Goal: Task Accomplishment & Management: Manage account settings

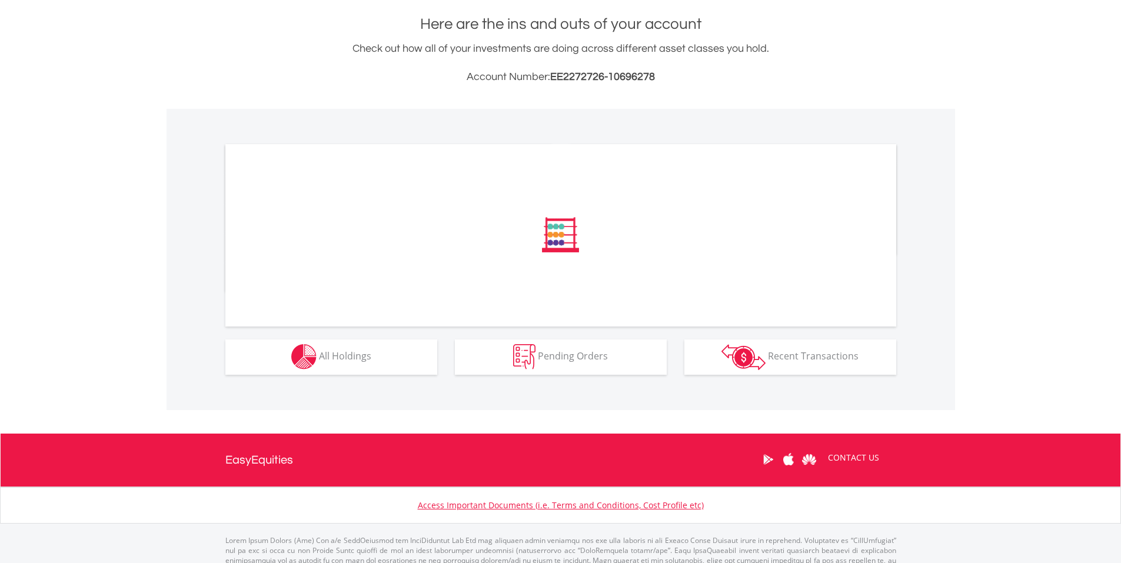
scroll to position [237, 0]
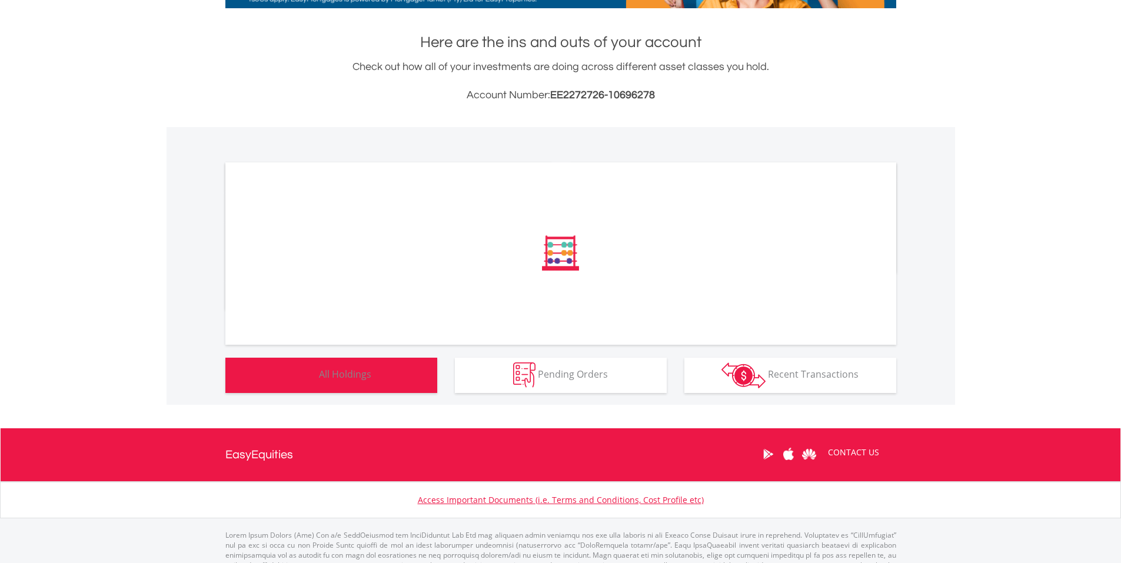
click at [335, 365] on button "Holdings All Holdings" at bounding box center [331, 375] width 212 height 35
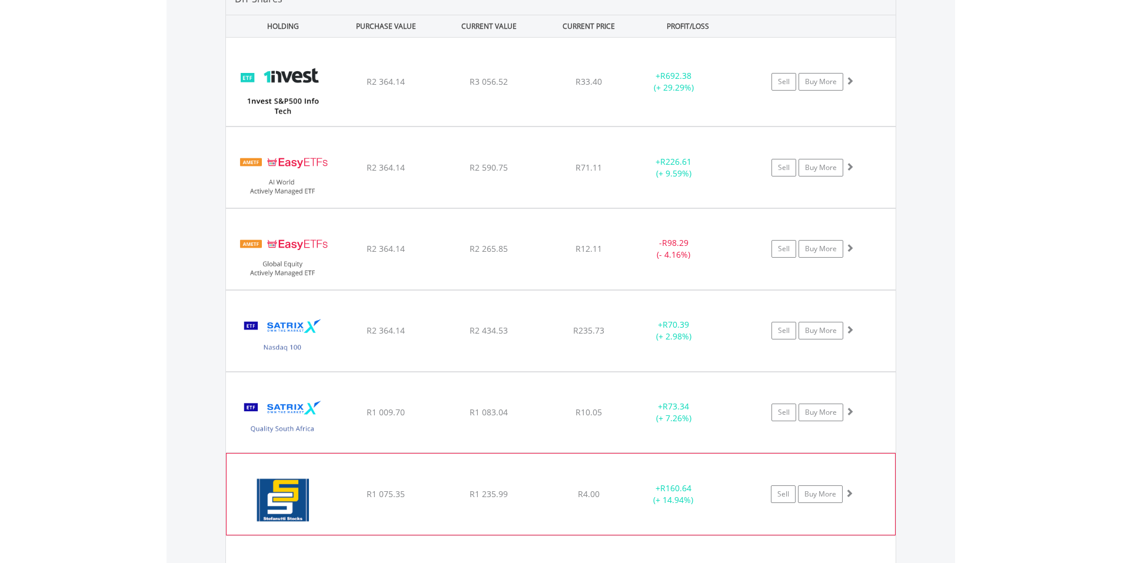
scroll to position [919, 0]
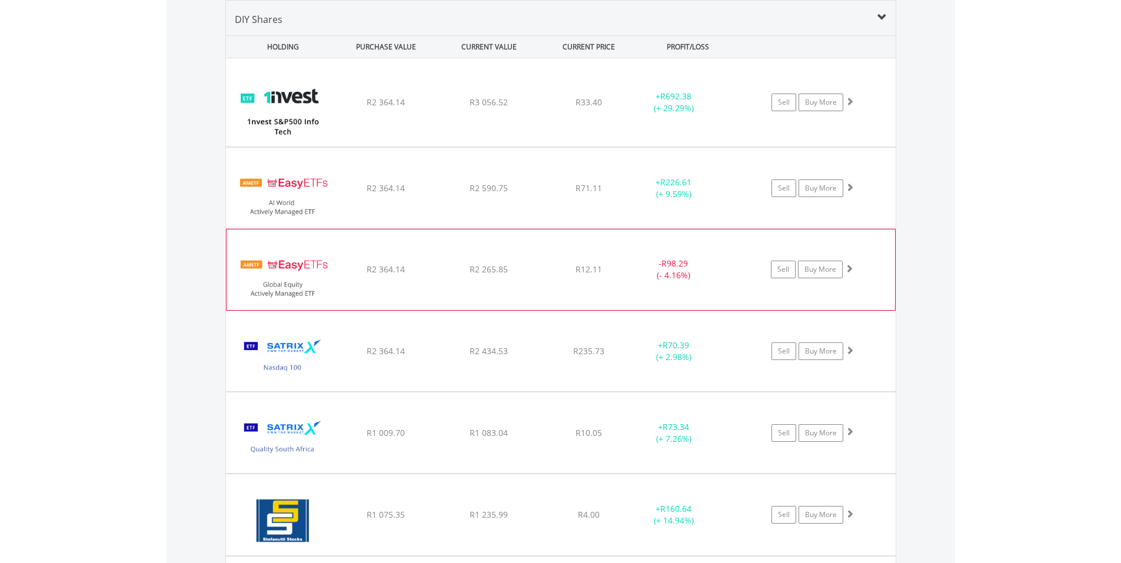
click at [290, 277] on img at bounding box center [282, 275] width 101 height 62
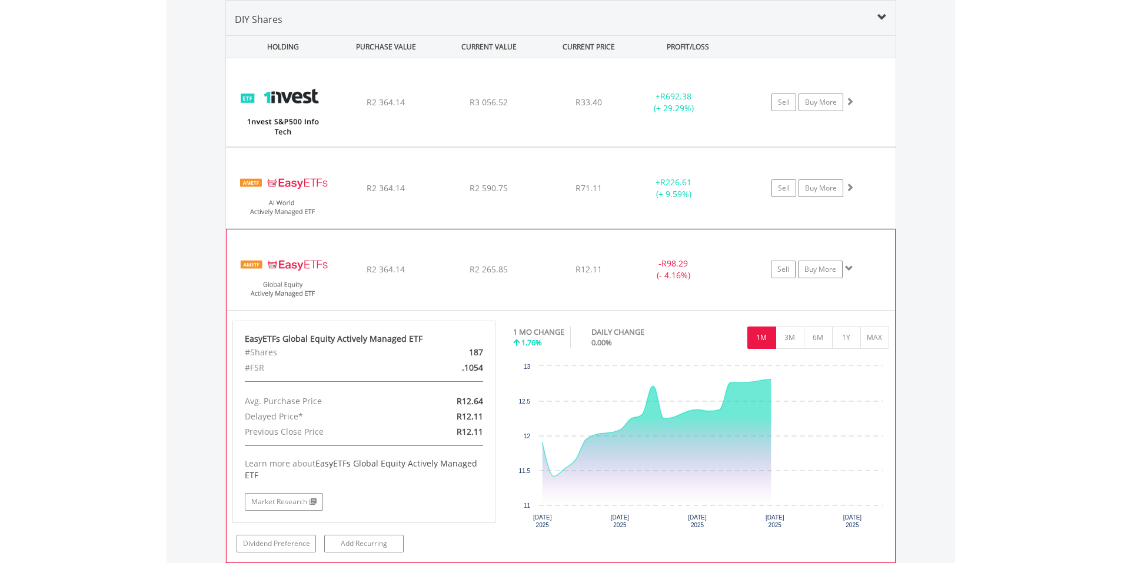
click at [290, 273] on img at bounding box center [282, 275] width 101 height 62
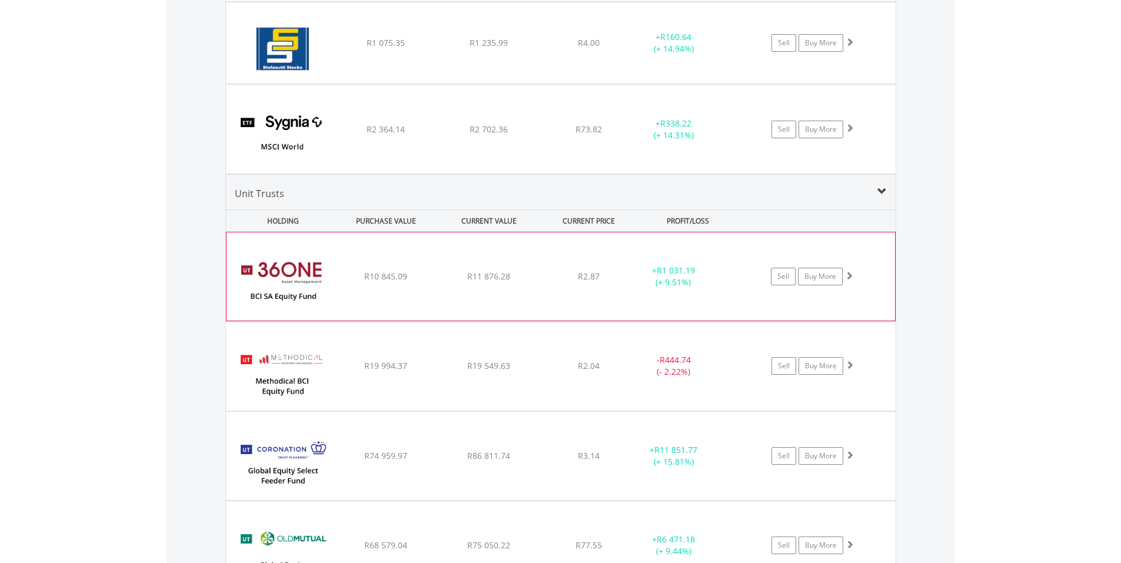
scroll to position [1449, 0]
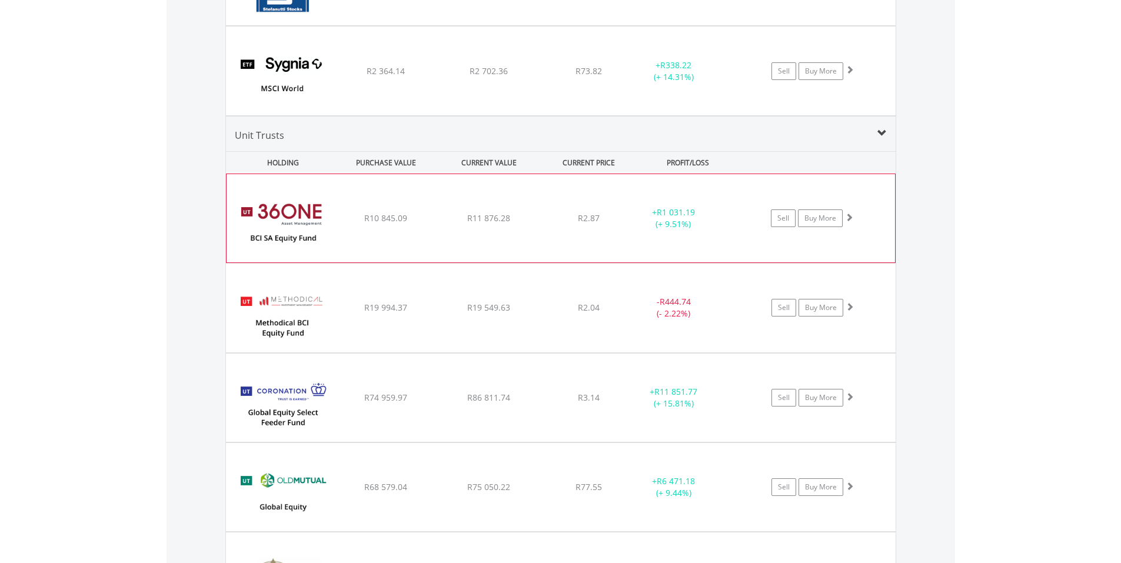
click at [281, 220] on img at bounding box center [282, 224] width 101 height 71
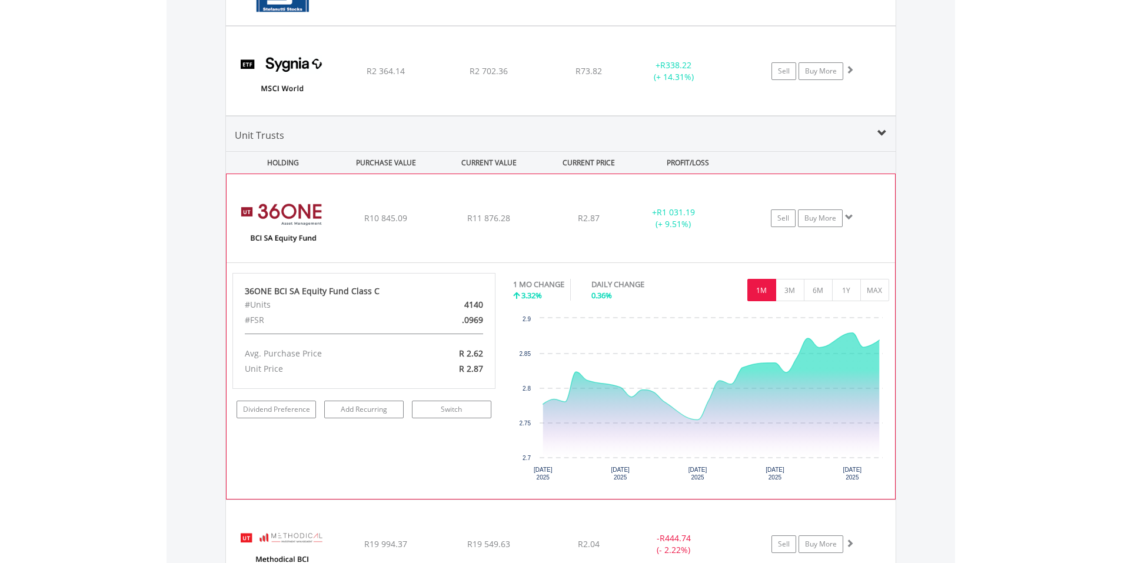
click at [282, 215] on img at bounding box center [282, 224] width 101 height 71
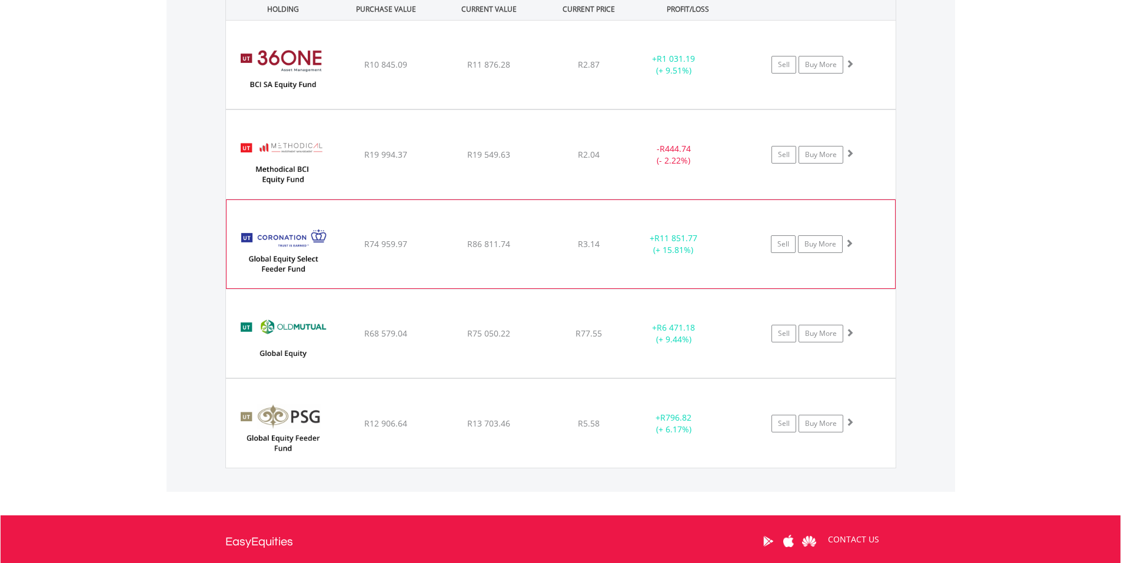
scroll to position [1626, 0]
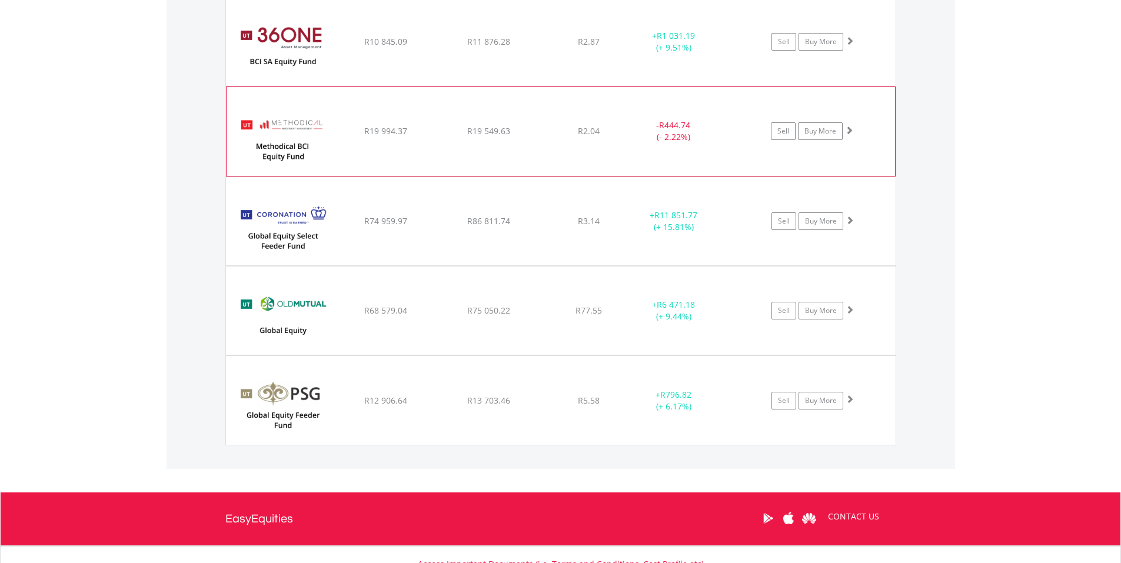
click at [275, 105] on img at bounding box center [282, 137] width 101 height 71
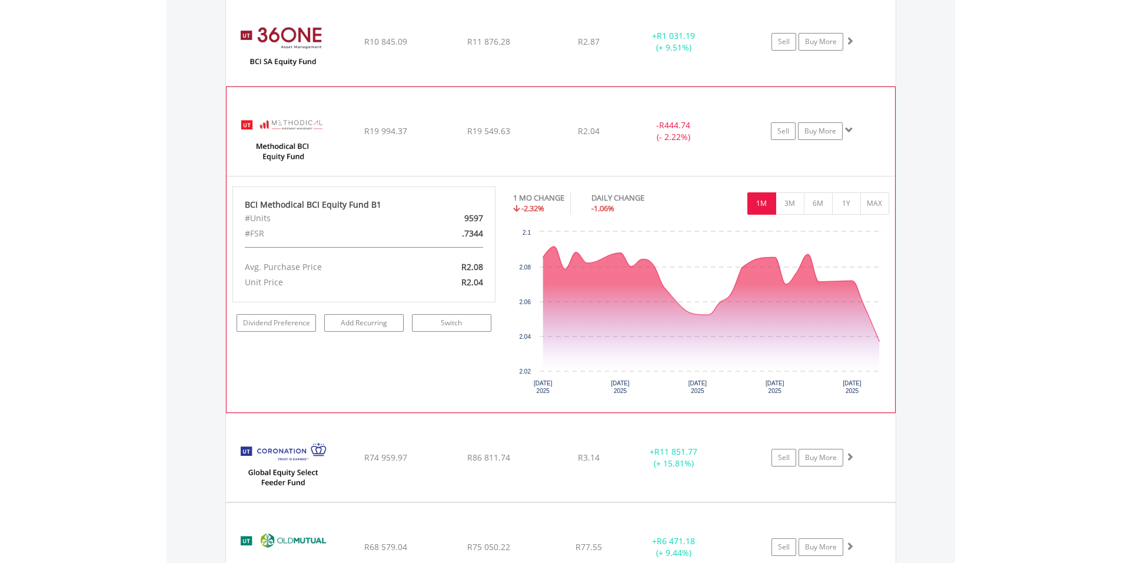
click at [266, 144] on img at bounding box center [282, 137] width 101 height 71
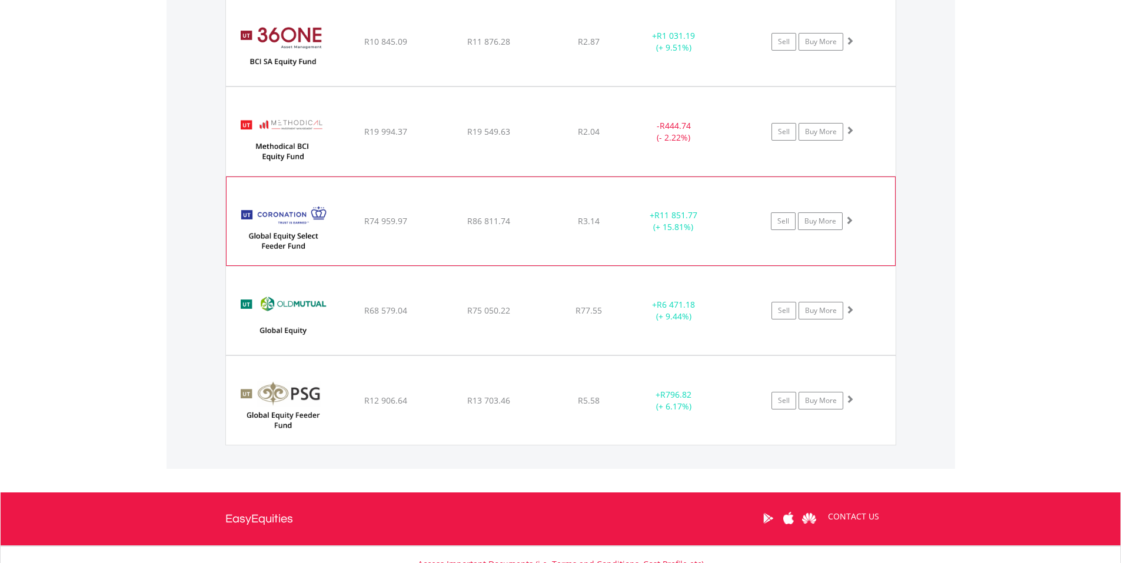
click at [292, 226] on img at bounding box center [282, 227] width 101 height 71
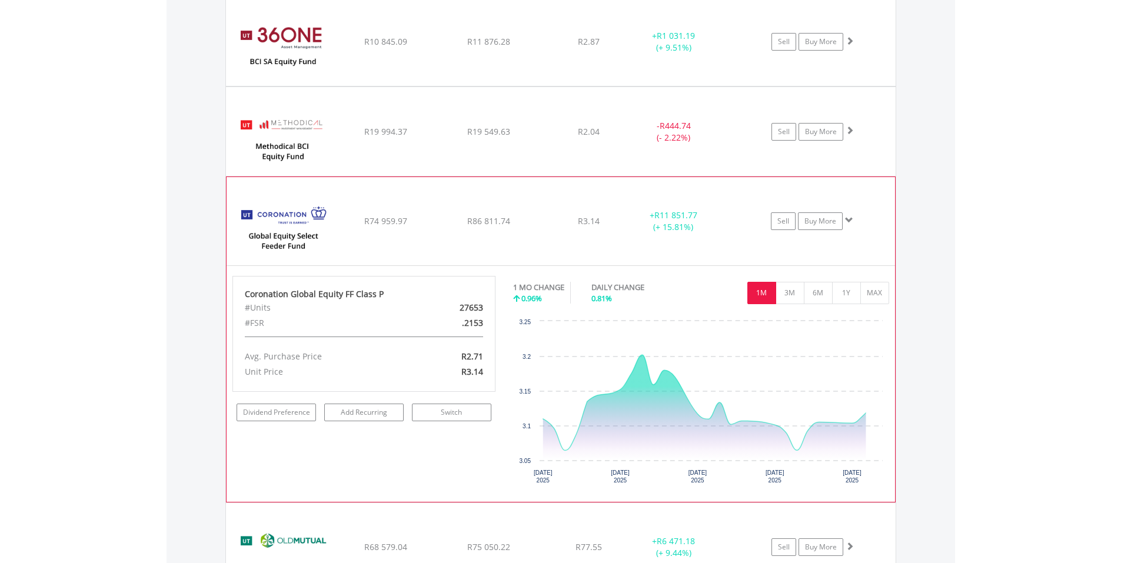
click at [276, 215] on img at bounding box center [282, 227] width 101 height 71
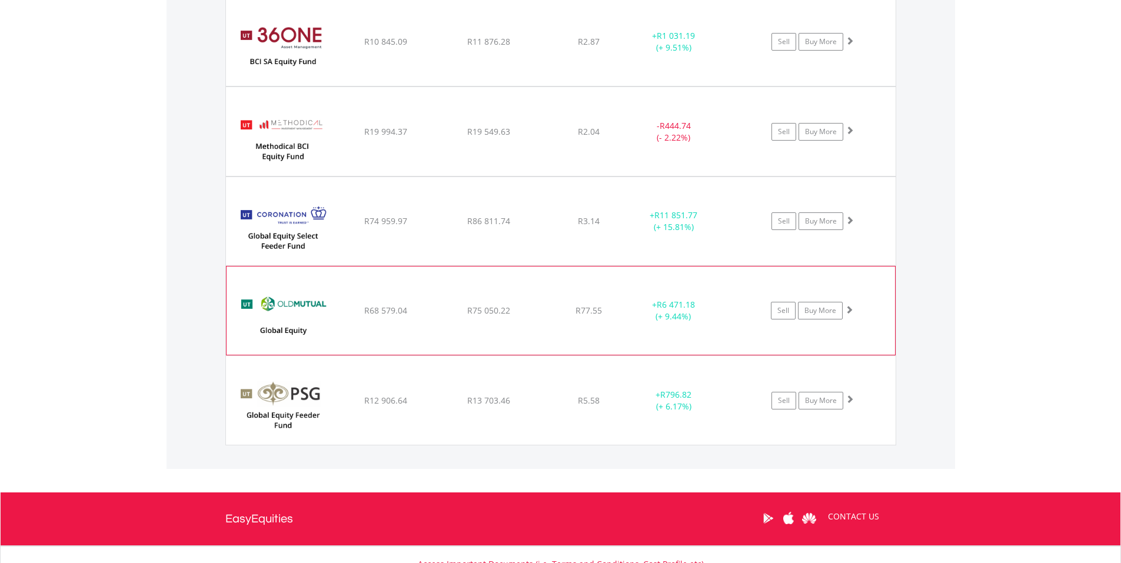
click at [271, 315] on img at bounding box center [282, 316] width 101 height 71
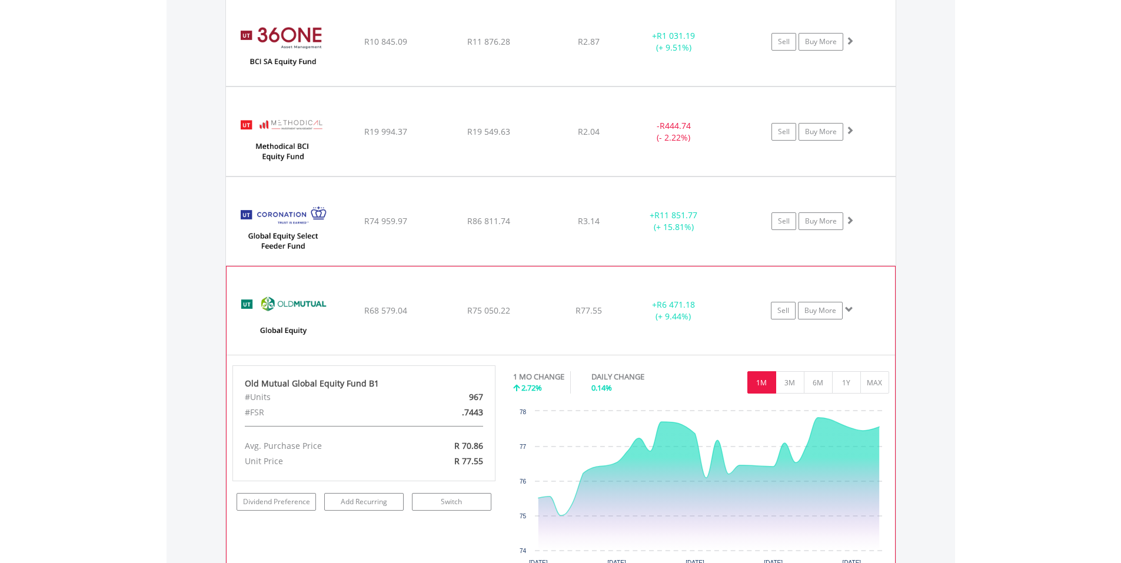
click at [271, 315] on img at bounding box center [282, 316] width 101 height 71
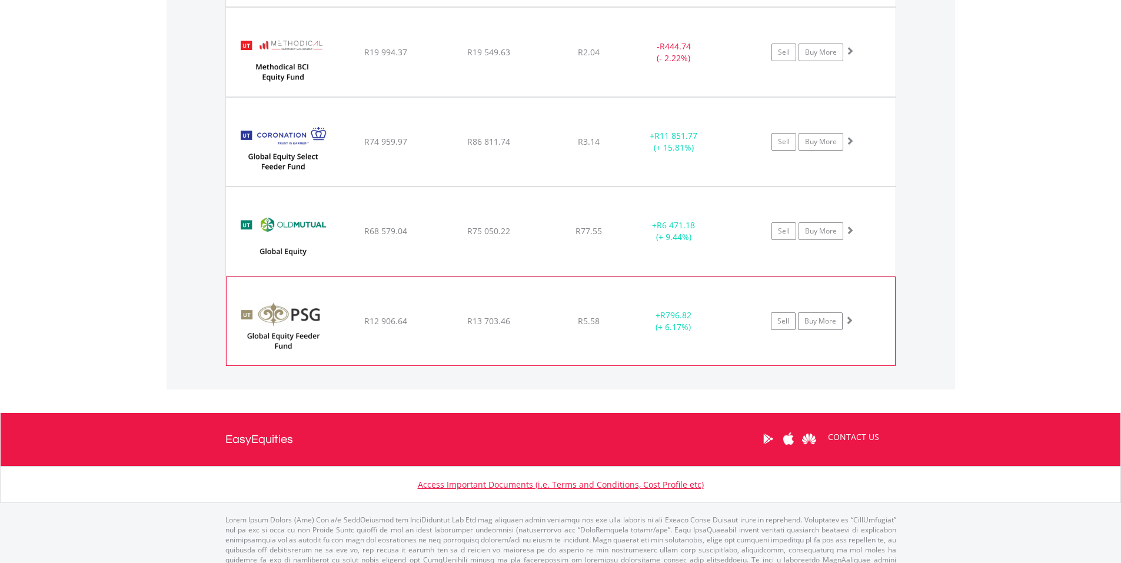
scroll to position [1725, 0]
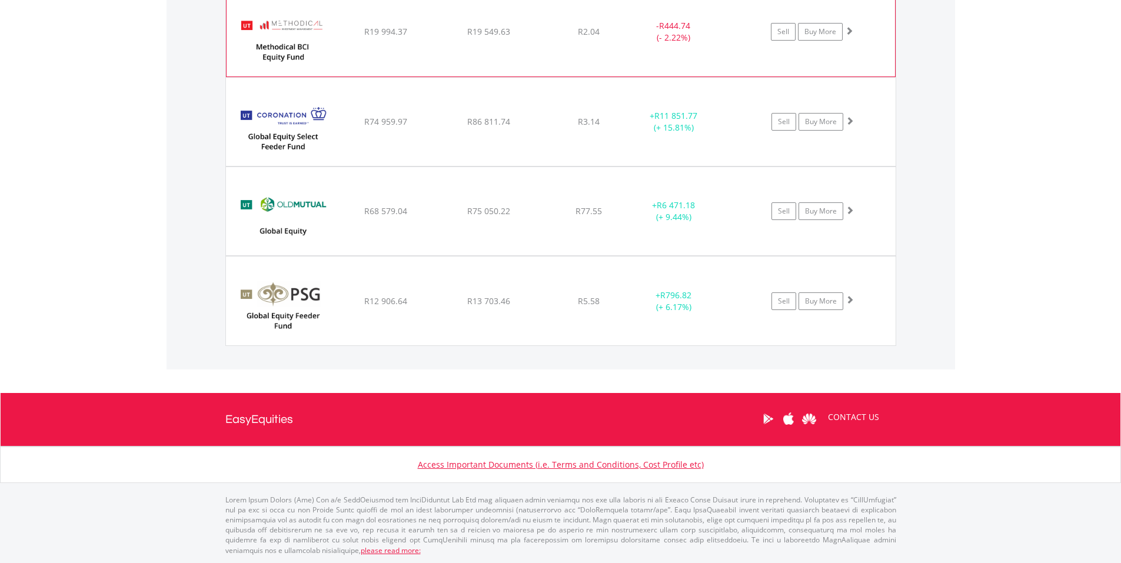
click at [251, 29] on img at bounding box center [282, 37] width 101 height 71
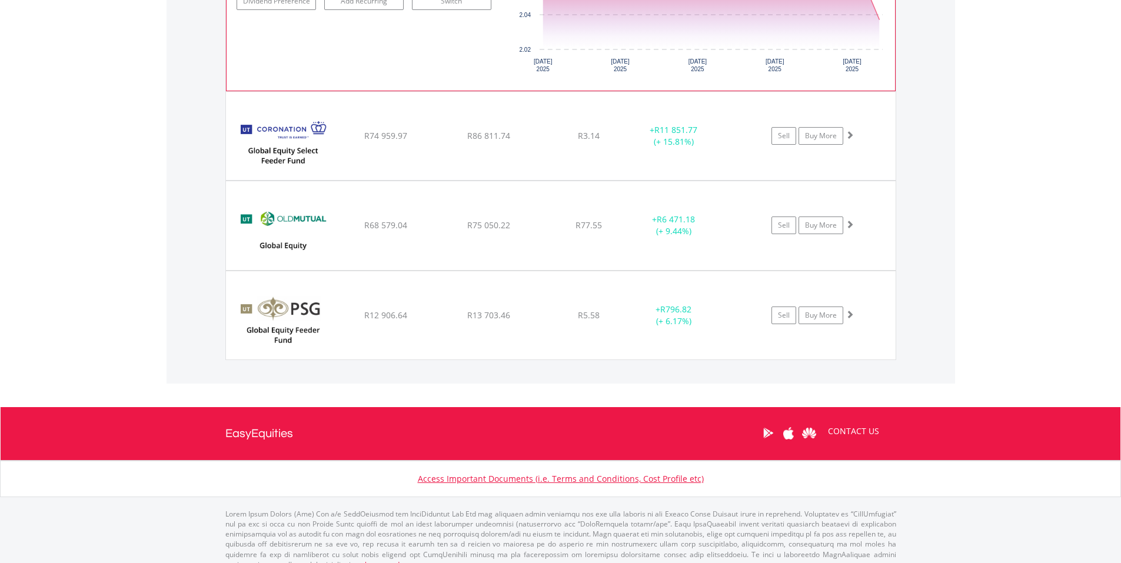
scroll to position [1961, 0]
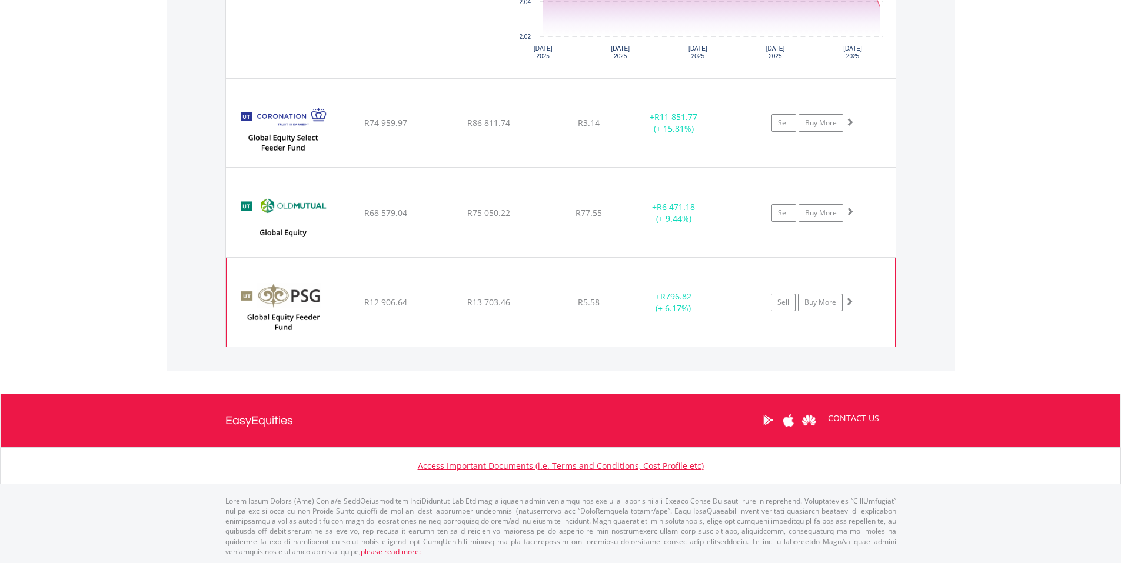
click at [278, 300] on img at bounding box center [282, 308] width 101 height 71
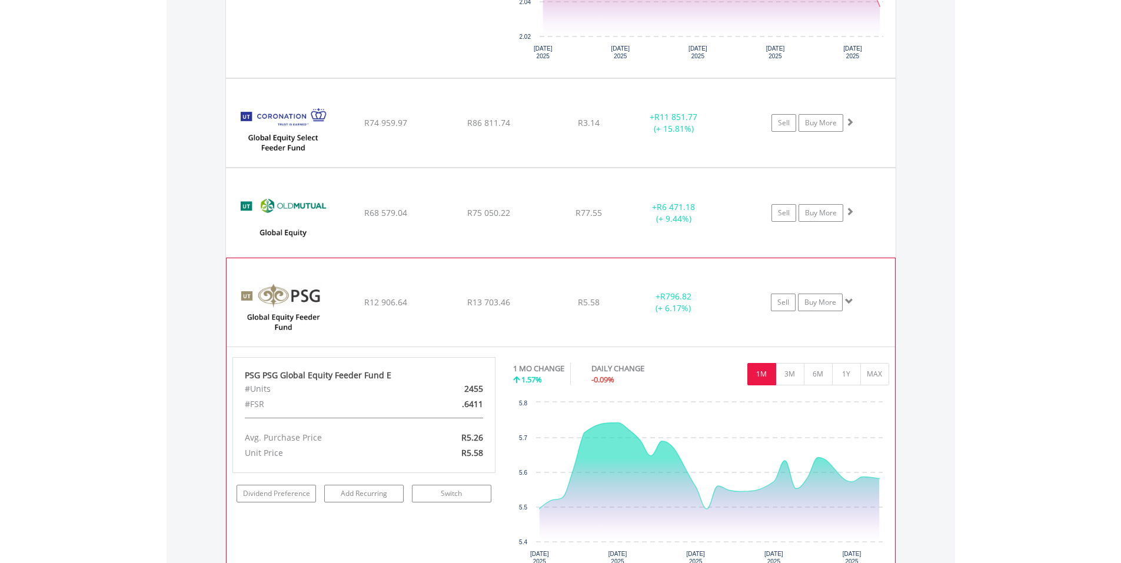
click at [267, 297] on img at bounding box center [282, 308] width 101 height 71
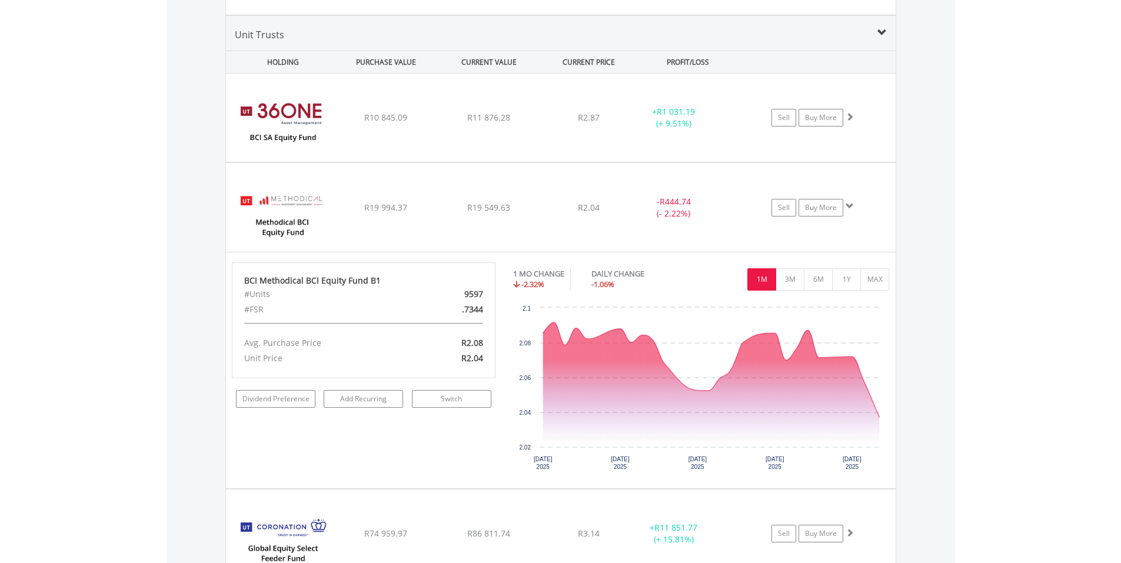
scroll to position [1549, 0]
click at [267, 211] on img at bounding box center [282, 214] width 101 height 71
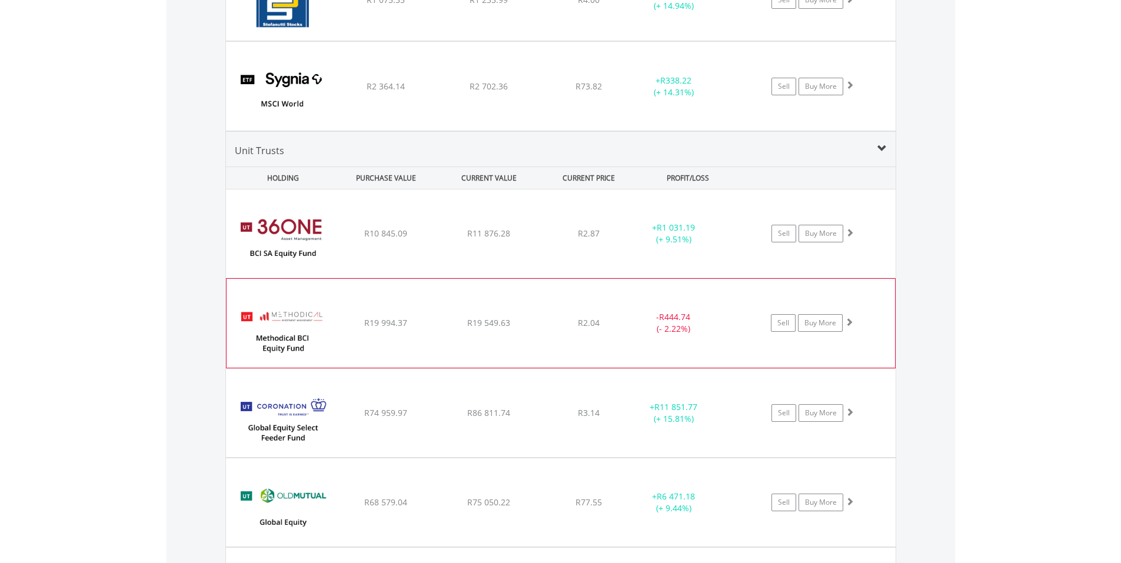
scroll to position [1431, 0]
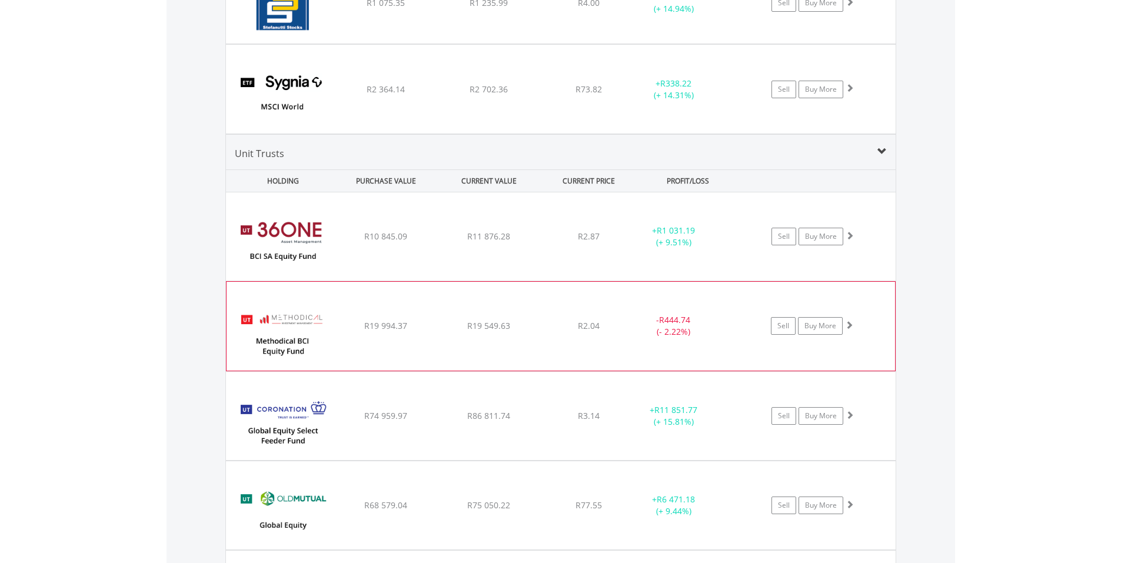
click at [296, 332] on img at bounding box center [282, 331] width 101 height 71
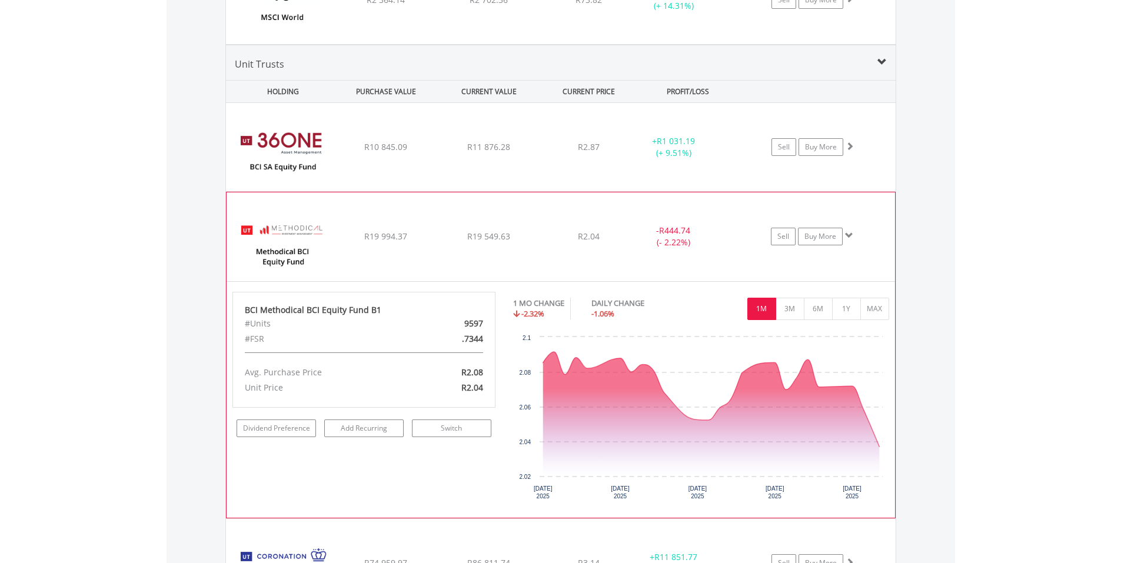
scroll to position [1549, 0]
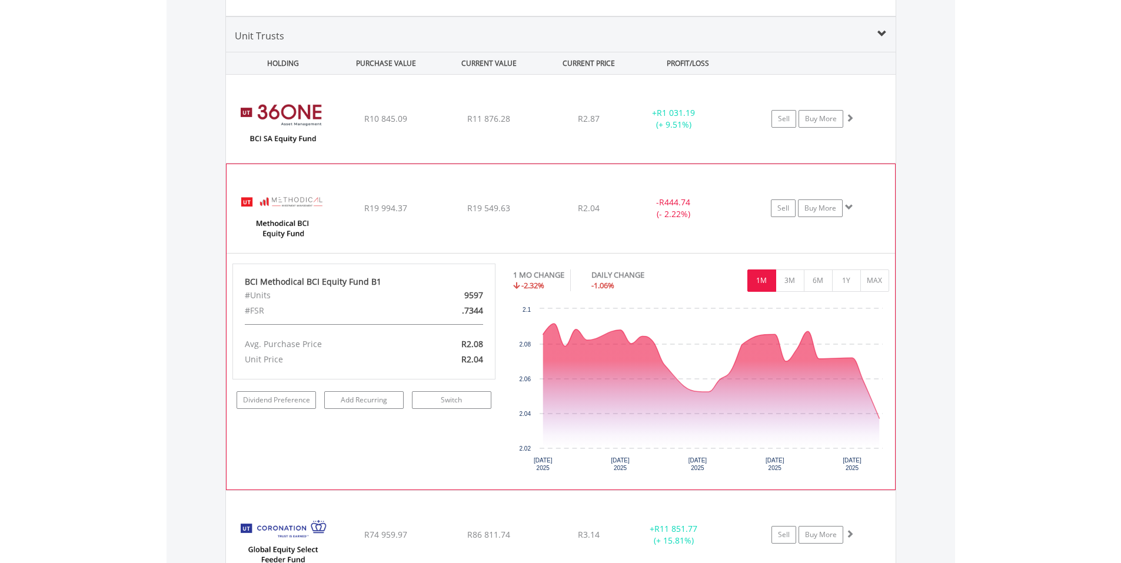
click at [275, 212] on img at bounding box center [282, 214] width 101 height 71
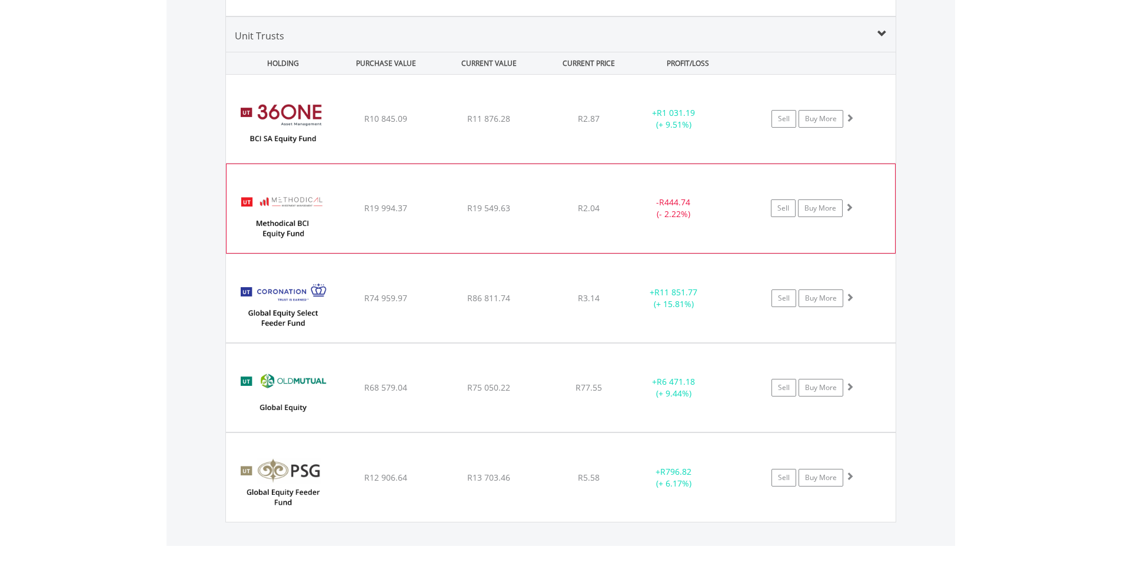
click at [279, 204] on img at bounding box center [282, 214] width 101 height 71
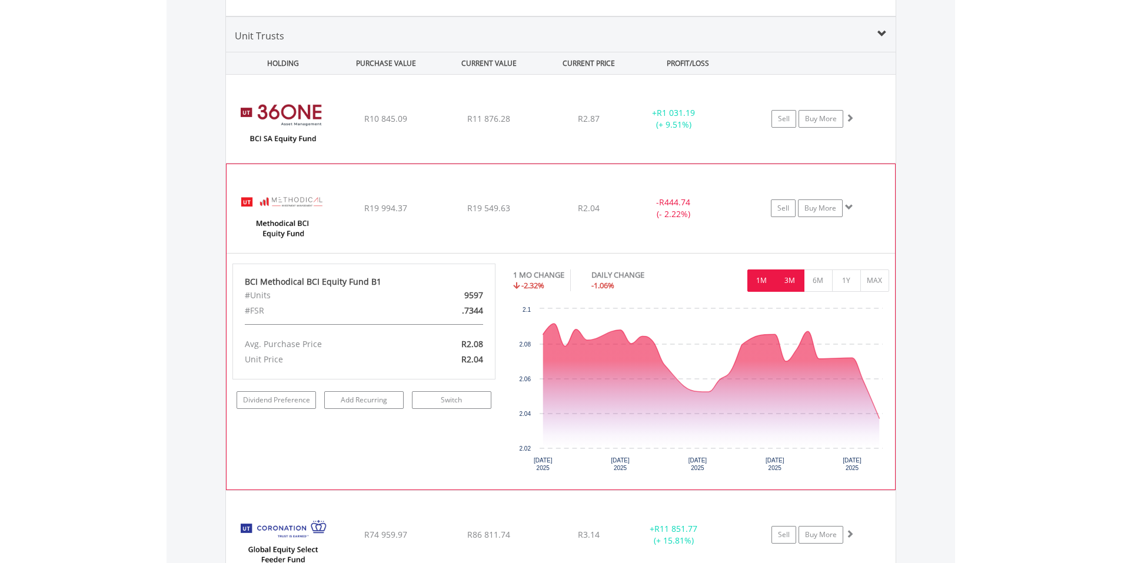
click at [791, 276] on button "3M" at bounding box center [789, 280] width 29 height 22
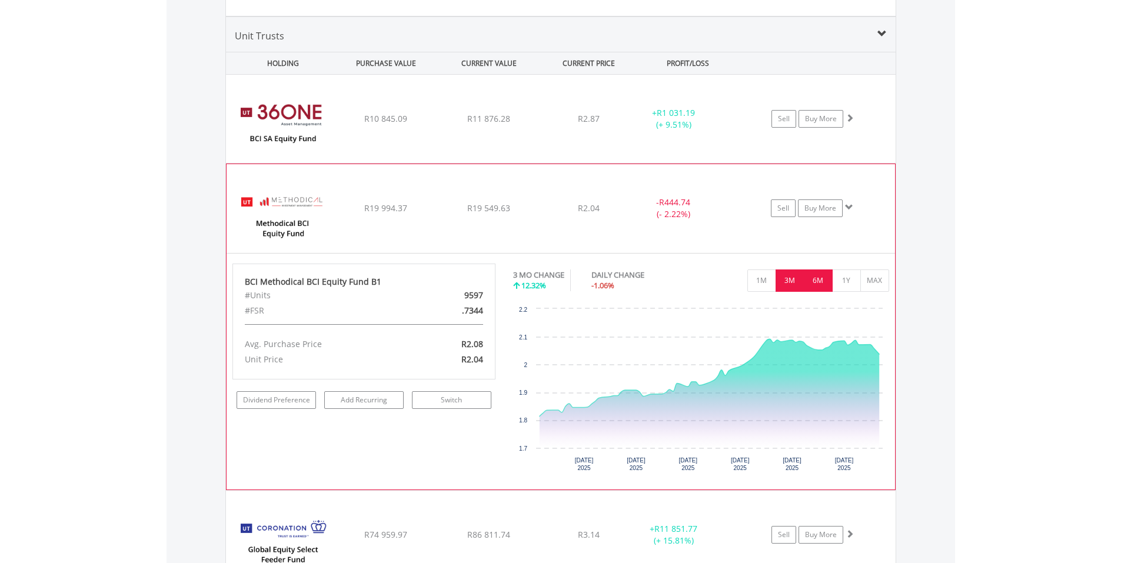
click at [818, 275] on button "6M" at bounding box center [818, 280] width 29 height 22
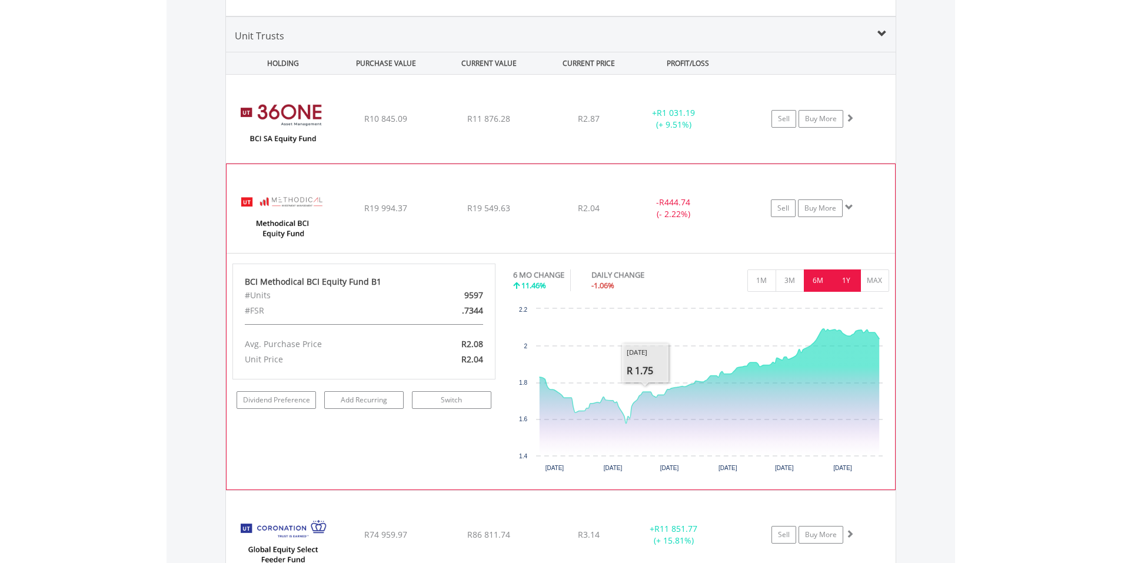
click at [841, 281] on button "1Y" at bounding box center [846, 280] width 29 height 22
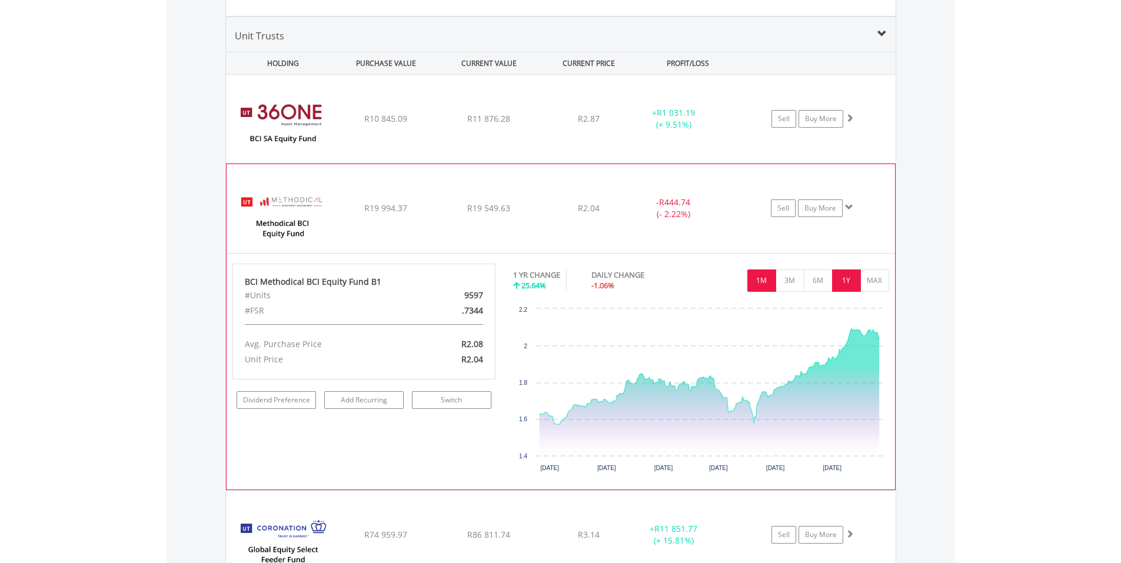
click at [762, 276] on button "1M" at bounding box center [761, 280] width 29 height 22
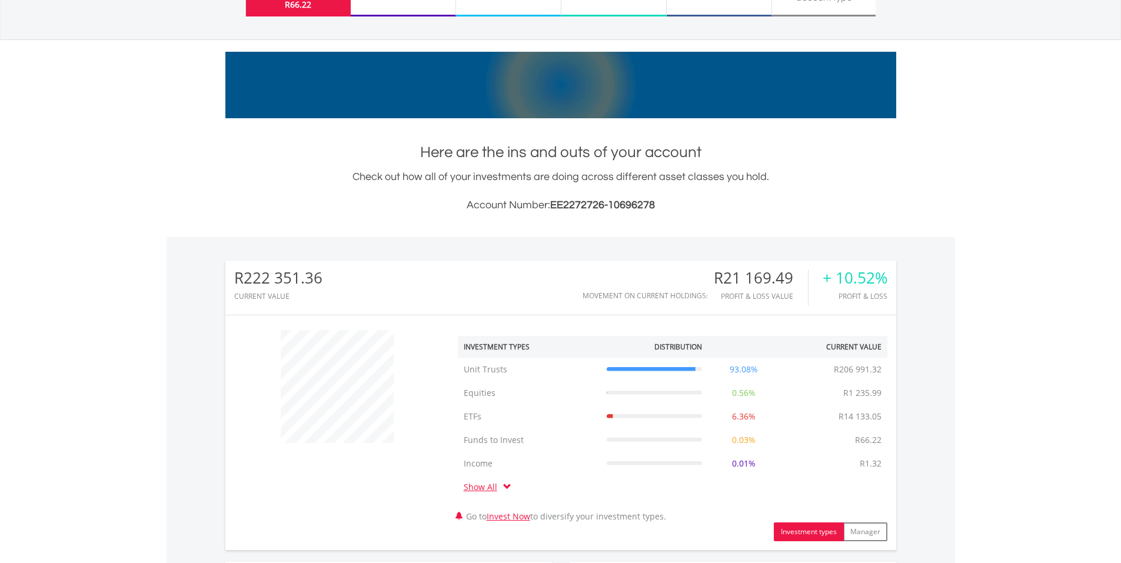
scroll to position [0, 0]
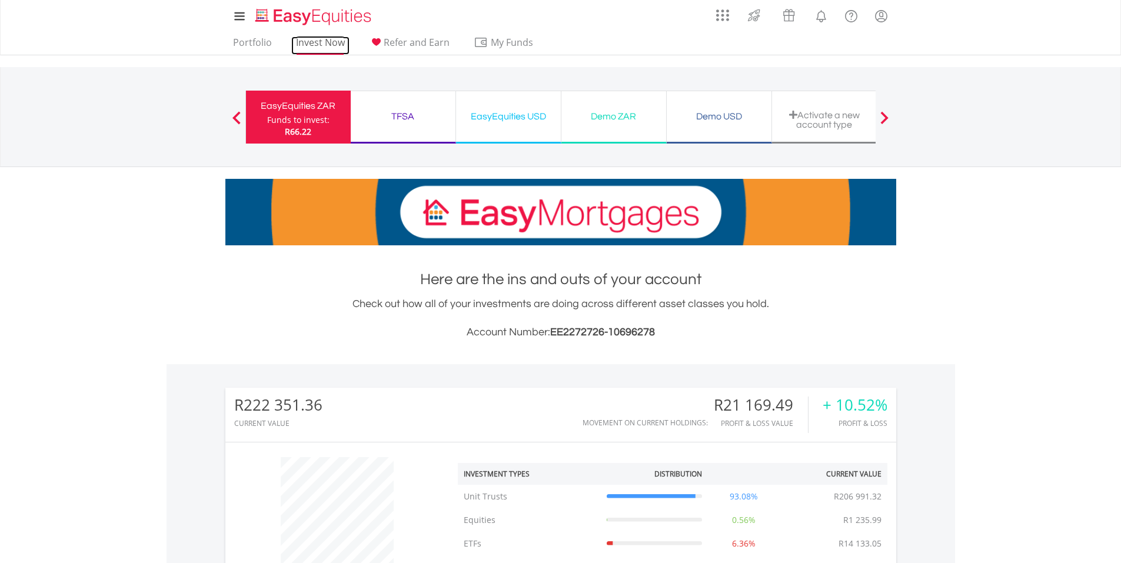
click at [316, 39] on link "Invest Now" at bounding box center [320, 45] width 58 height 18
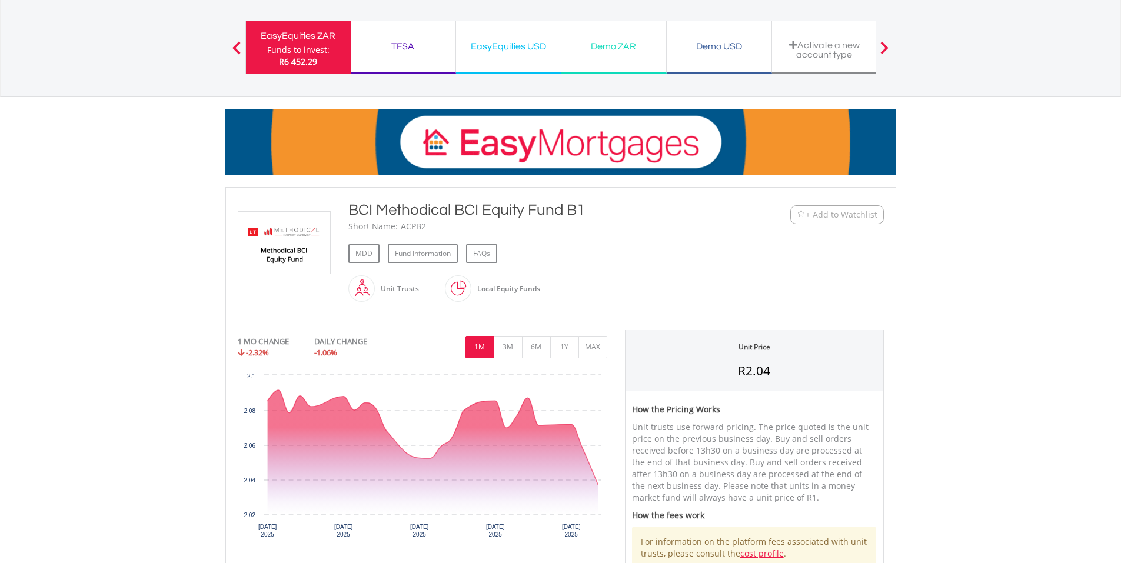
scroll to position [59, 0]
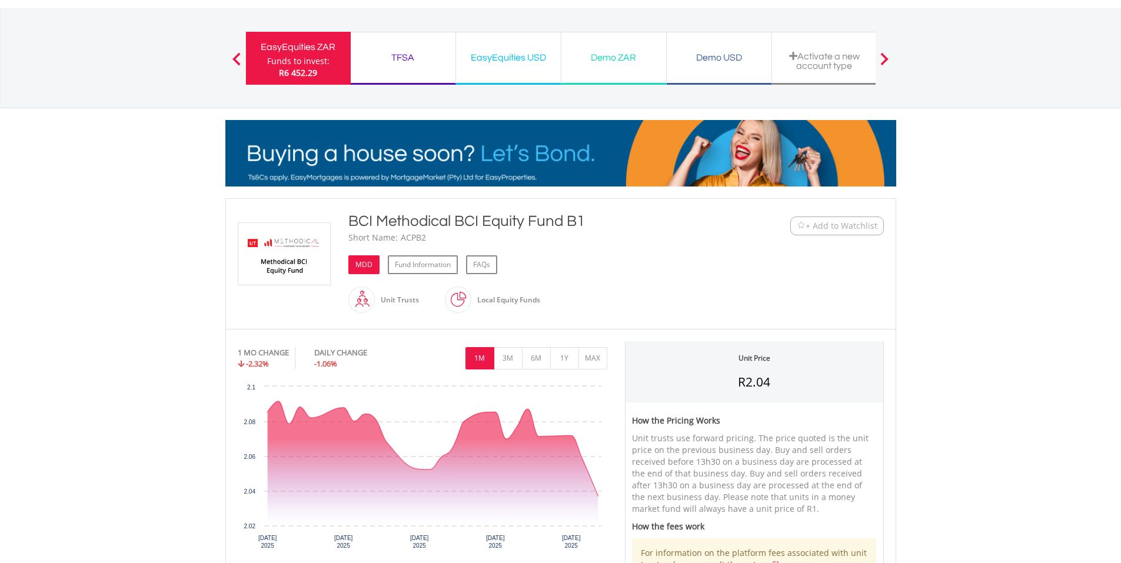
click at [361, 263] on link "MDD" at bounding box center [363, 264] width 31 height 19
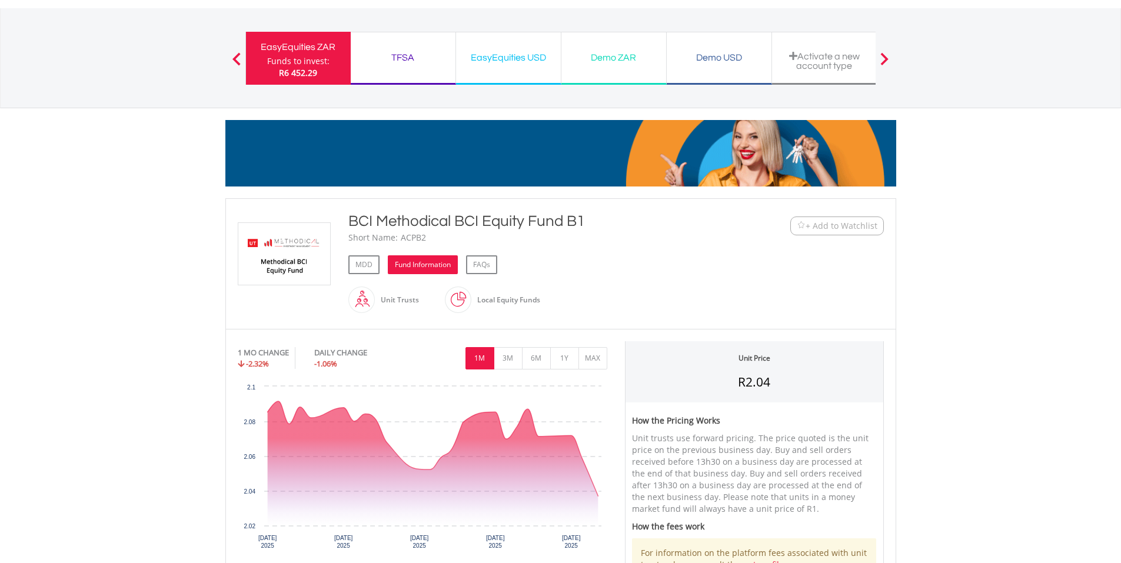
click at [418, 264] on link "Fund Information" at bounding box center [423, 264] width 70 height 19
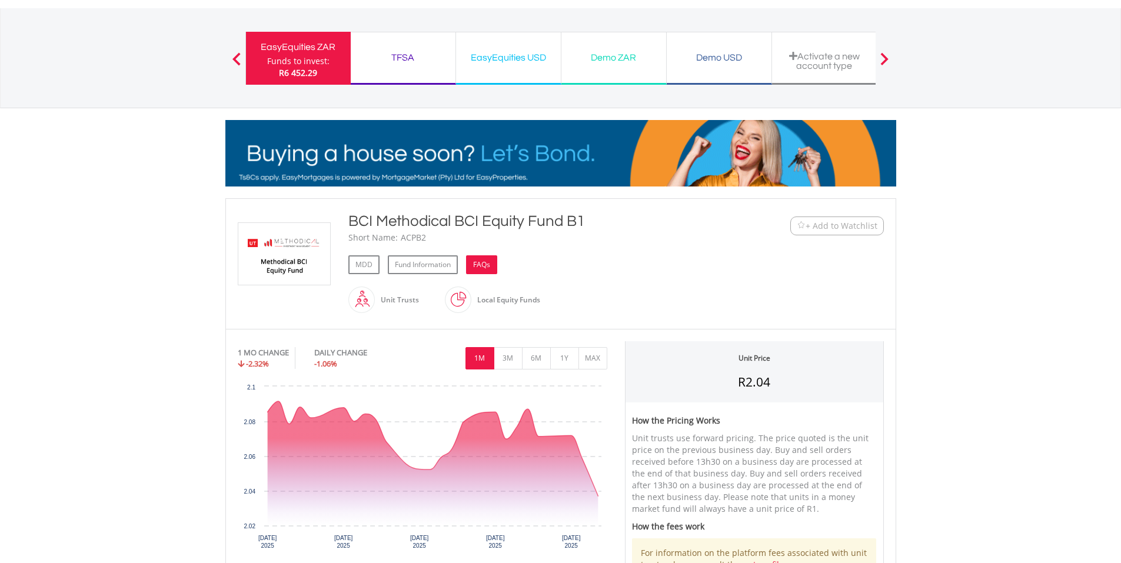
click at [477, 262] on link "FAQs" at bounding box center [481, 264] width 31 height 19
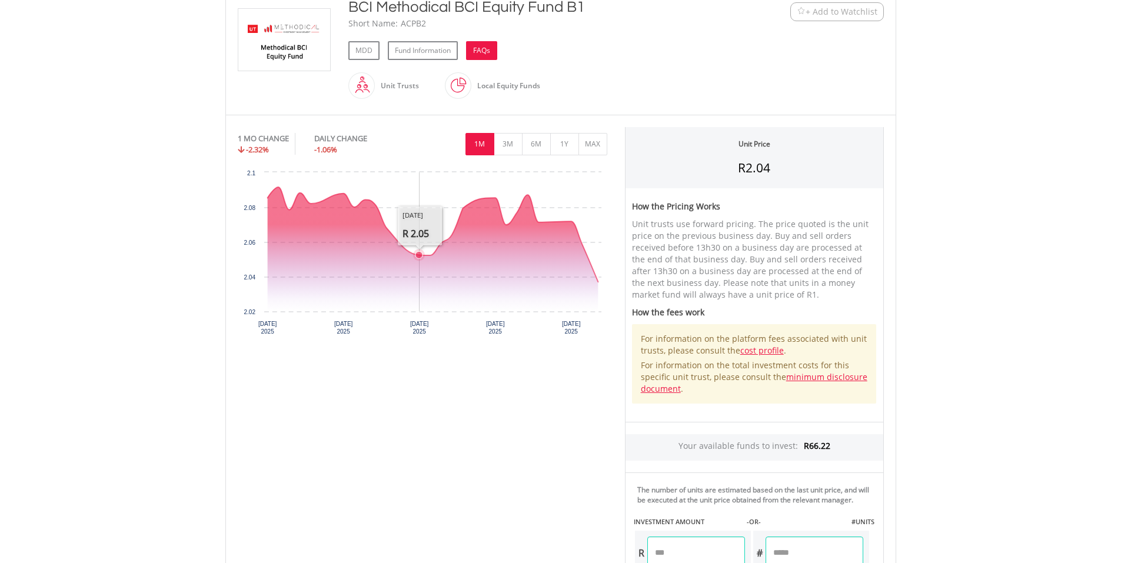
scroll to position [294, 0]
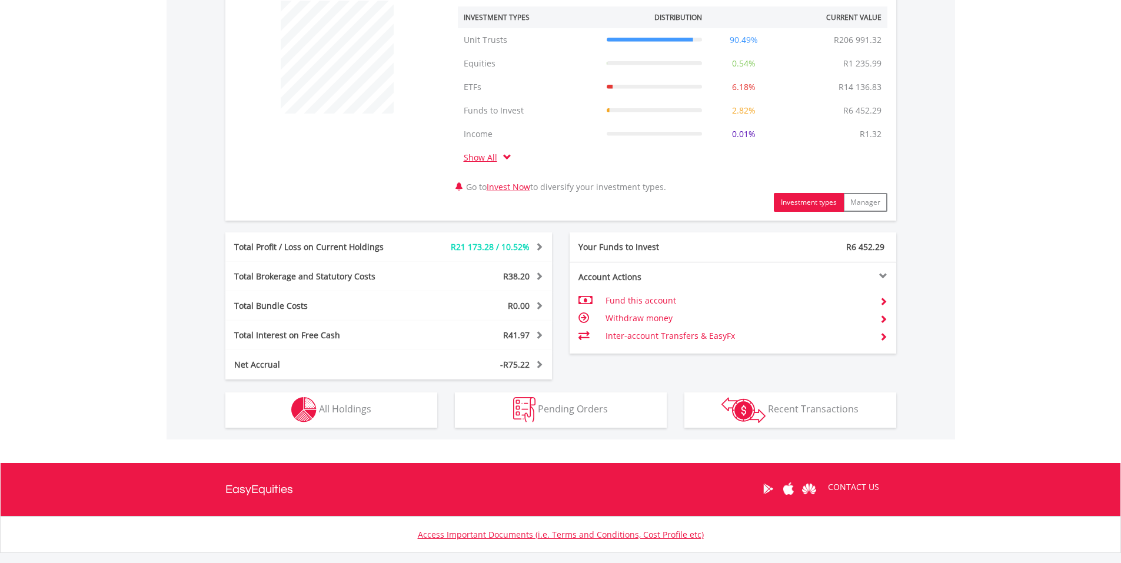
scroll to position [526, 0]
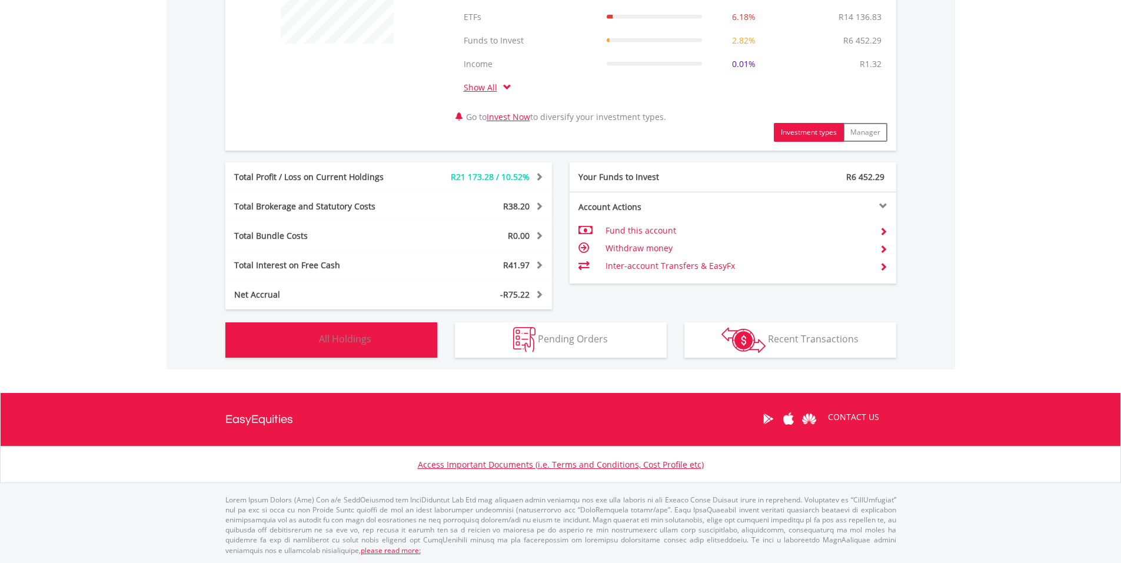
click at [351, 340] on span "All Holdings" at bounding box center [345, 338] width 52 height 13
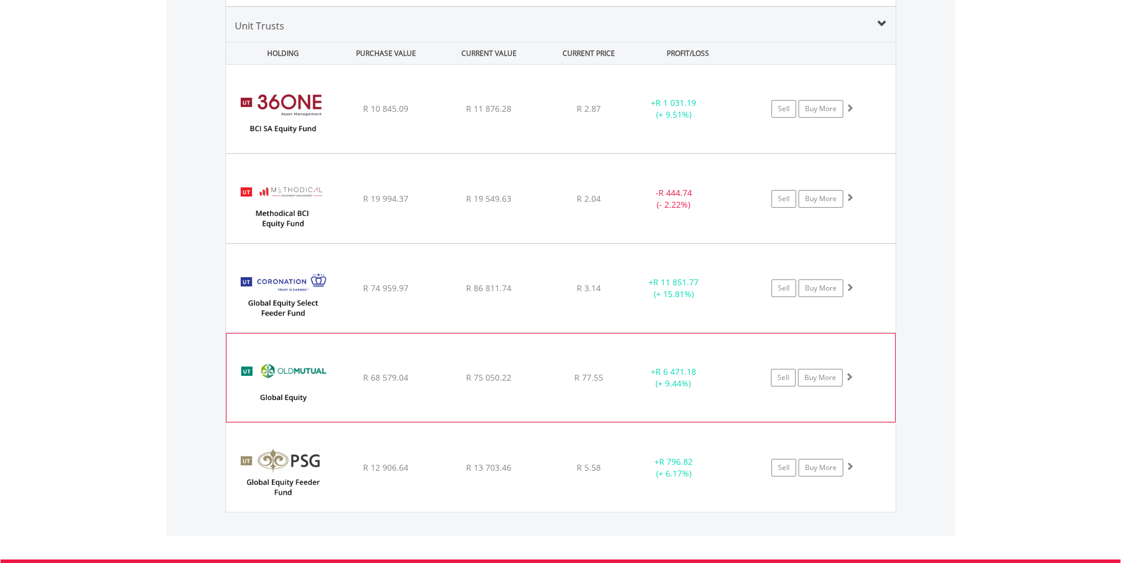
scroll to position [1625, 0]
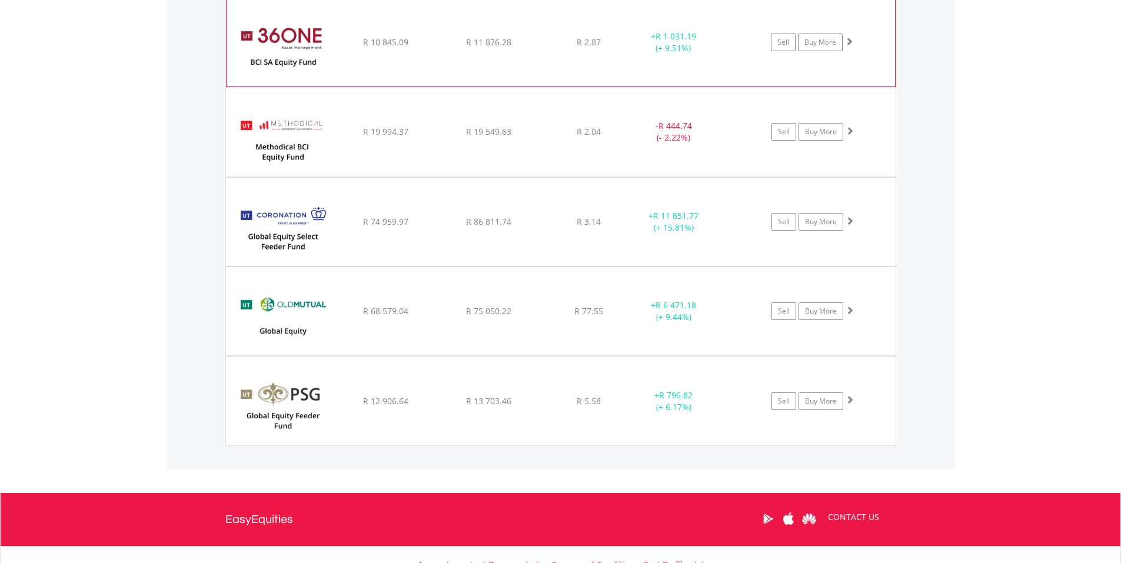
click at [302, 51] on img at bounding box center [282, 48] width 101 height 71
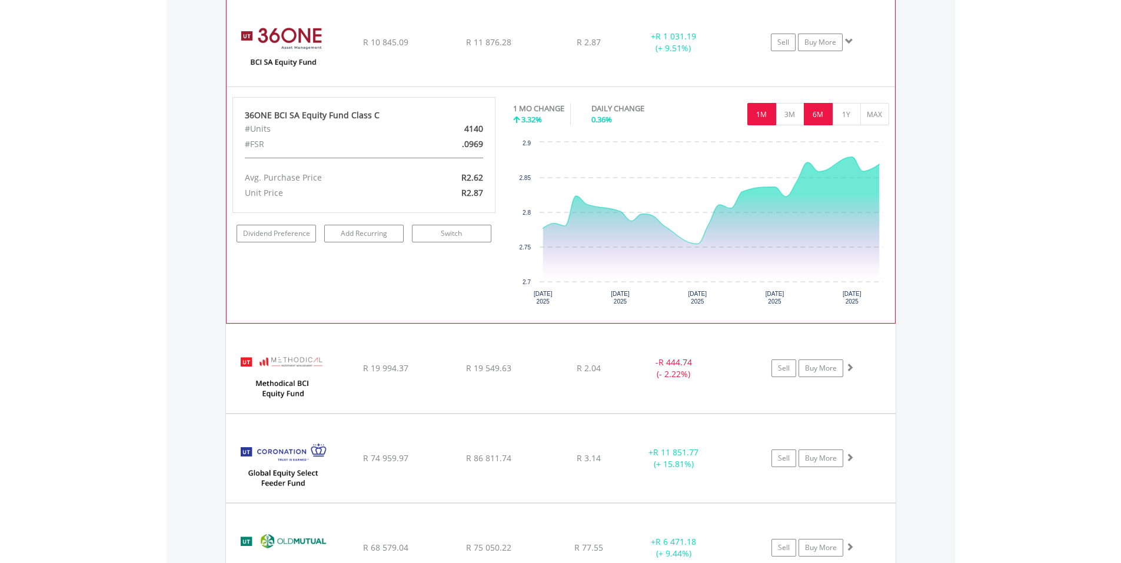
click at [820, 111] on button "6M" at bounding box center [818, 114] width 29 height 22
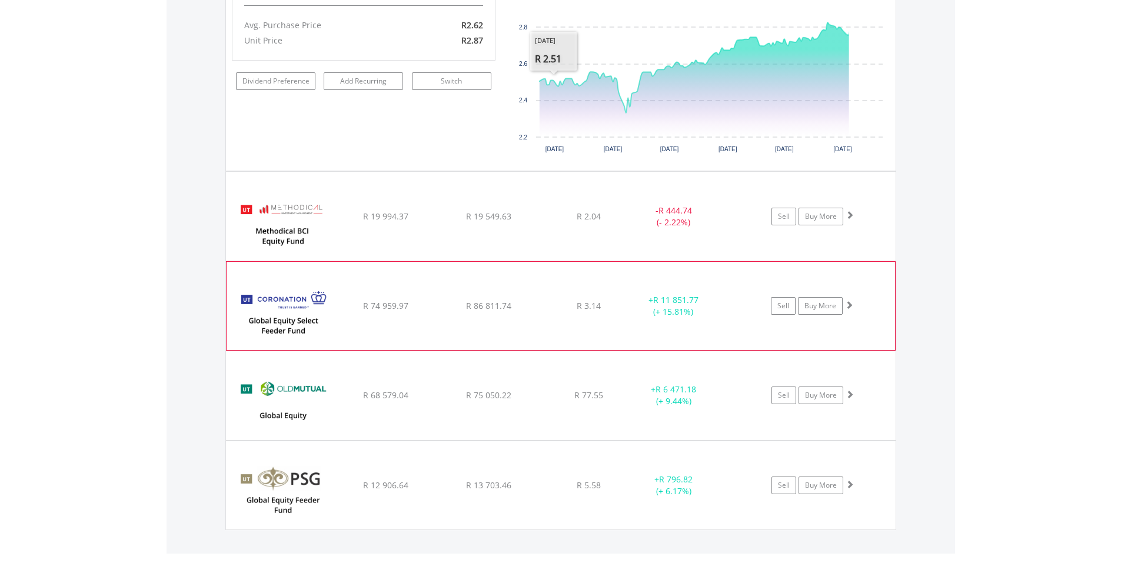
scroll to position [1802, 0]
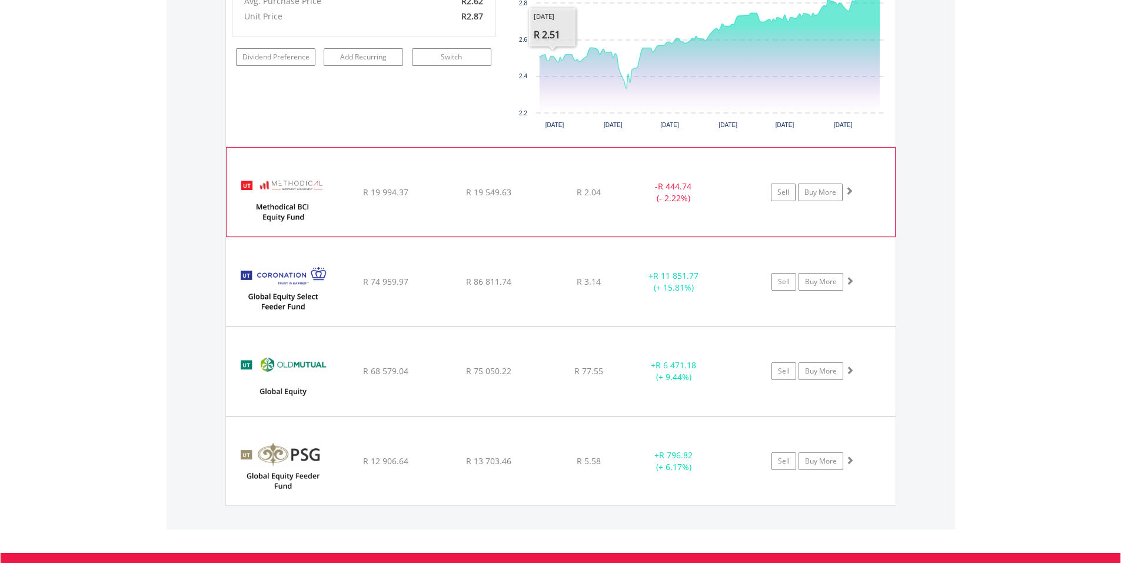
drag, startPoint x: 266, startPoint y: 212, endPoint x: 275, endPoint y: 209, distance: 10.1
click at [267, 212] on img at bounding box center [282, 197] width 101 height 71
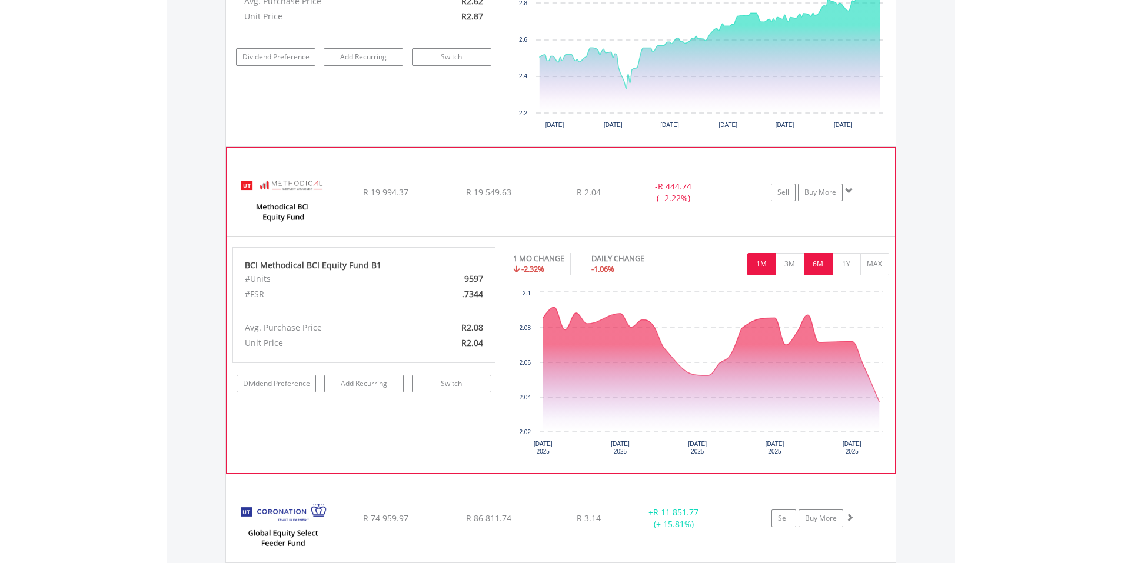
click at [814, 262] on button "6M" at bounding box center [818, 264] width 29 height 22
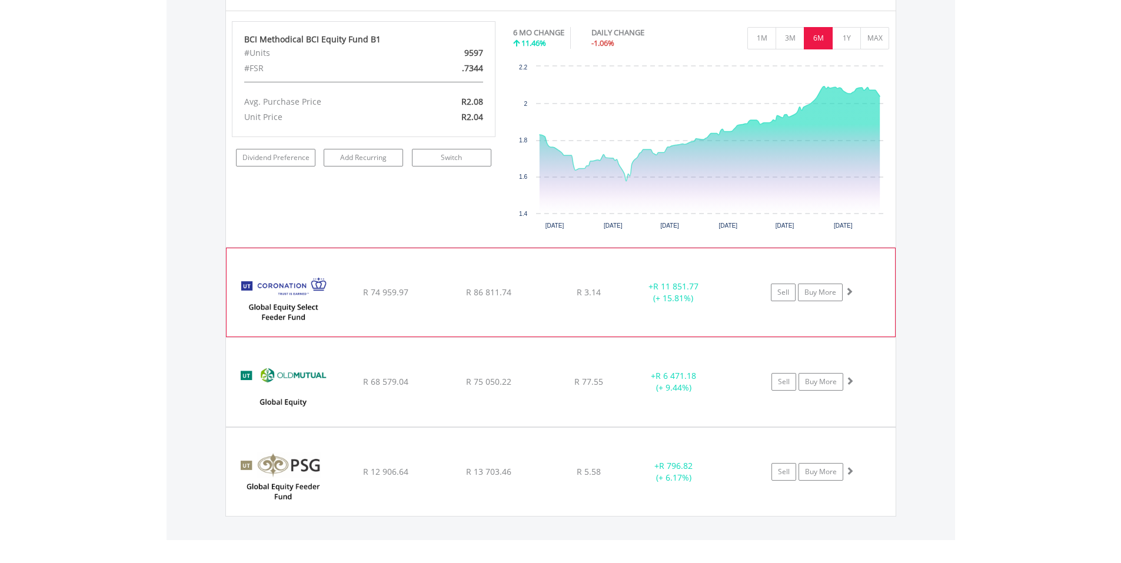
scroll to position [2037, 0]
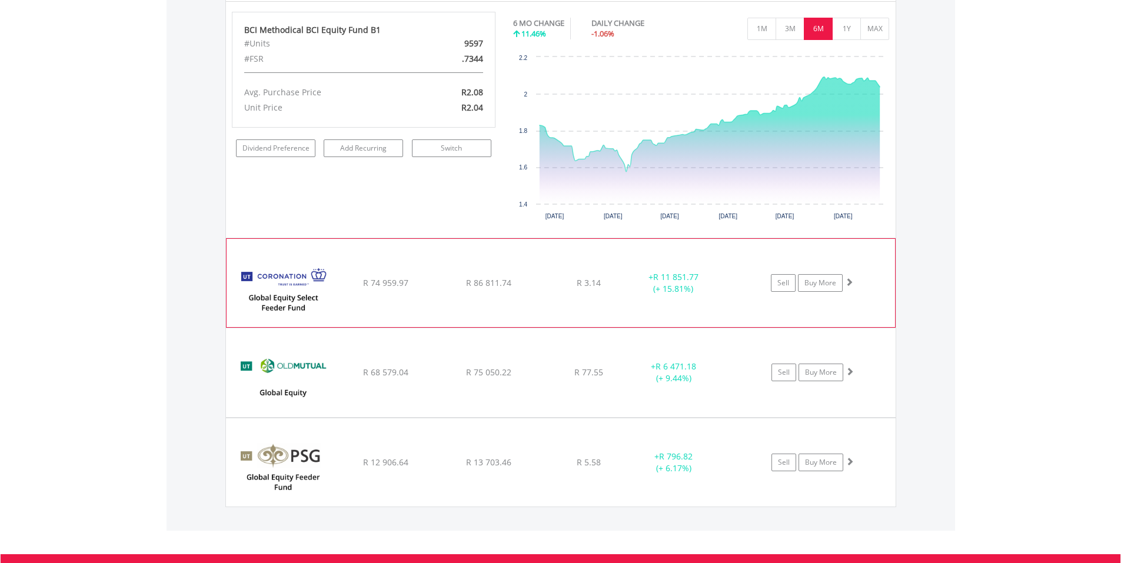
click at [259, 288] on img at bounding box center [282, 289] width 101 height 71
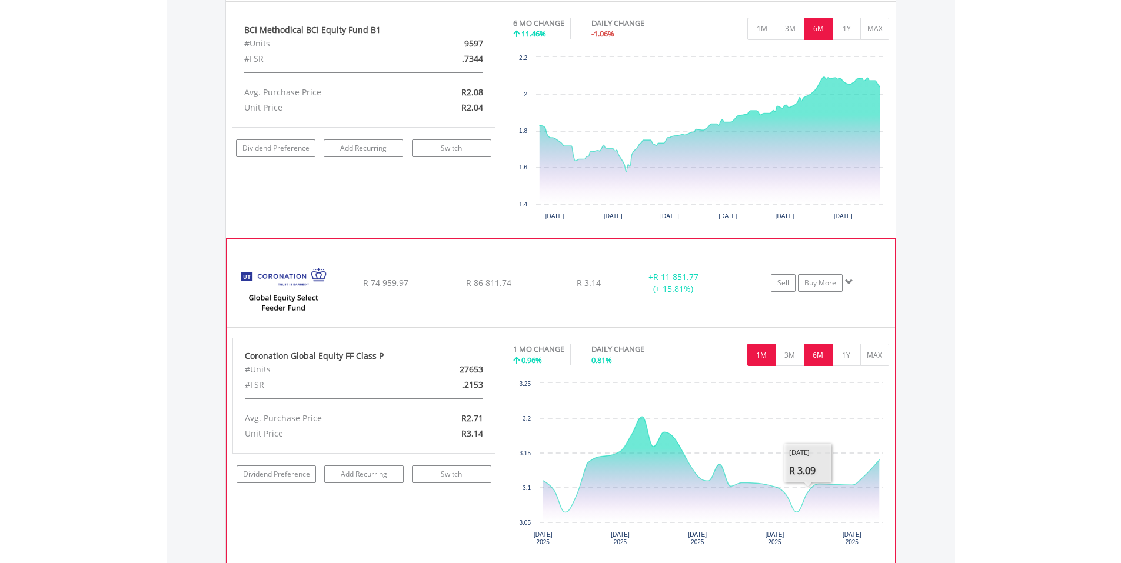
click at [816, 352] on button "6M" at bounding box center [818, 355] width 29 height 22
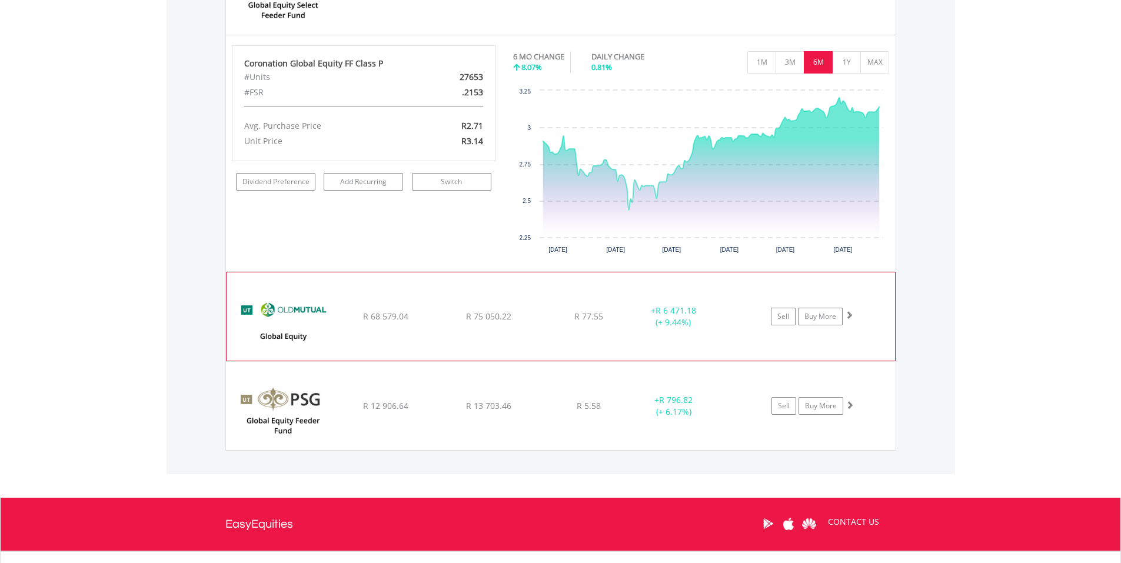
scroll to position [2331, 0]
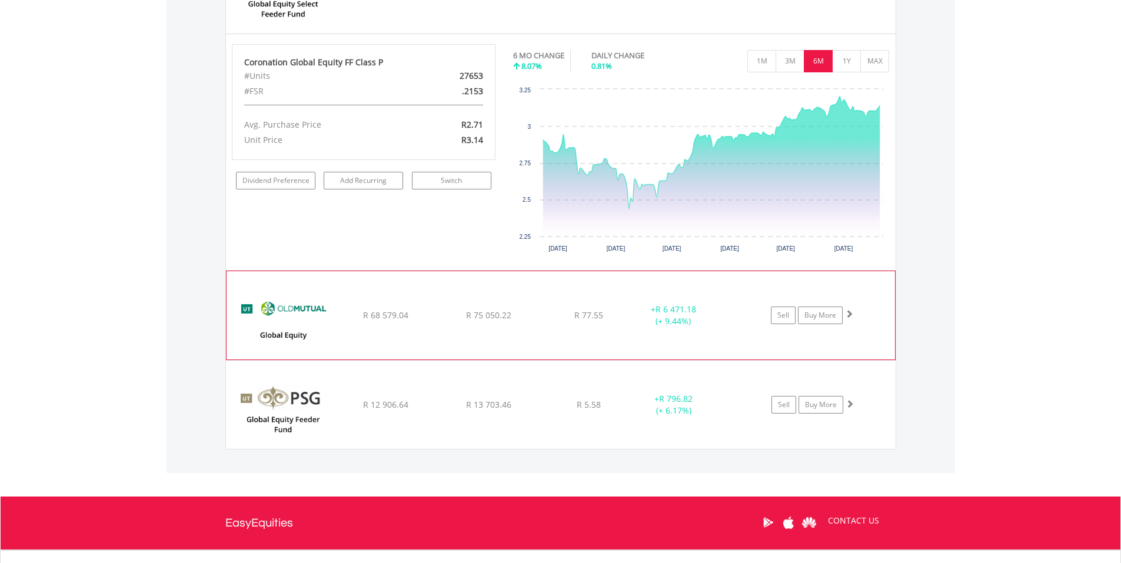
click at [273, 311] on img at bounding box center [282, 321] width 101 height 71
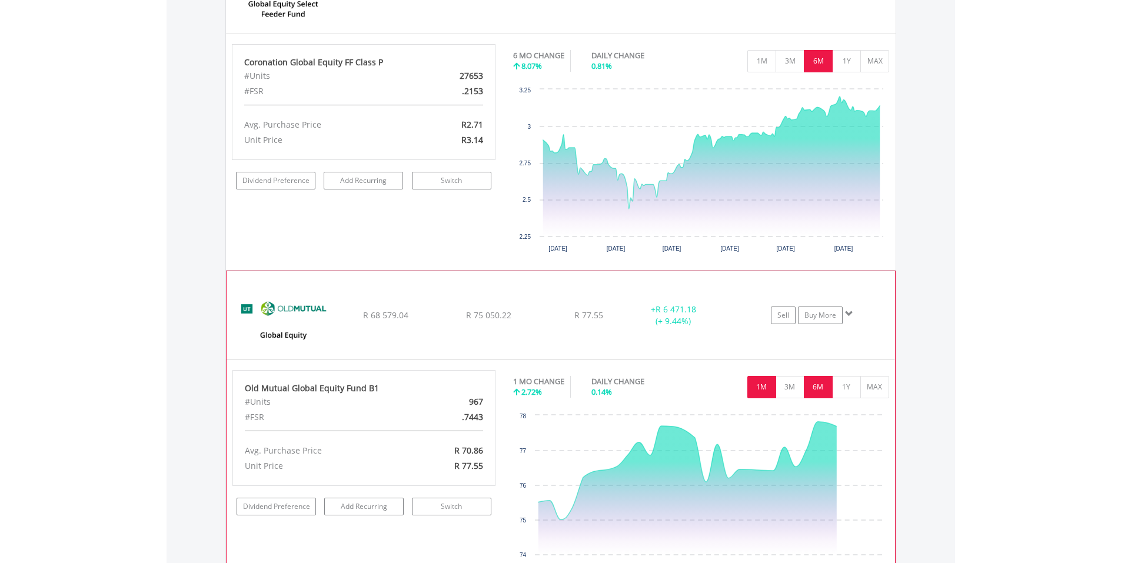
click at [818, 387] on button "6M" at bounding box center [818, 387] width 29 height 22
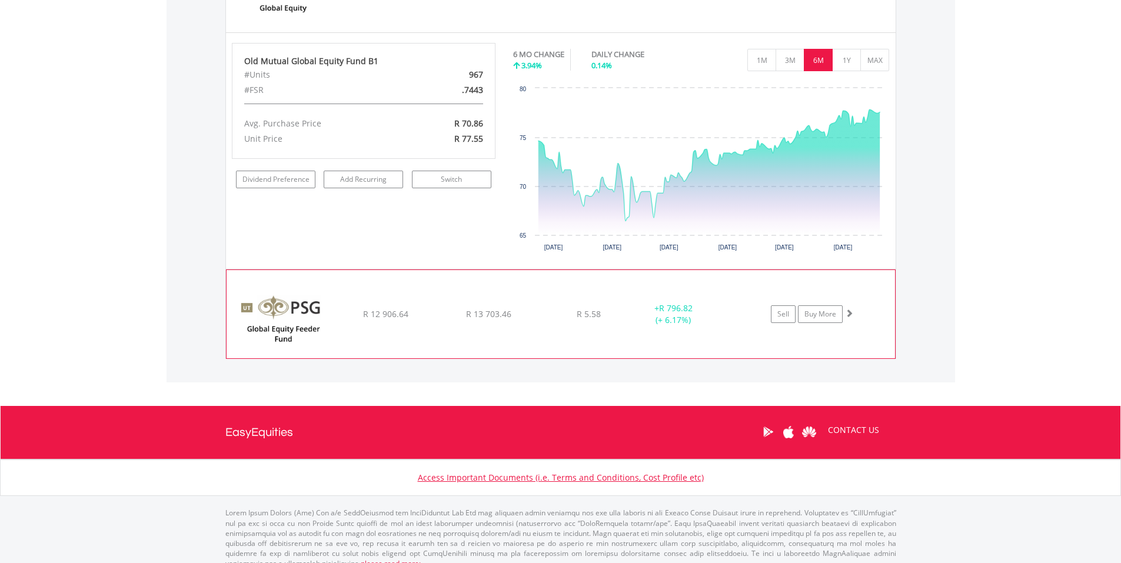
scroll to position [2671, 0]
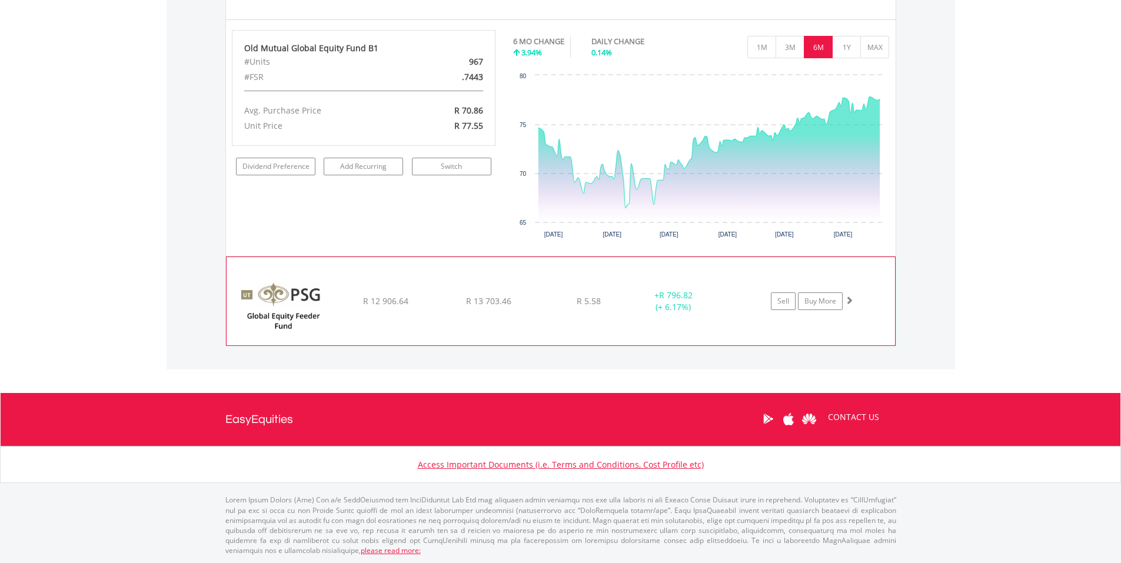
click at [282, 296] on img at bounding box center [282, 307] width 101 height 71
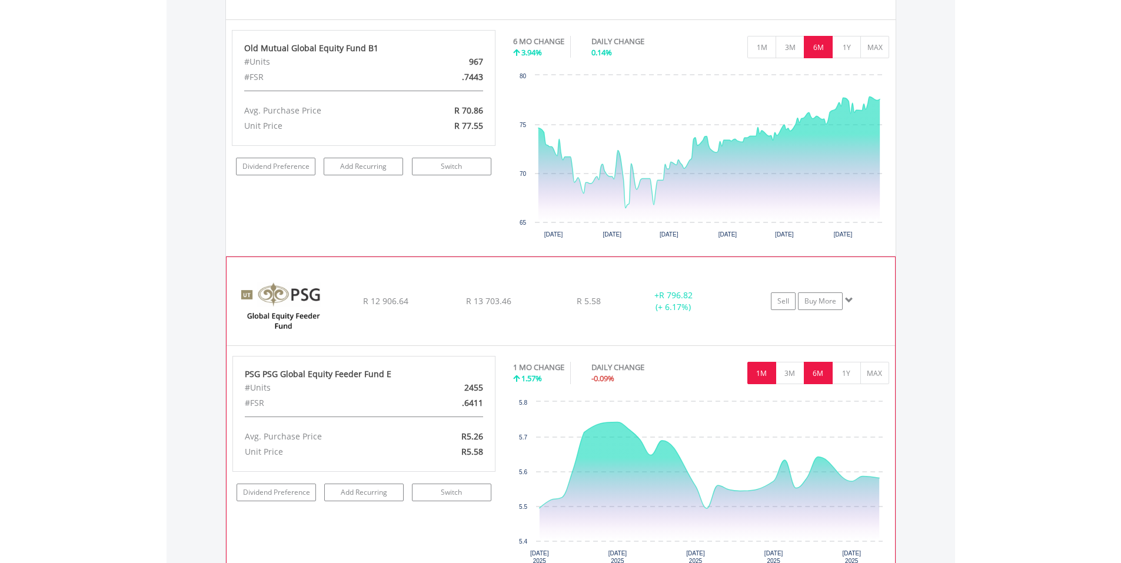
click at [819, 364] on button "6M" at bounding box center [818, 373] width 29 height 22
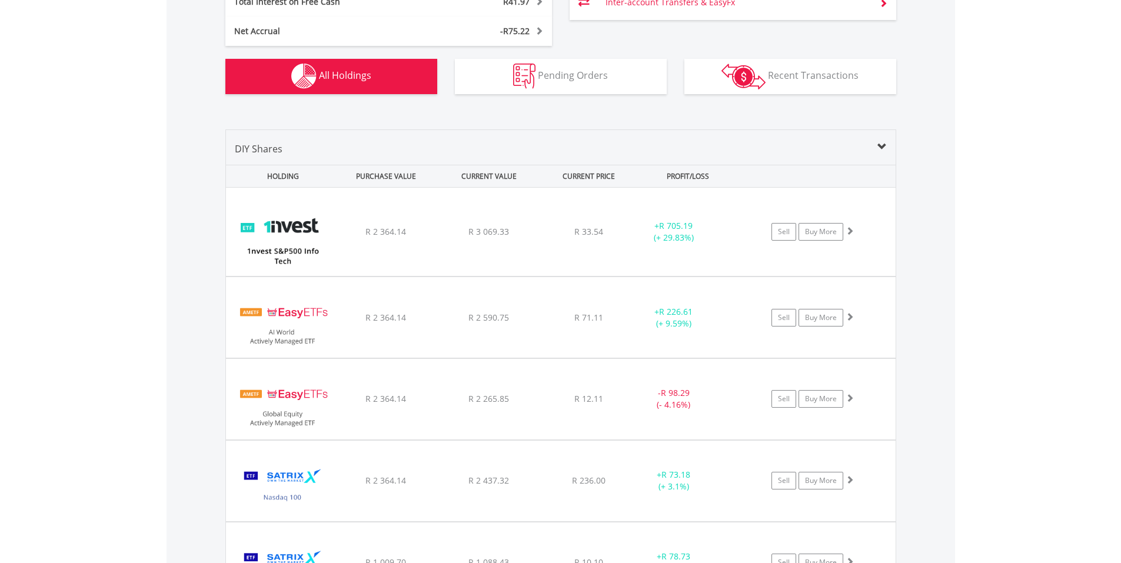
scroll to position [849, 0]
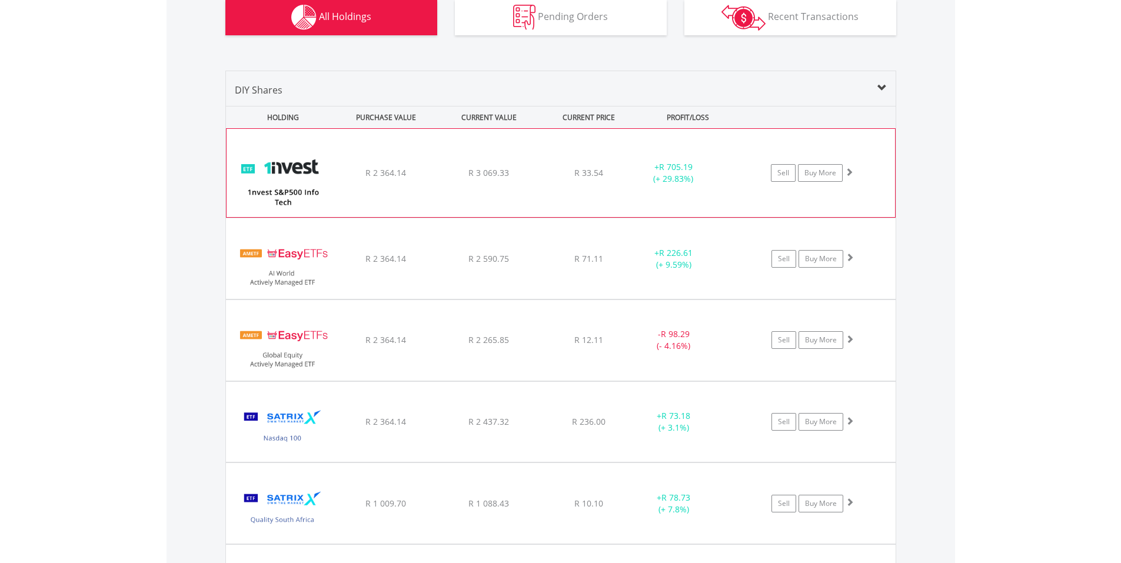
click at [624, 167] on div "R 33.54" at bounding box center [589, 173] width 94 height 12
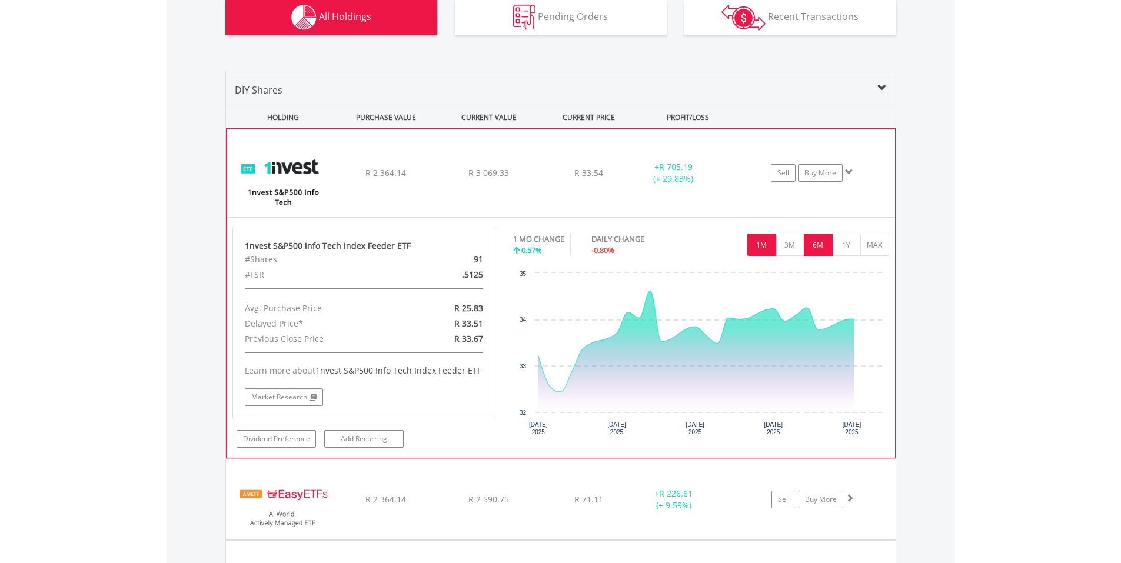
click at [813, 239] on button "6M" at bounding box center [818, 245] width 29 height 22
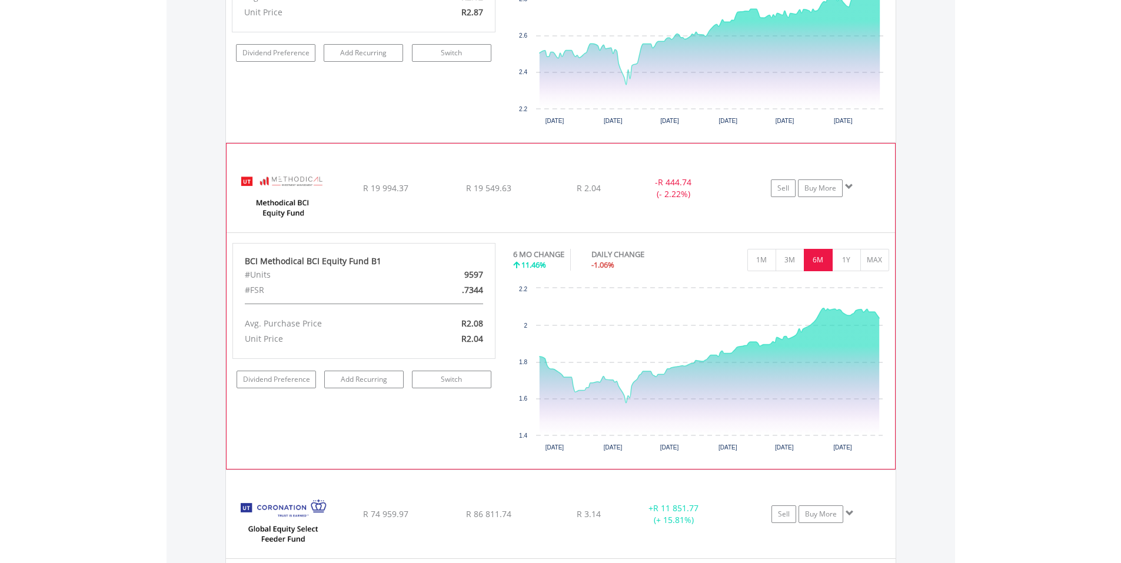
scroll to position [2084, 0]
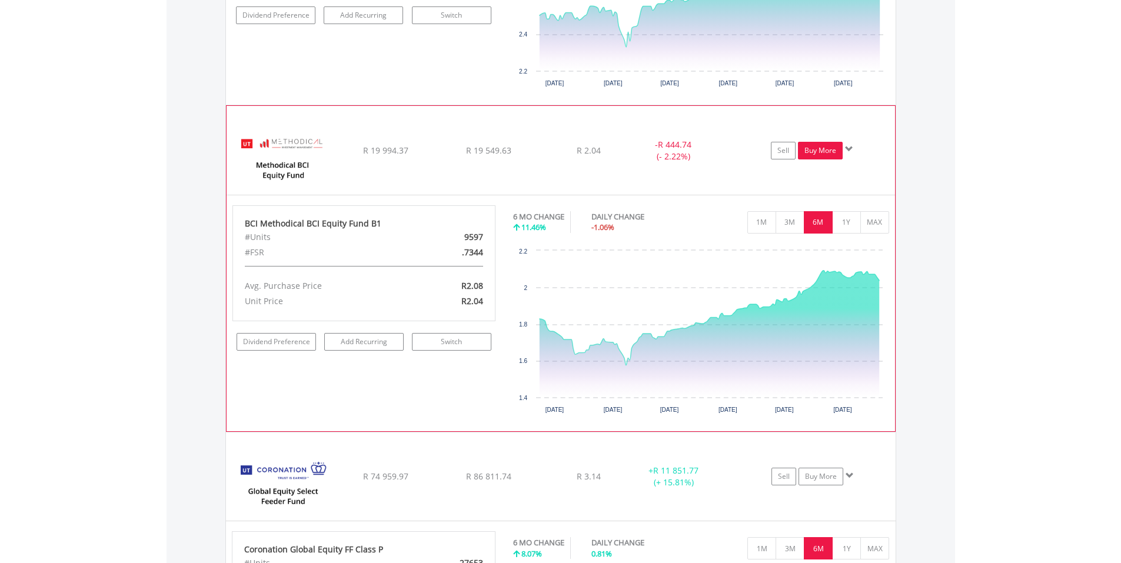
click at [817, 149] on link "Buy More" at bounding box center [820, 151] width 45 height 18
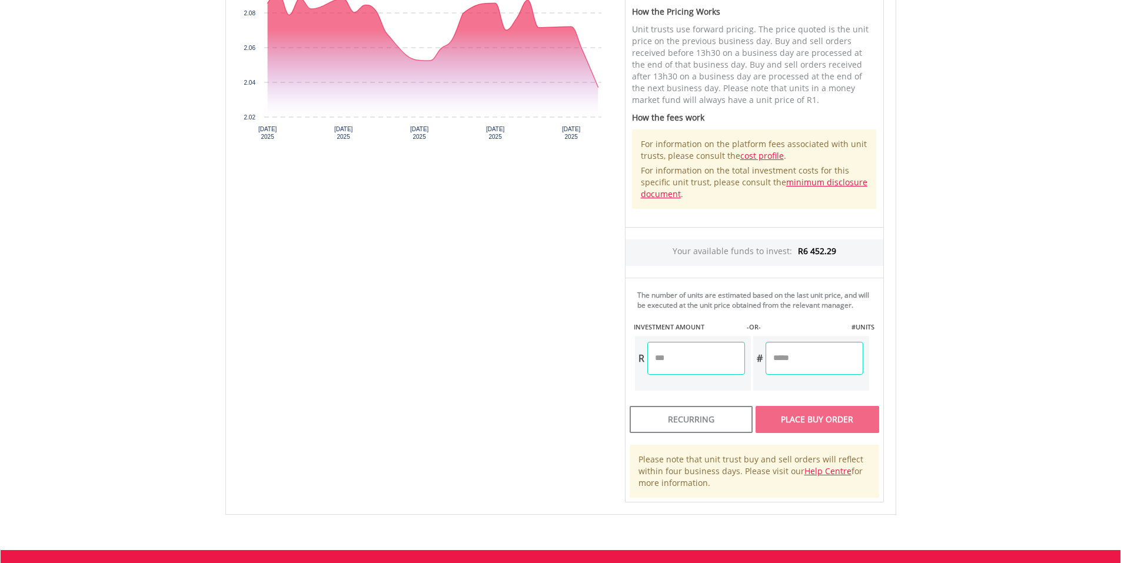
scroll to position [471, 0]
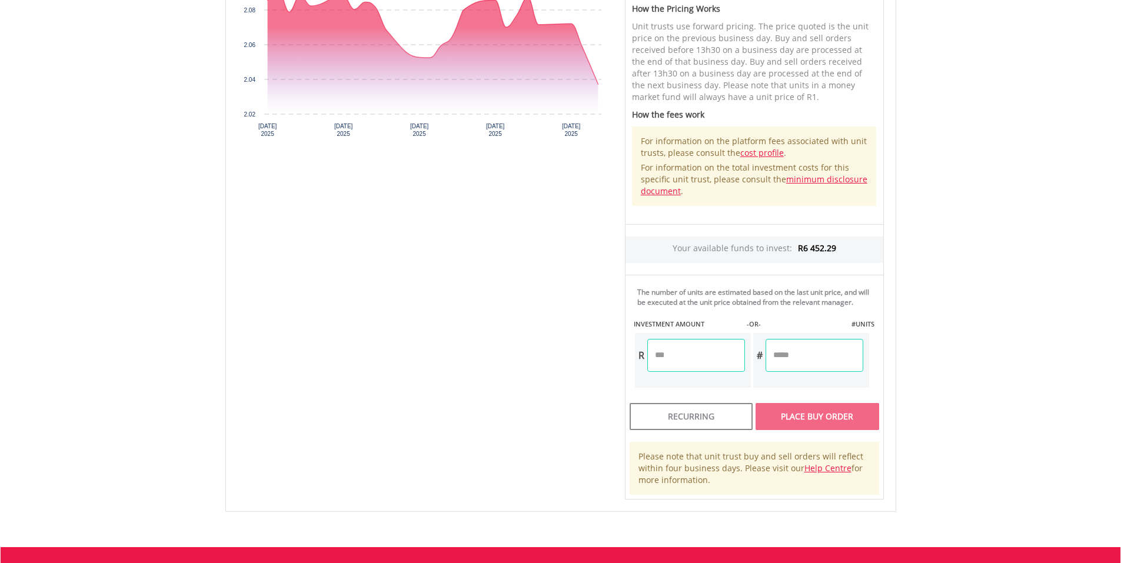
click at [715, 349] on input "number" at bounding box center [696, 355] width 98 height 33
type input "*******"
type input "*********"
click at [815, 416] on div "Unit Price R2.04 How the Pricing Works Unit trusts use forward pricing. The pri…" at bounding box center [754, 214] width 276 height 570
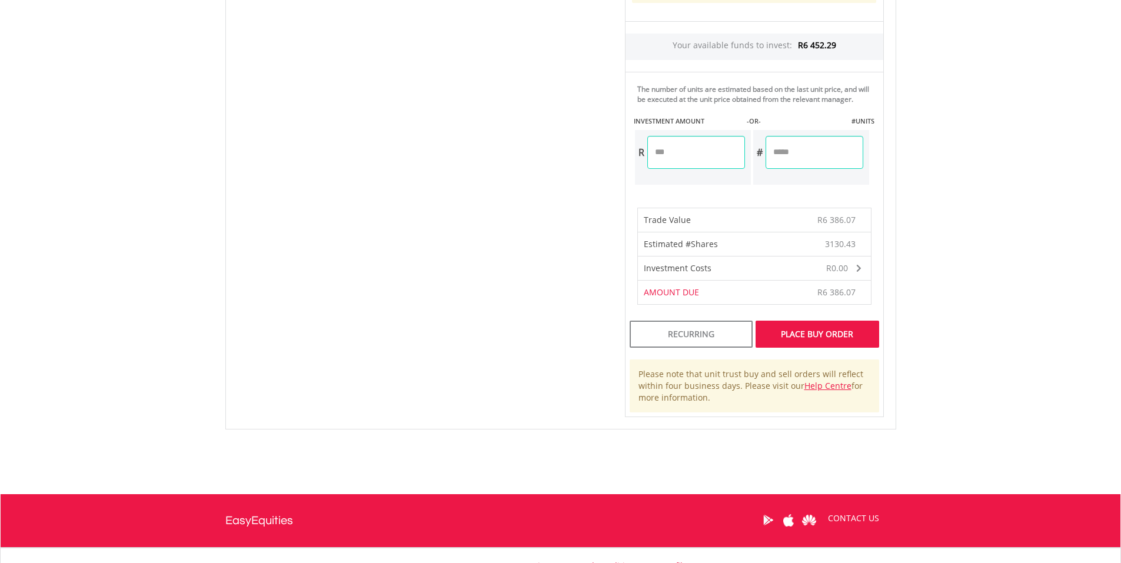
scroll to position [706, 0]
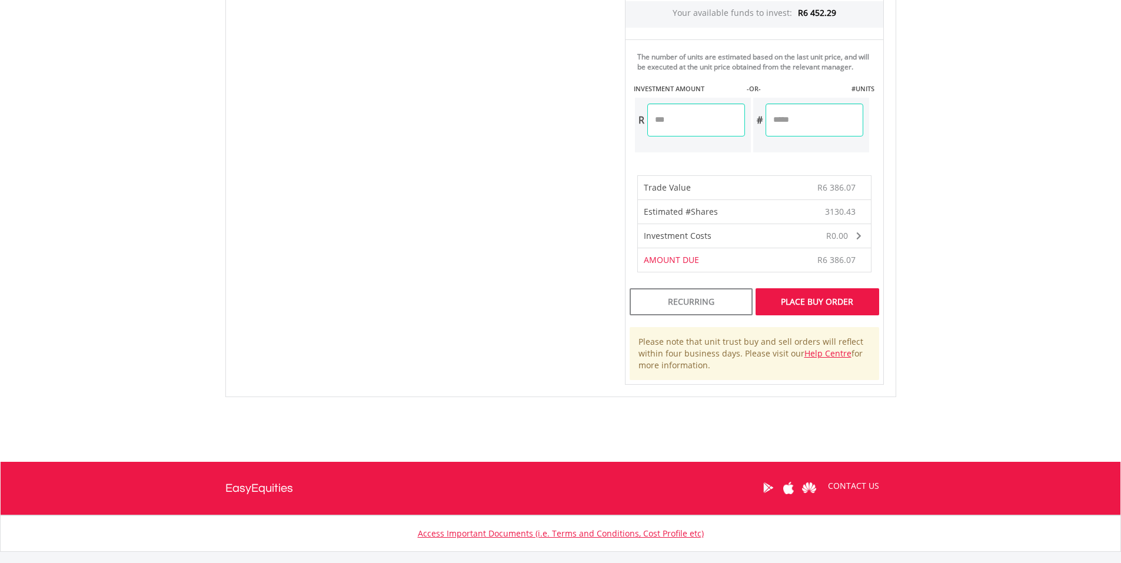
click at [814, 299] on div "Place Buy Order" at bounding box center [816, 301] width 123 height 27
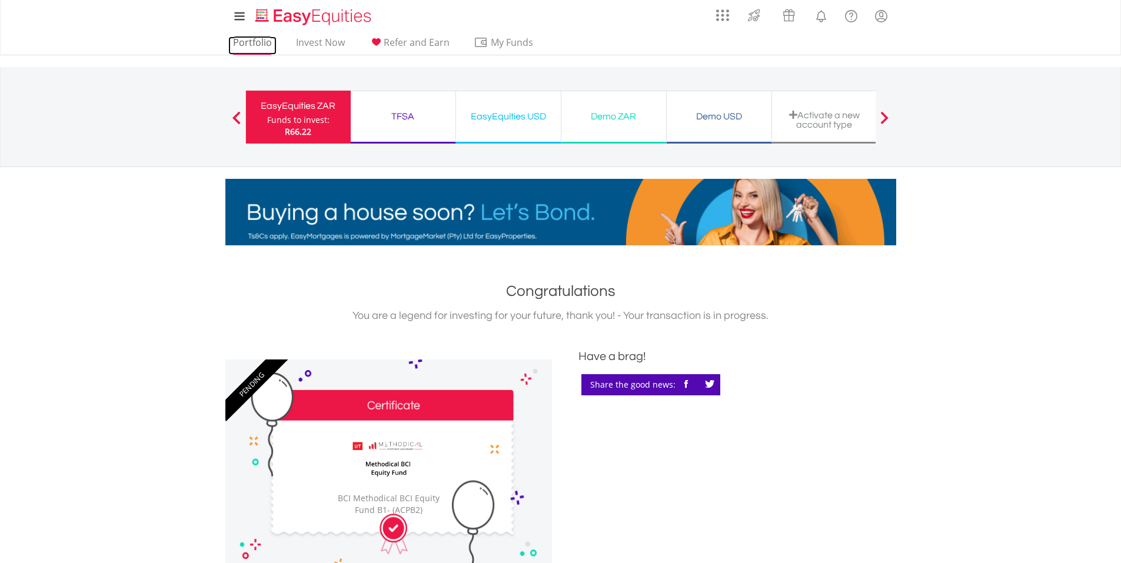
click at [255, 38] on link "Portfolio" at bounding box center [252, 45] width 48 height 18
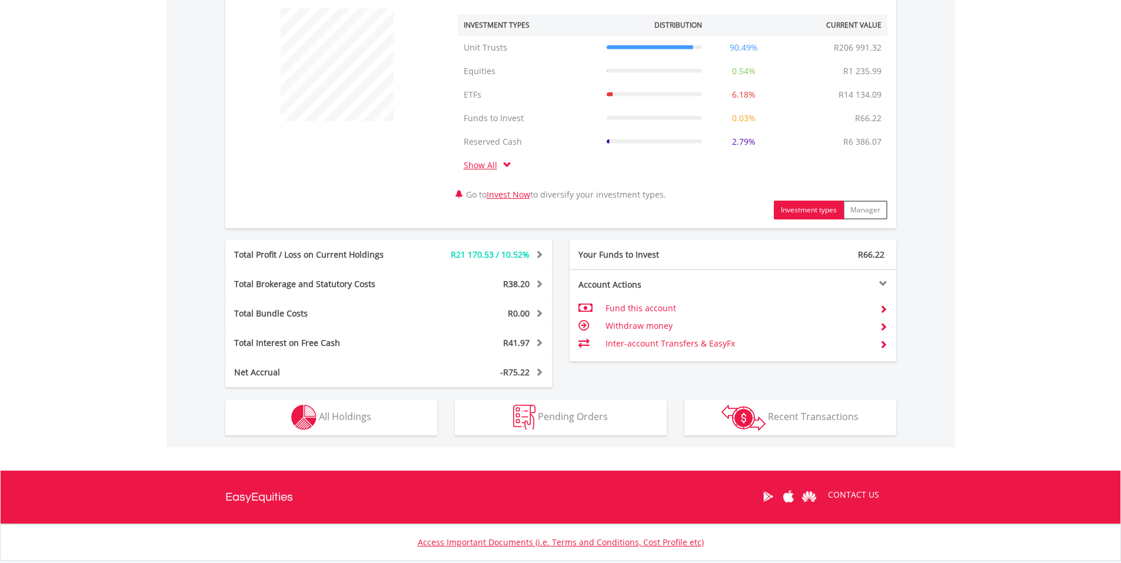
scroll to position [508, 0]
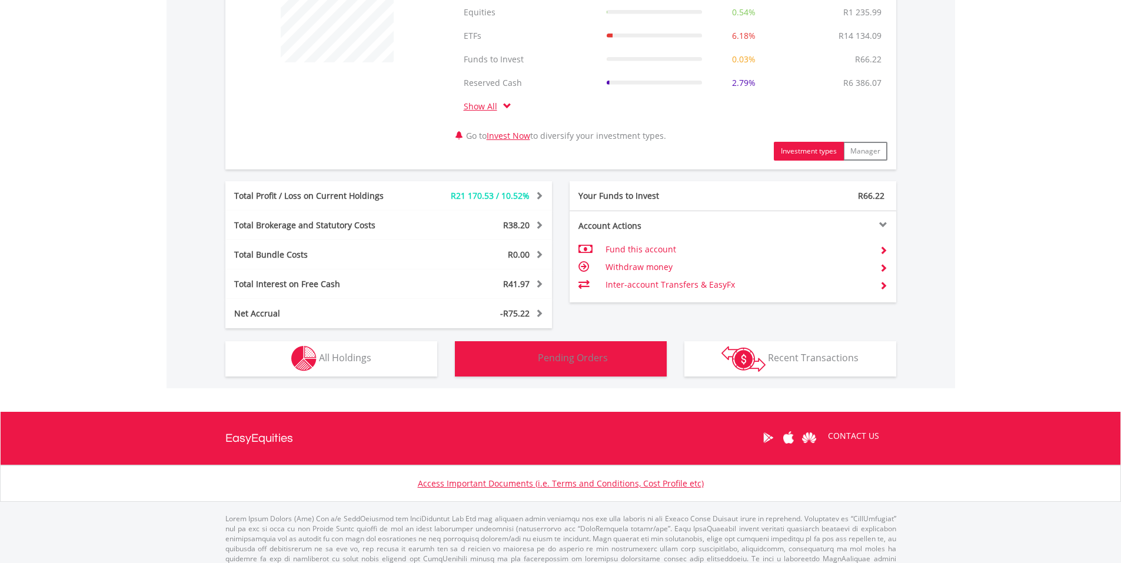
click at [559, 355] on span "Pending Orders" at bounding box center [573, 357] width 70 height 13
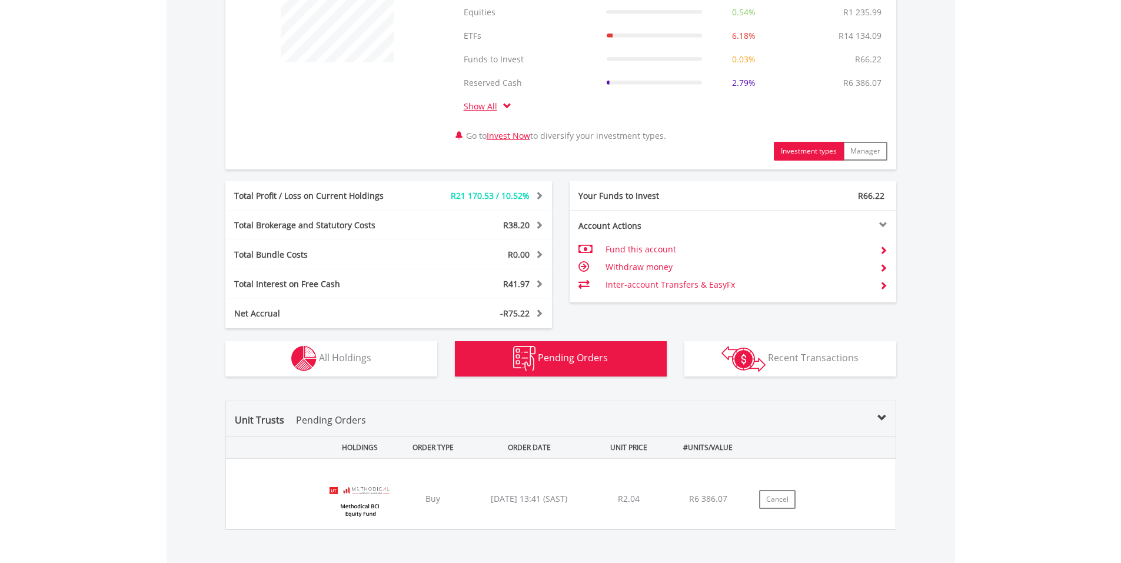
scroll to position [703, 0]
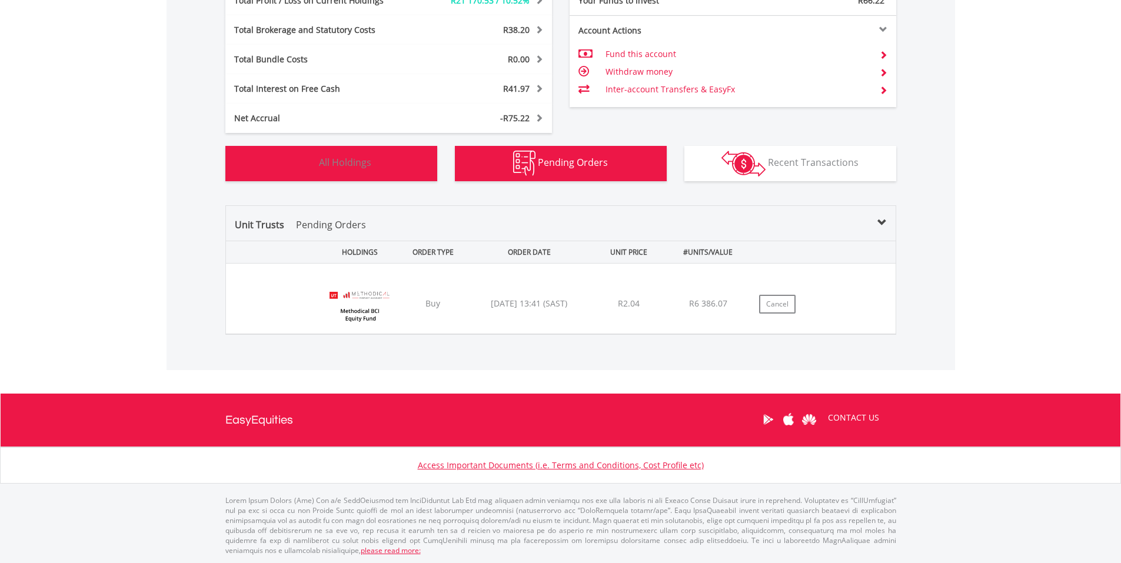
click at [340, 157] on span "All Holdings" at bounding box center [345, 162] width 52 height 13
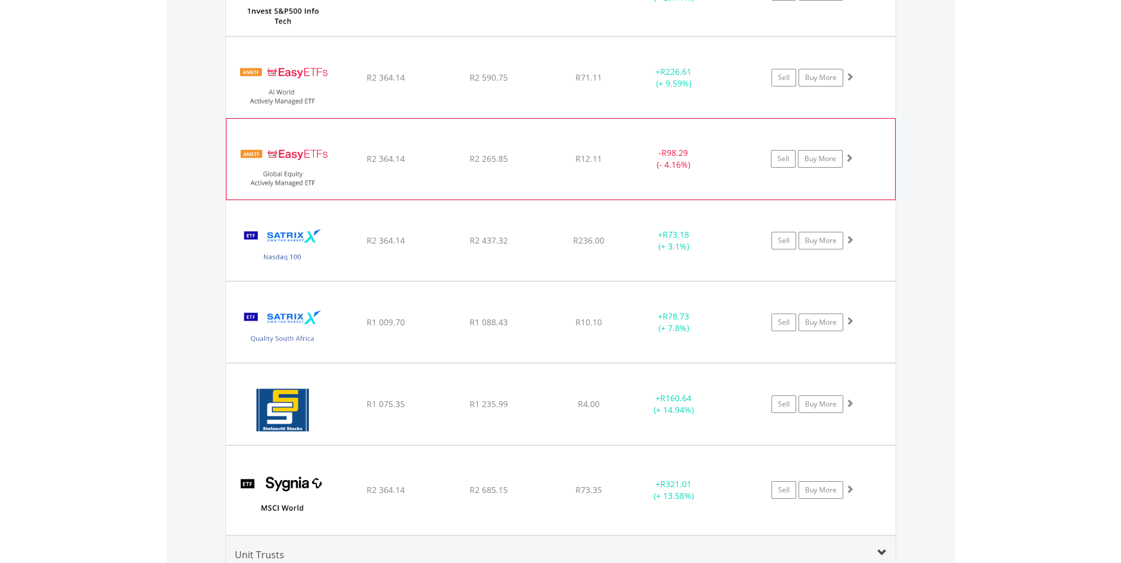
scroll to position [1037, 0]
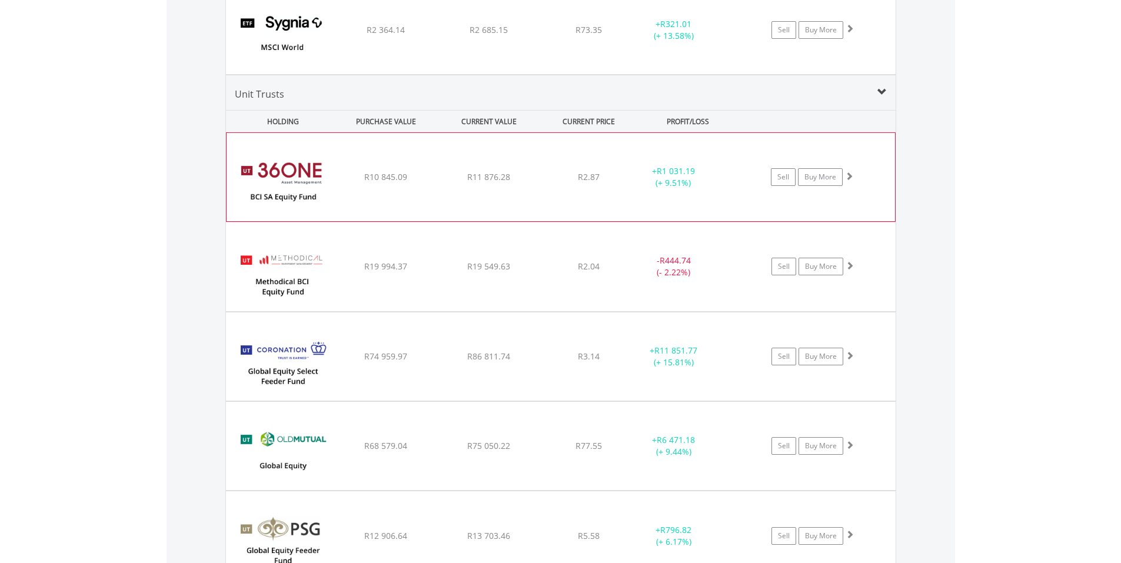
scroll to position [1802, 0]
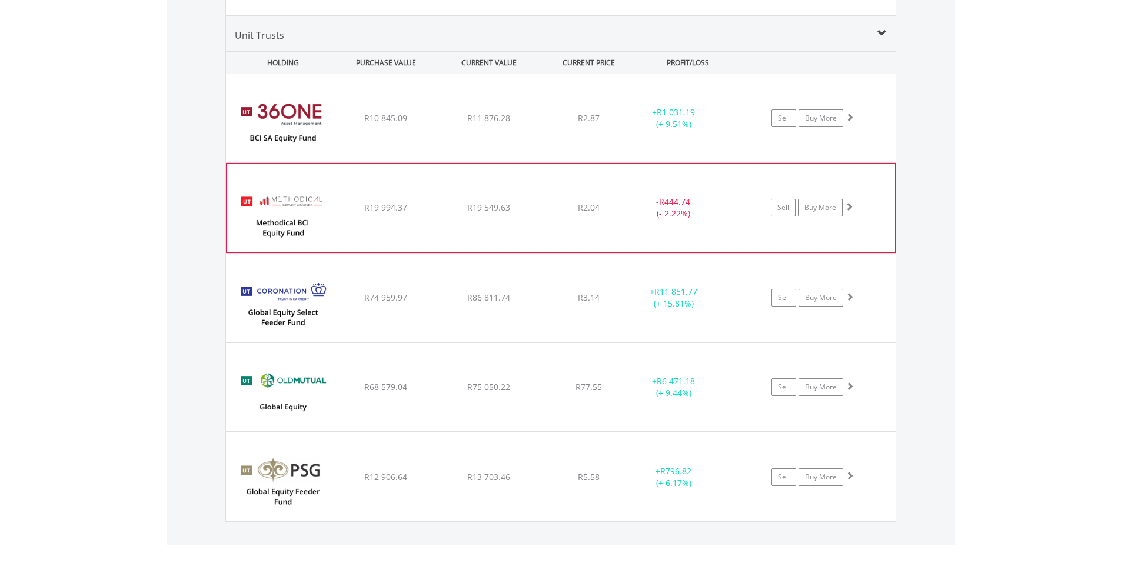
click at [289, 192] on img at bounding box center [282, 213] width 101 height 71
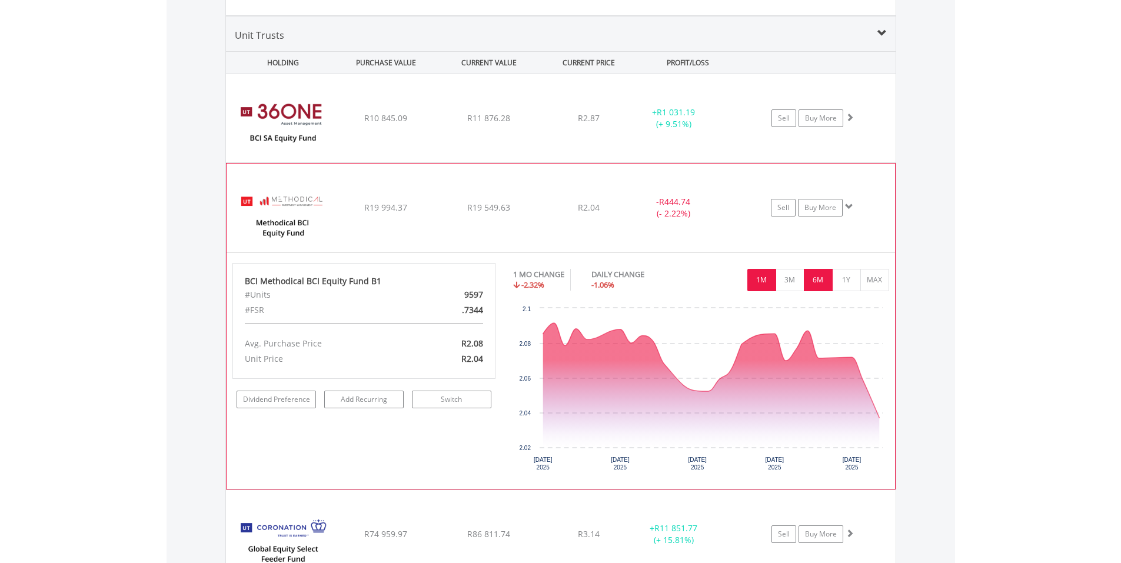
click at [814, 276] on button "6M" at bounding box center [818, 280] width 29 height 22
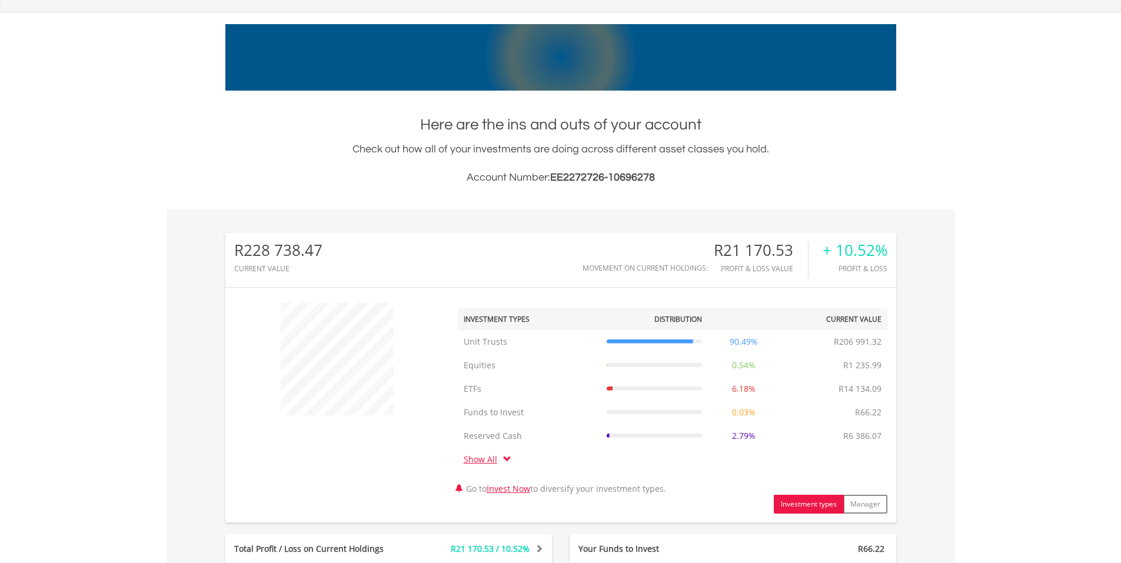
scroll to position [0, 0]
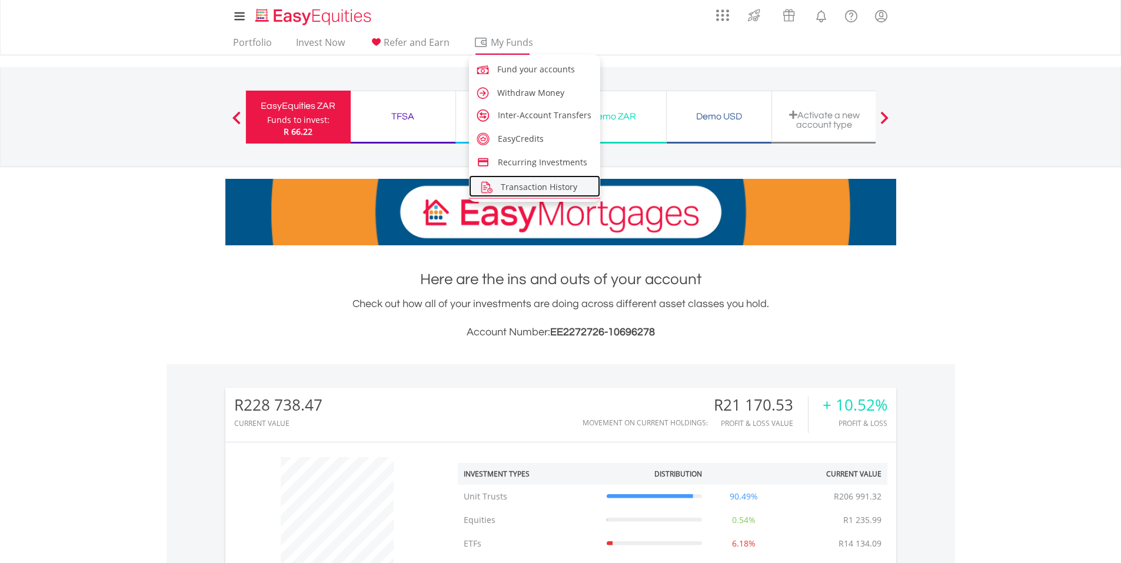
click at [516, 187] on span "Transaction History" at bounding box center [539, 186] width 76 height 11
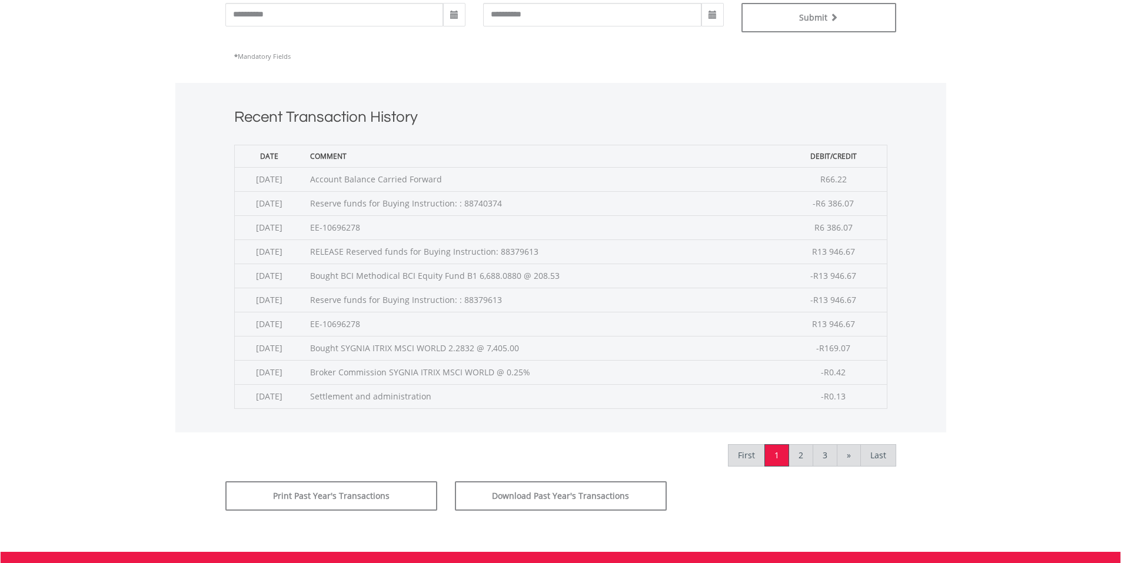
scroll to position [412, 0]
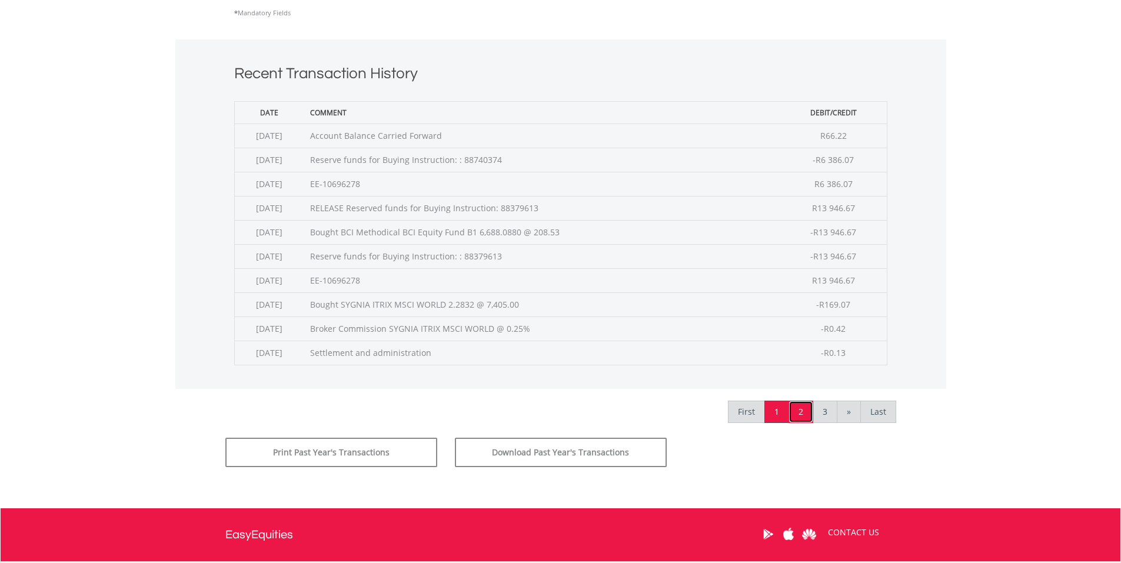
click at [798, 410] on link "2" at bounding box center [800, 412] width 25 height 22
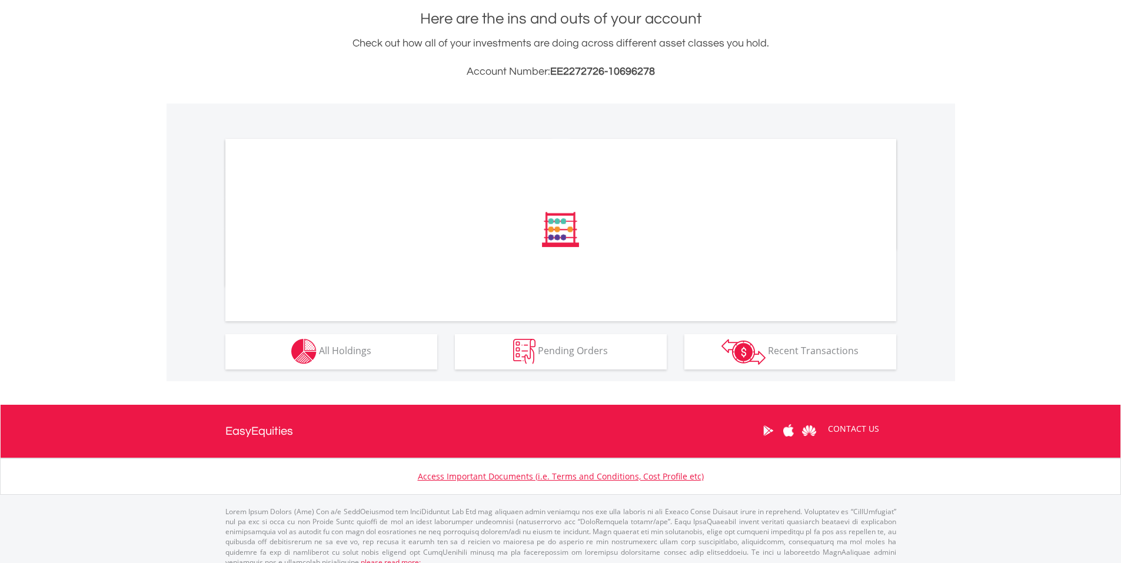
scroll to position [272, 0]
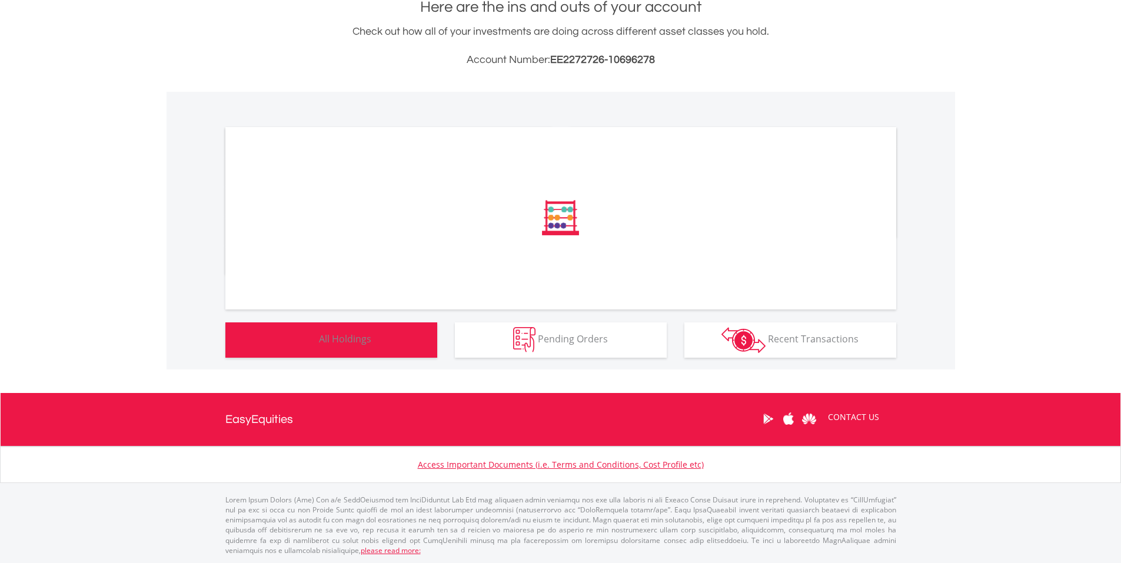
click at [357, 344] on span "All Holdings" at bounding box center [345, 338] width 52 height 13
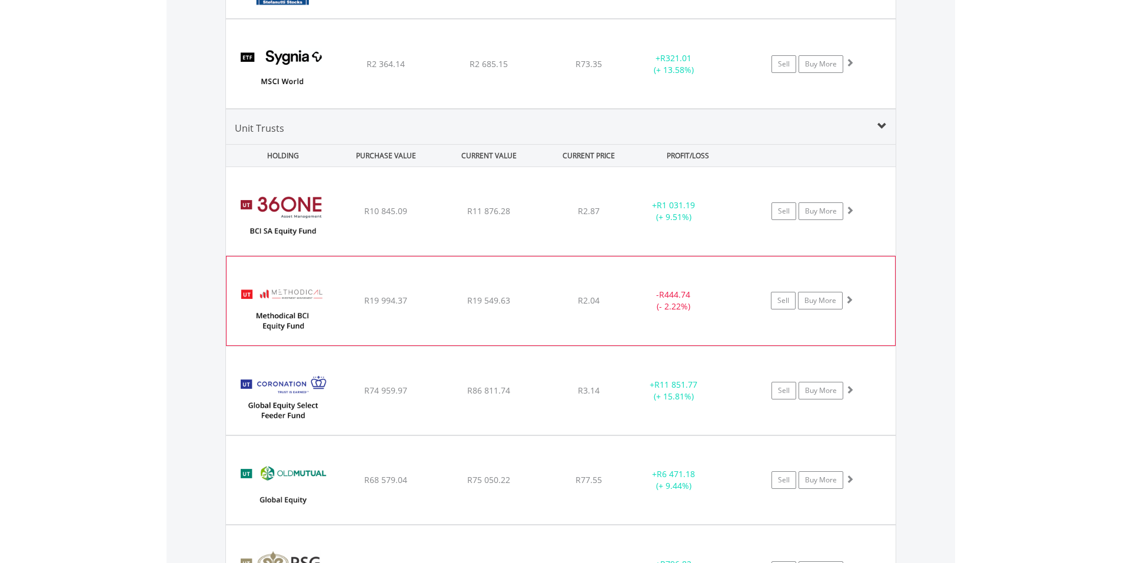
scroll to position [1458, 0]
click at [334, 254] on div "﻿ BCI Methodical BCI Equity Fund B1 R19 994.37 R19 549.63 R2.04 - R444.74 (- 2.…" at bounding box center [560, 210] width 669 height 88
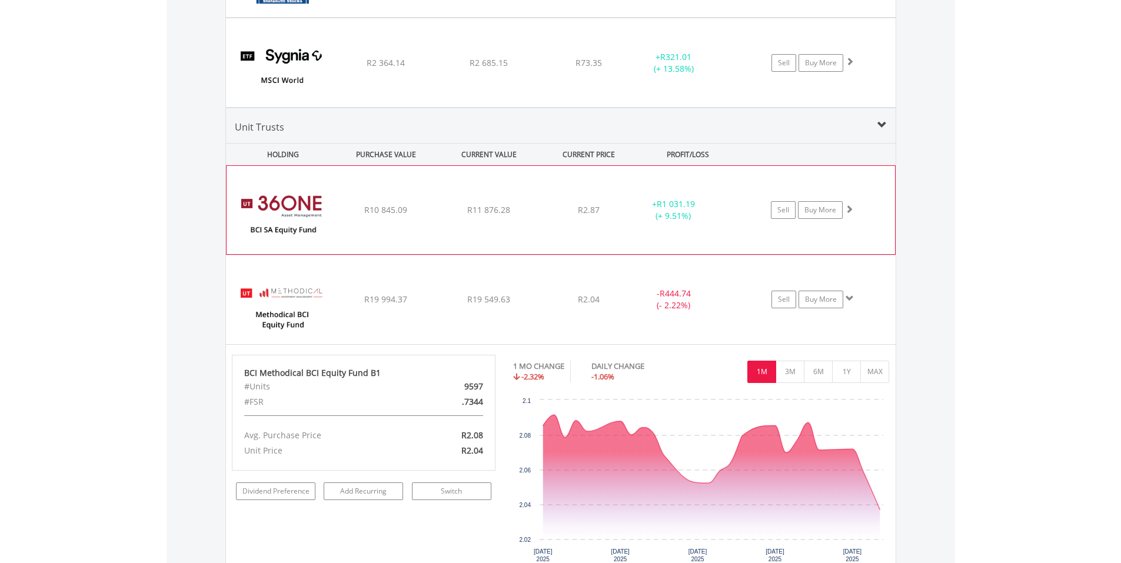
click at [352, 217] on div "﻿ 36ONE BCI SA Equity Fund Class C R10 845.09 R11 876.28 R2.87 + R1 031.19 (+ 9…" at bounding box center [560, 210] width 668 height 88
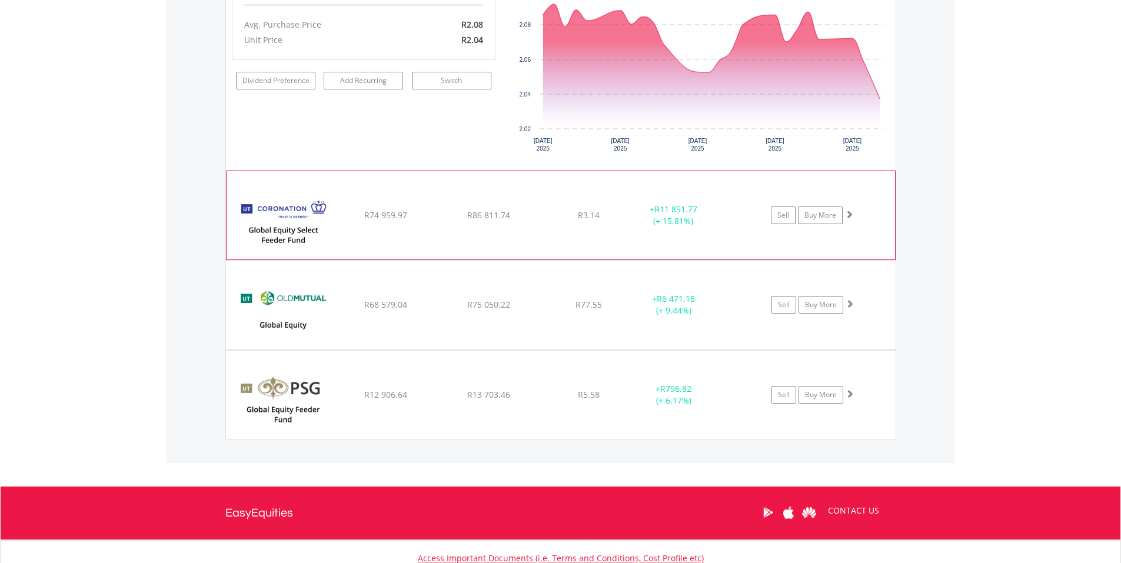
click at [331, 208] on img at bounding box center [282, 221] width 101 height 71
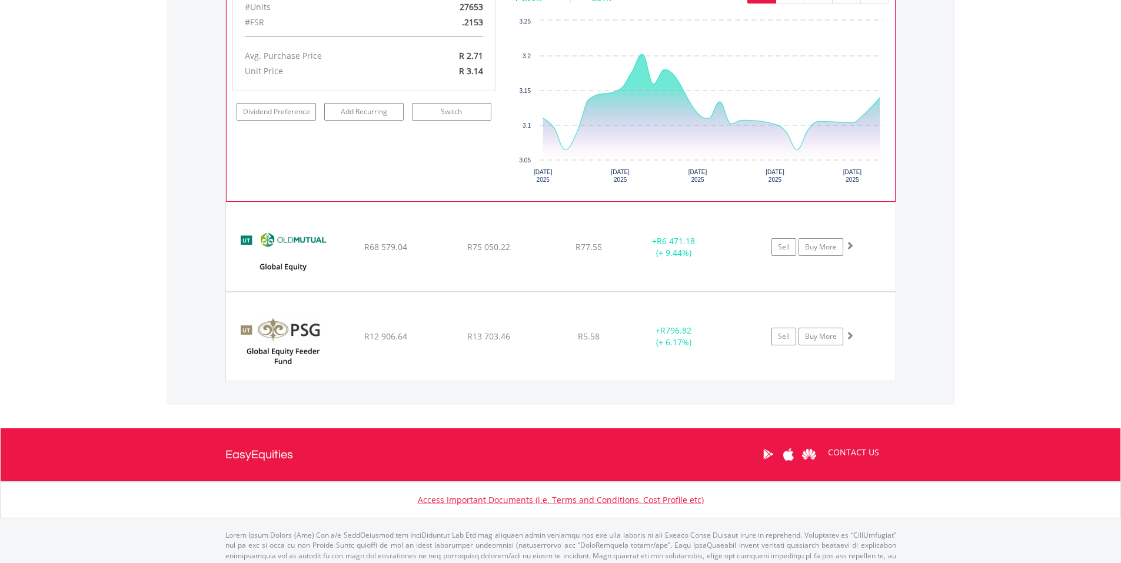
scroll to position [2435, 0]
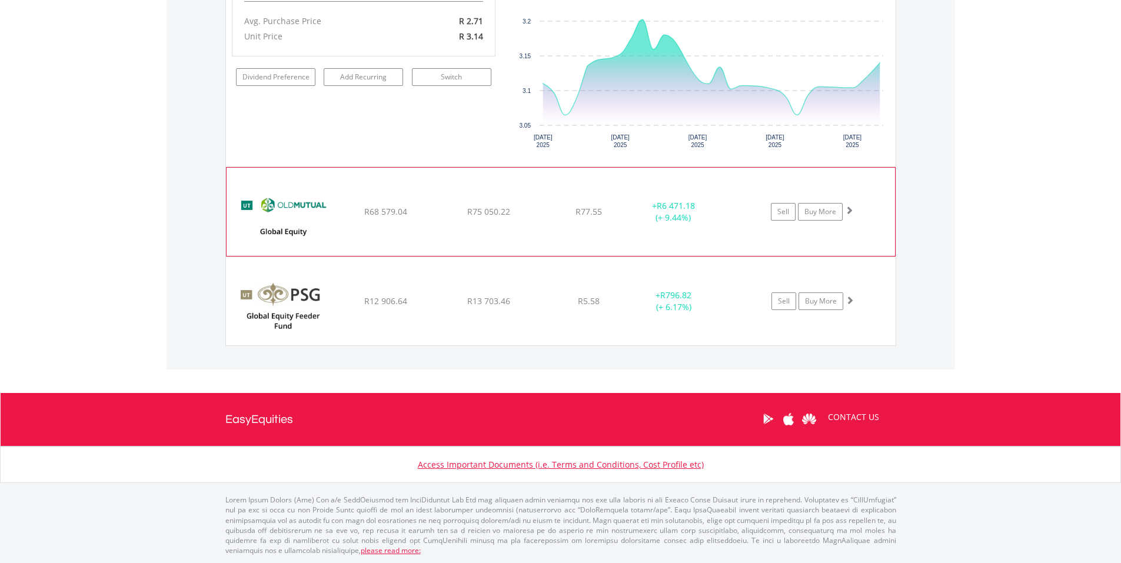
click at [326, 225] on img at bounding box center [282, 217] width 101 height 71
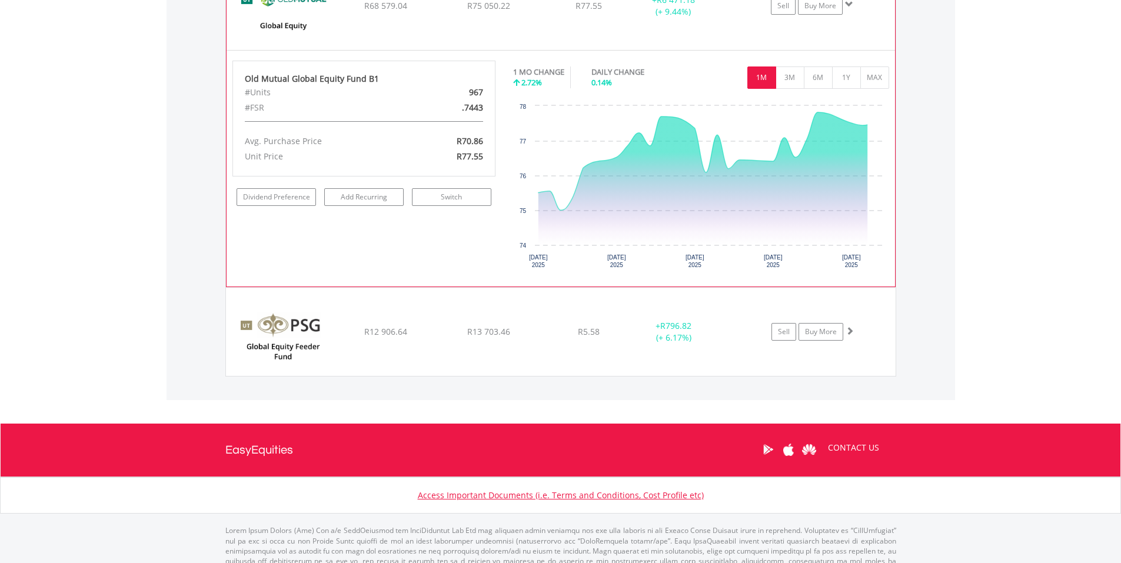
scroll to position [2671, 0]
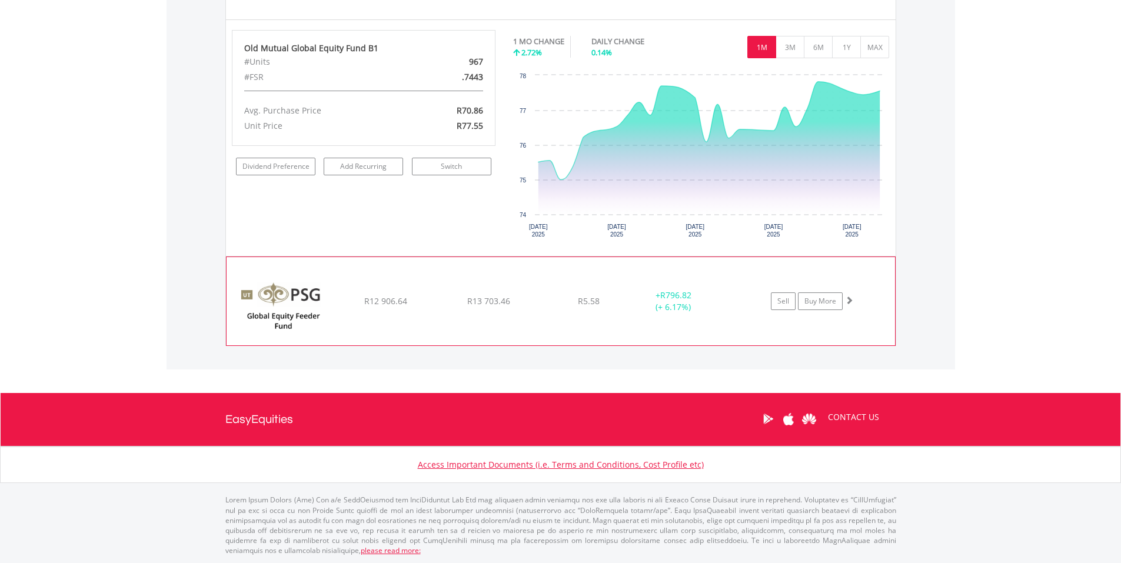
click at [326, 314] on img at bounding box center [282, 307] width 101 height 71
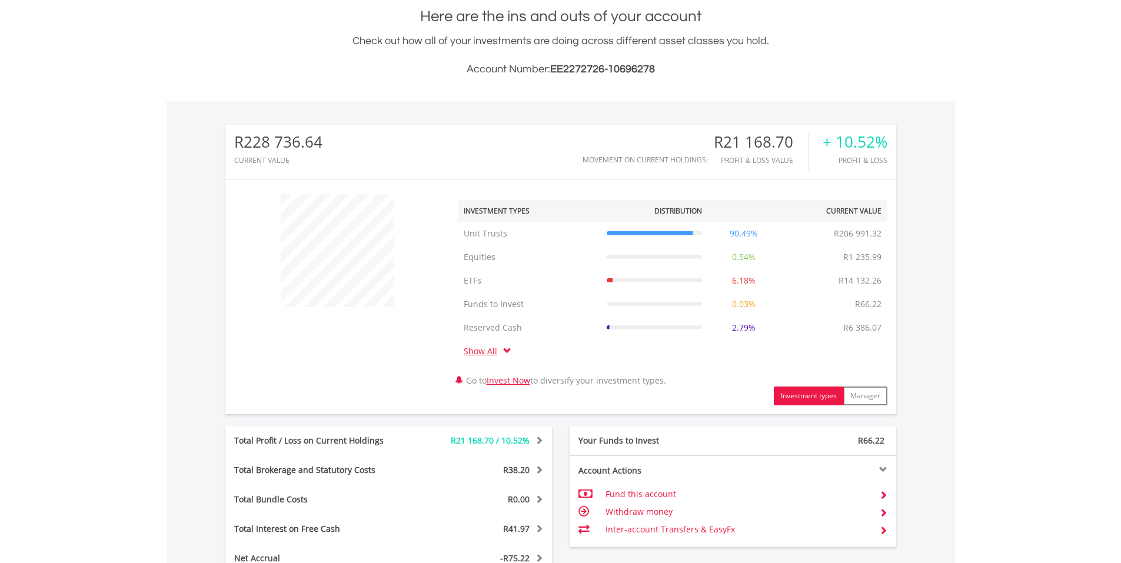
scroll to position [294, 0]
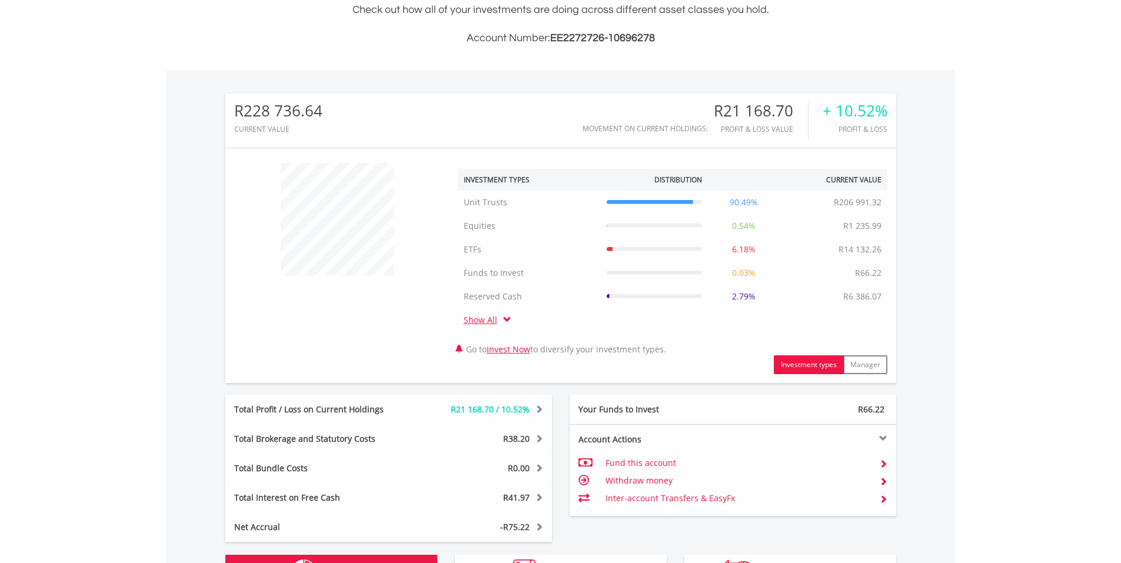
click at [794, 364] on button "Investment types" at bounding box center [809, 364] width 70 height 19
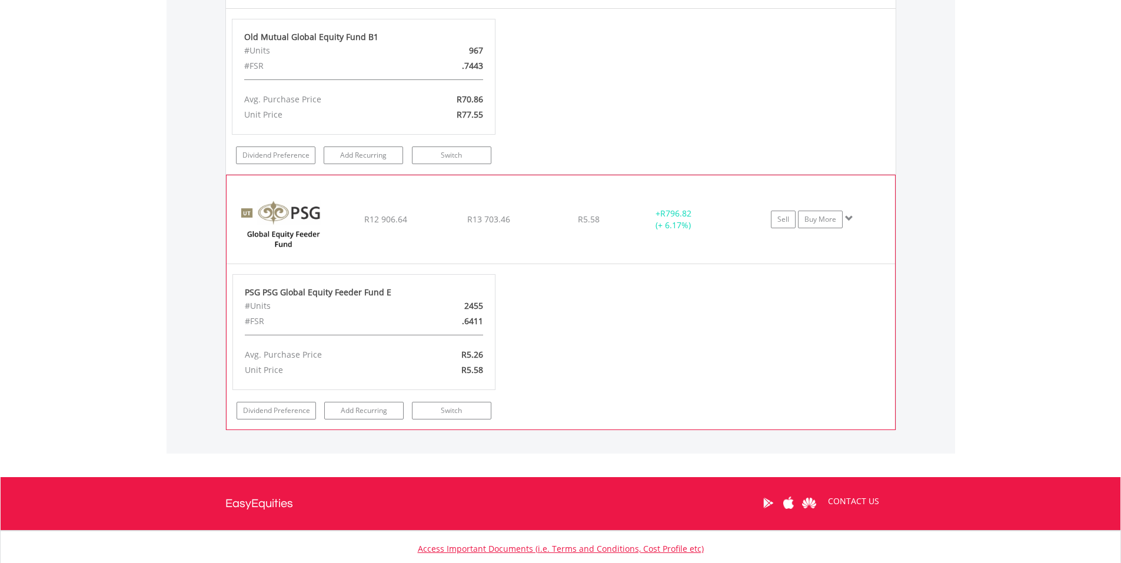
click at [320, 208] on img at bounding box center [282, 225] width 101 height 71
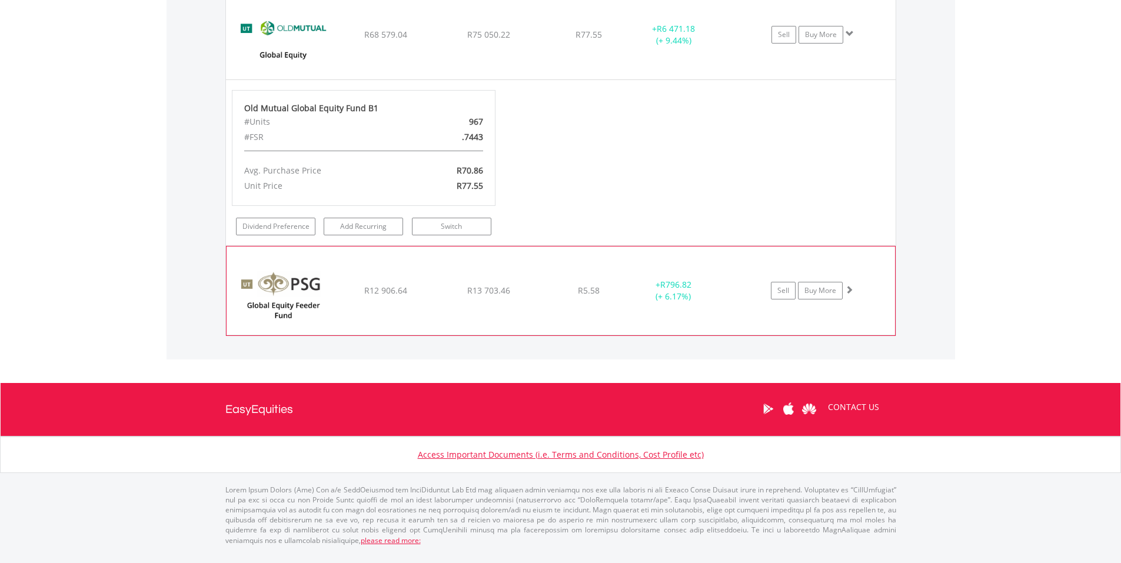
scroll to position [2389, 0]
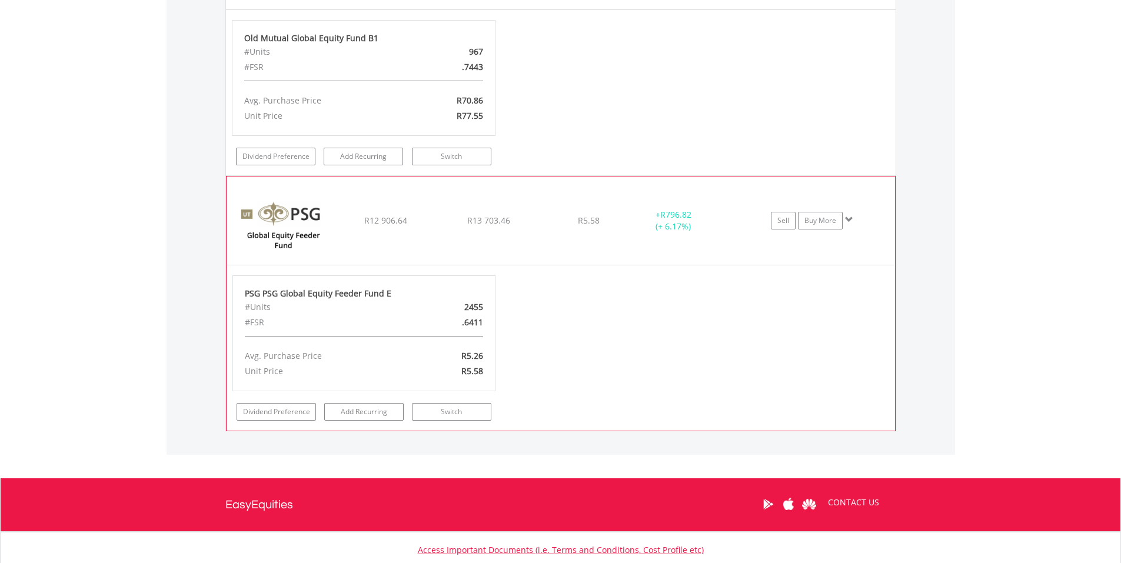
scroll to position [2471, 0]
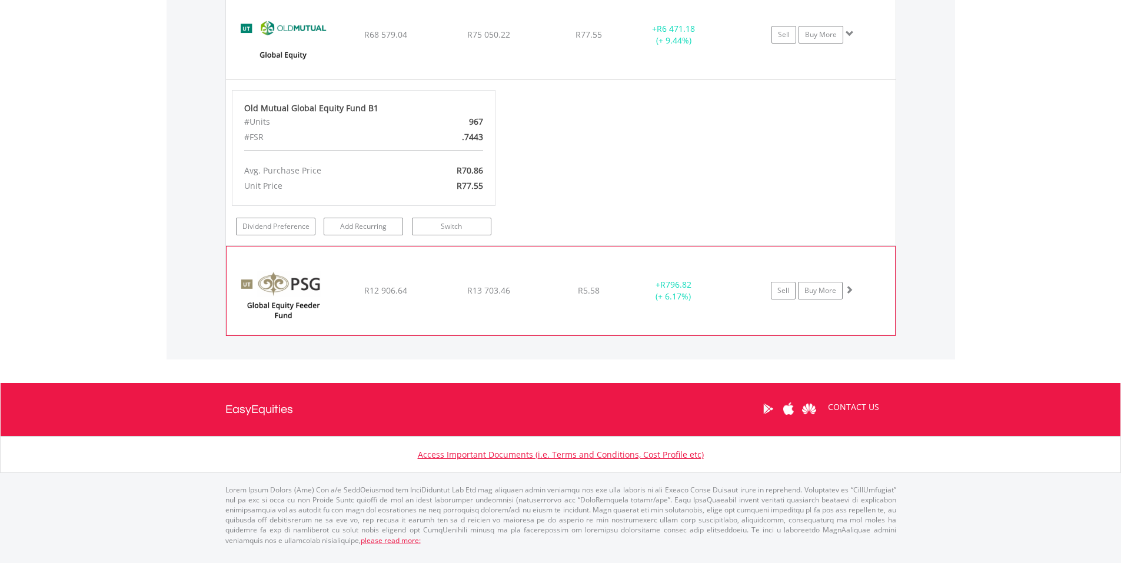
scroll to position [2389, 0]
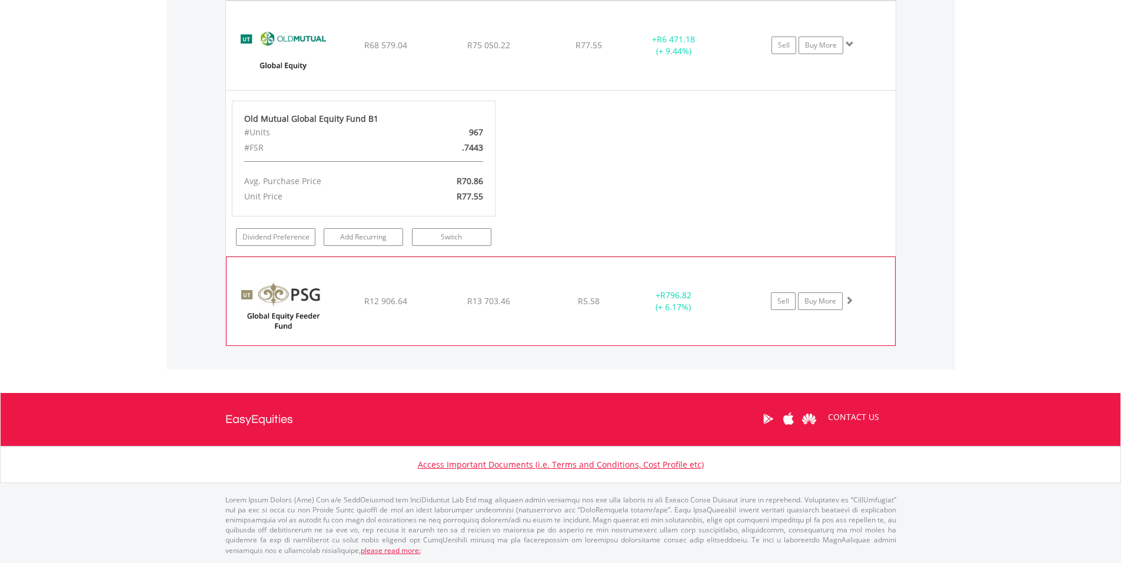
click at [353, 214] on div "Old Mutual Global Equity Fund B1 #Units 967 #FSR .7443 Avg. Purchase Price R70.…" at bounding box center [364, 159] width 264 height 116
click at [325, 293] on img at bounding box center [282, 307] width 101 height 71
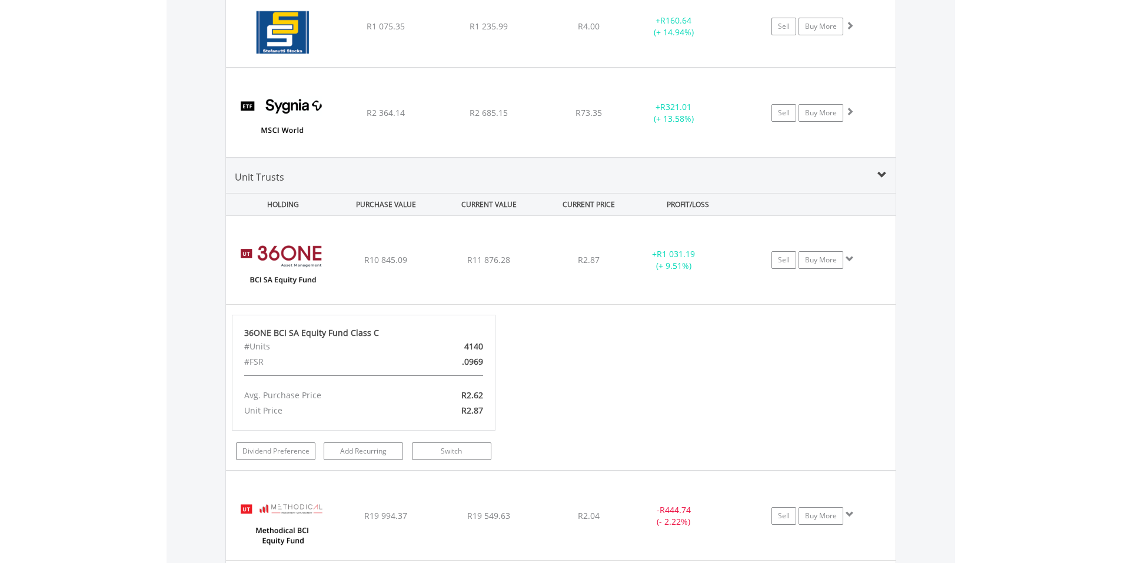
scroll to position [1412, 0]
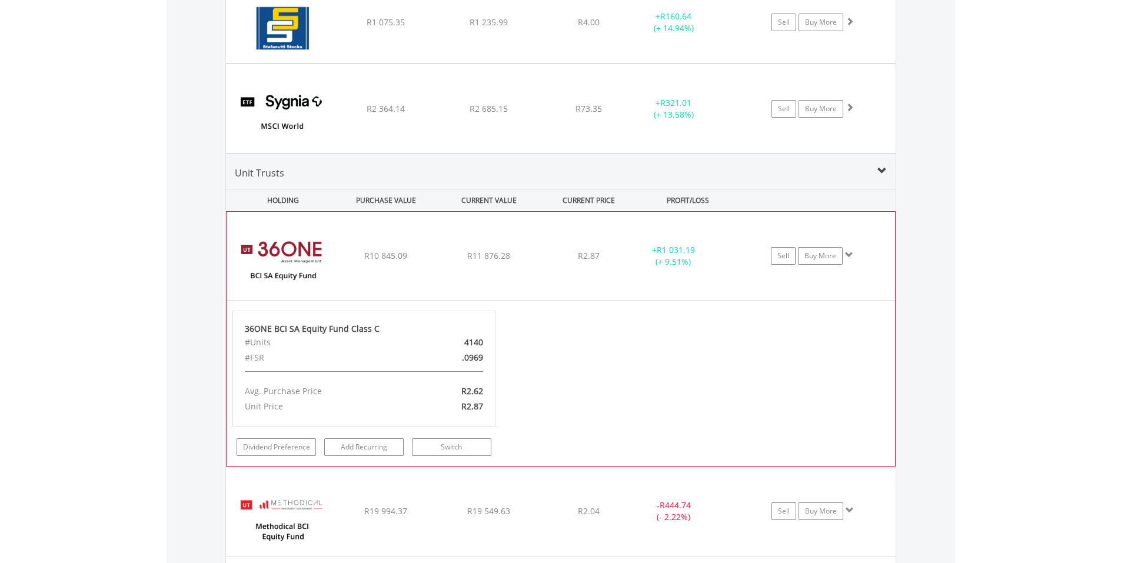
click at [283, 242] on img at bounding box center [282, 261] width 101 height 71
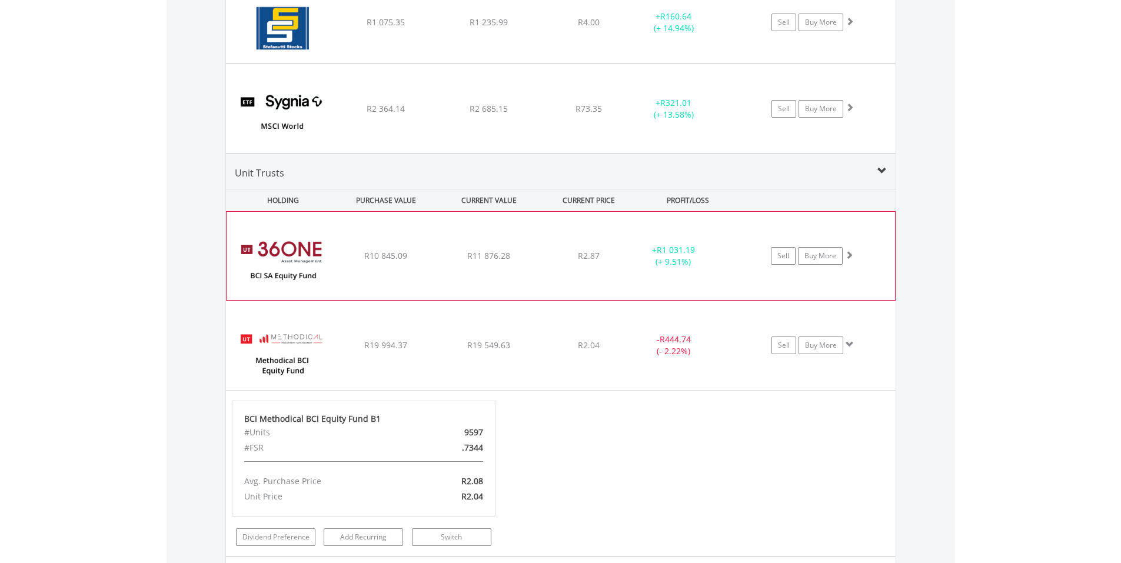
click at [283, 242] on img at bounding box center [282, 261] width 101 height 71
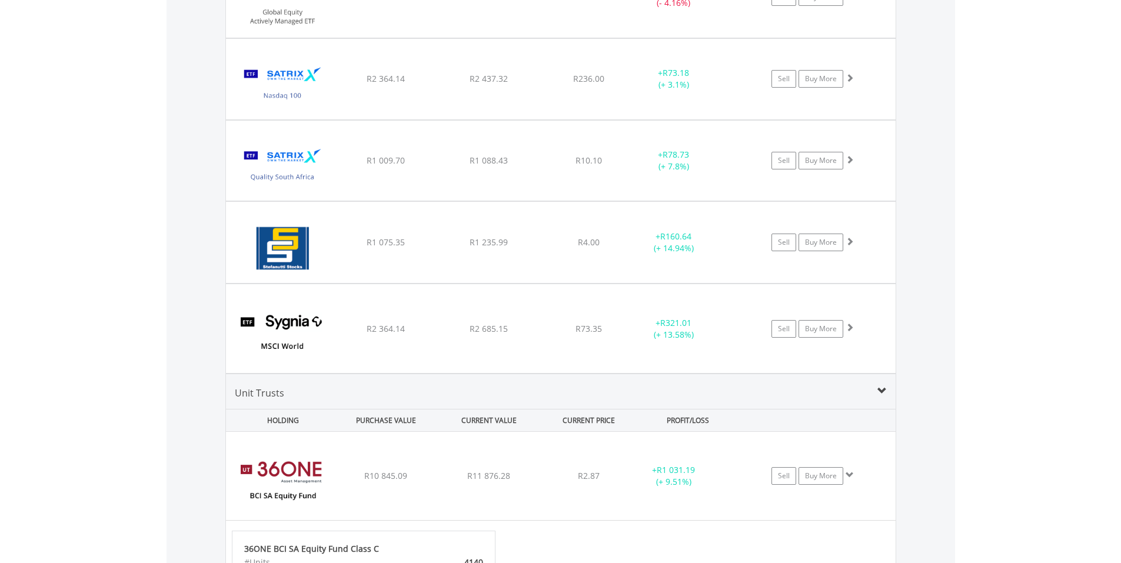
scroll to position [1000, 0]
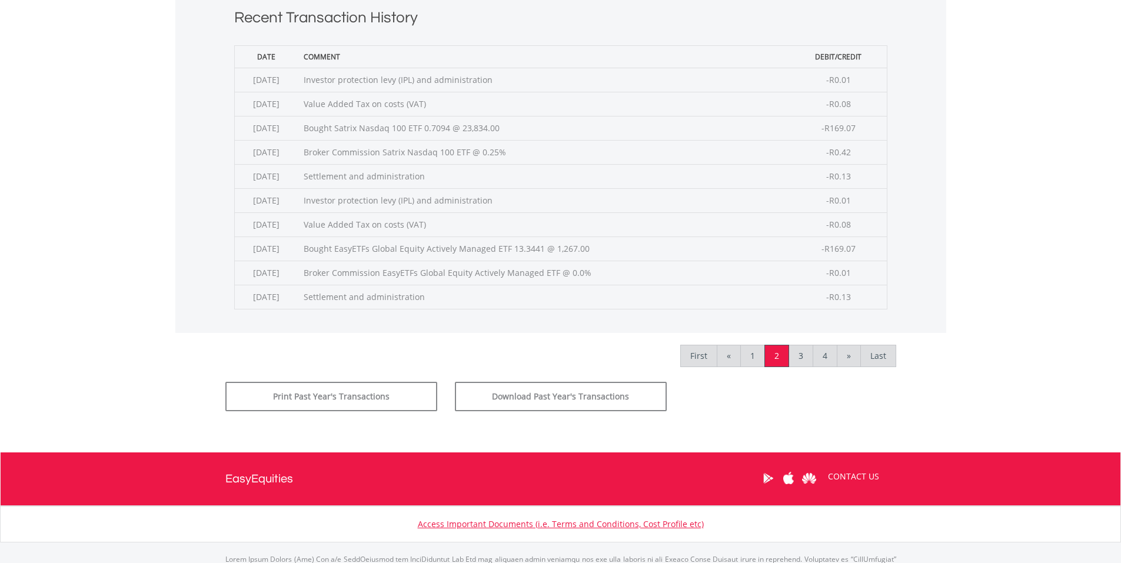
scroll to position [526, 0]
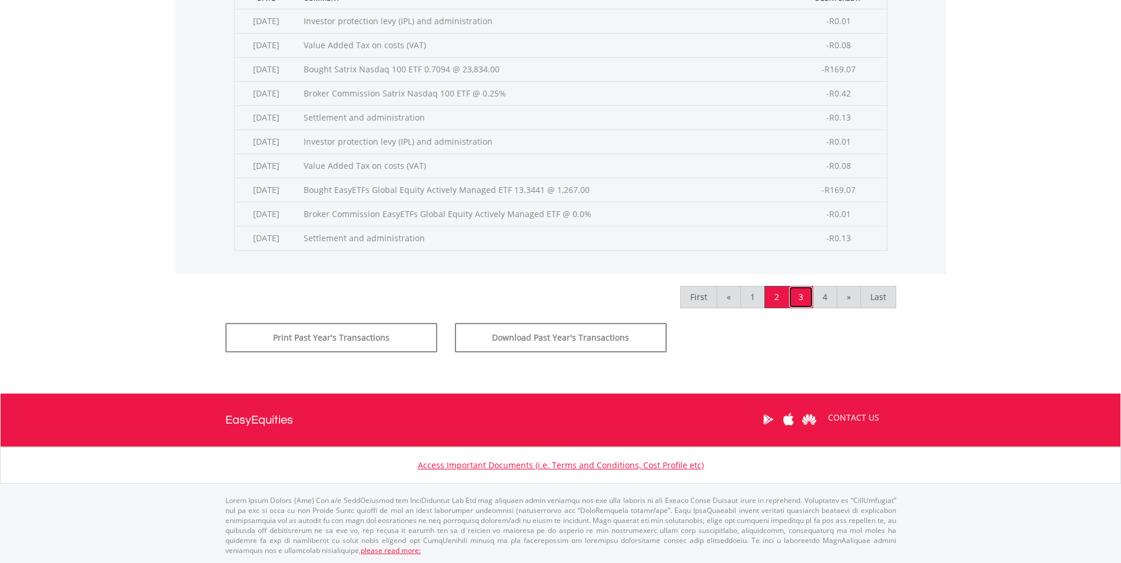
click at [798, 296] on link "3" at bounding box center [800, 297] width 25 height 22
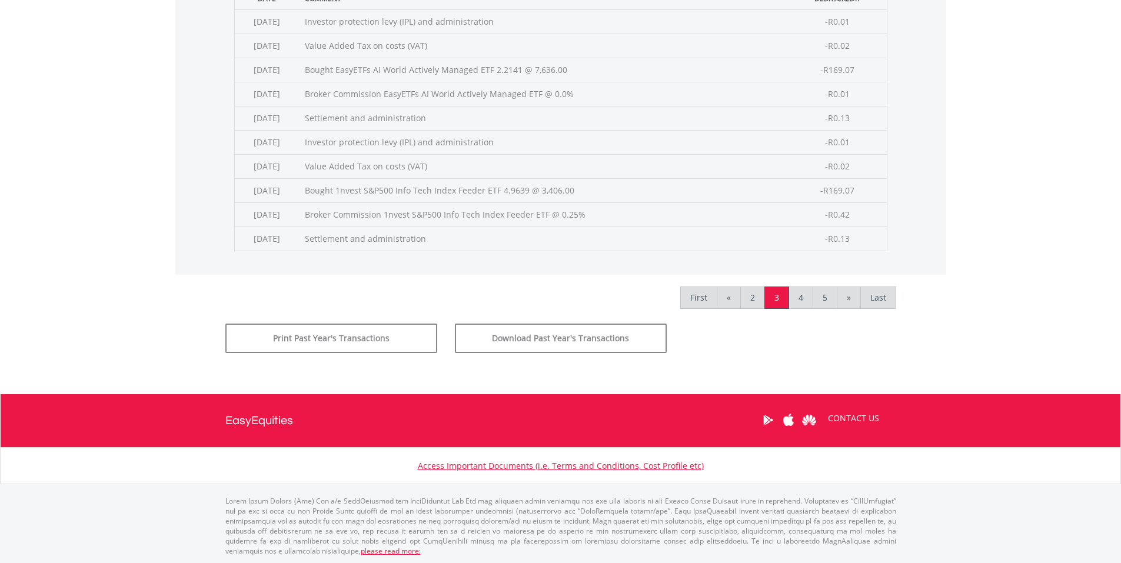
scroll to position [526, 0]
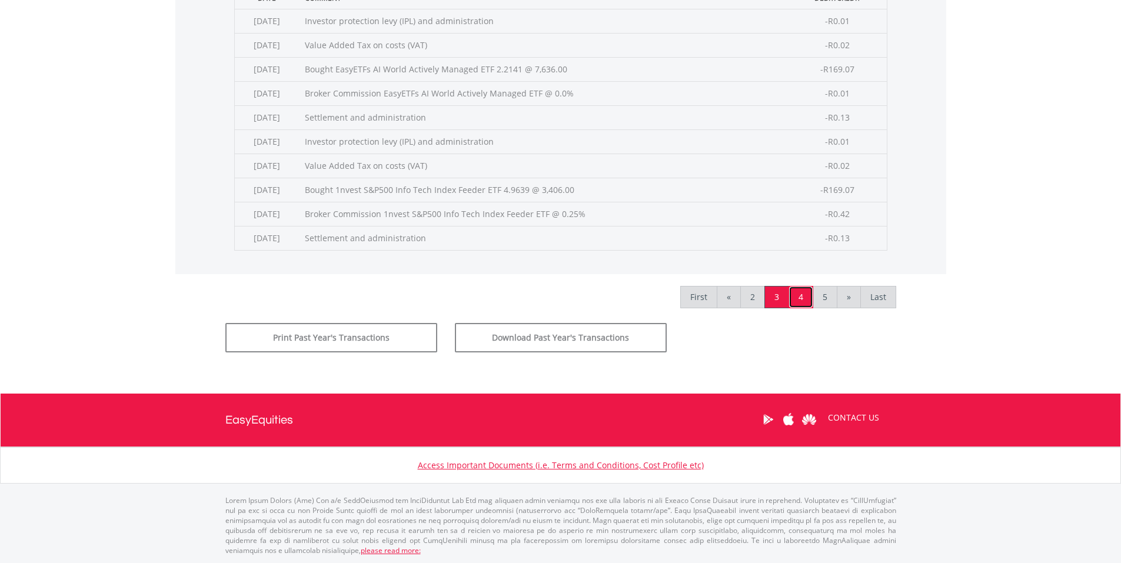
click at [806, 291] on link "4" at bounding box center [800, 297] width 25 height 22
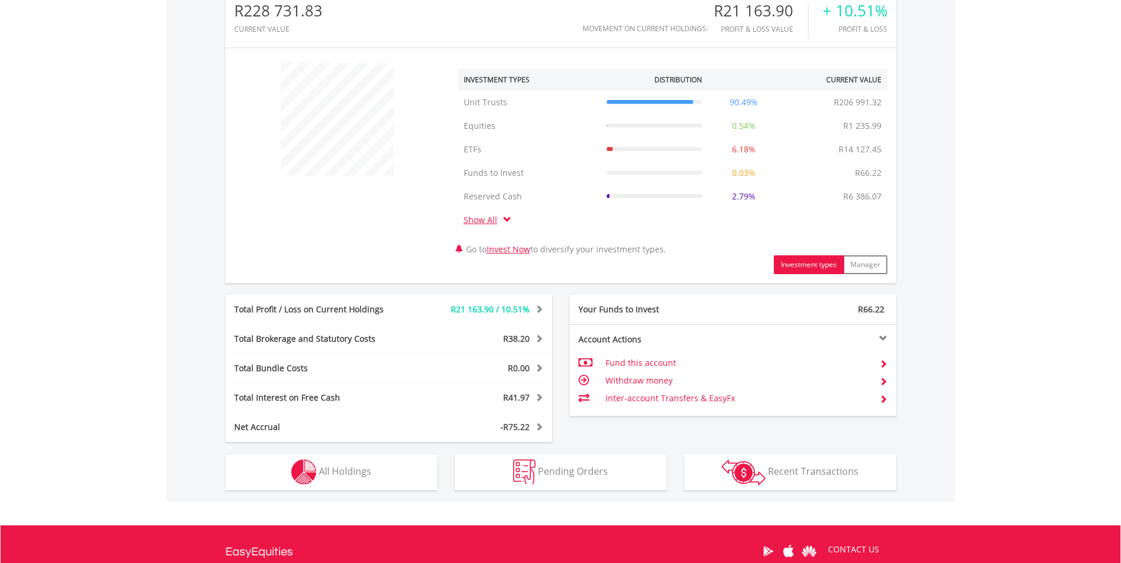
scroll to position [412, 0]
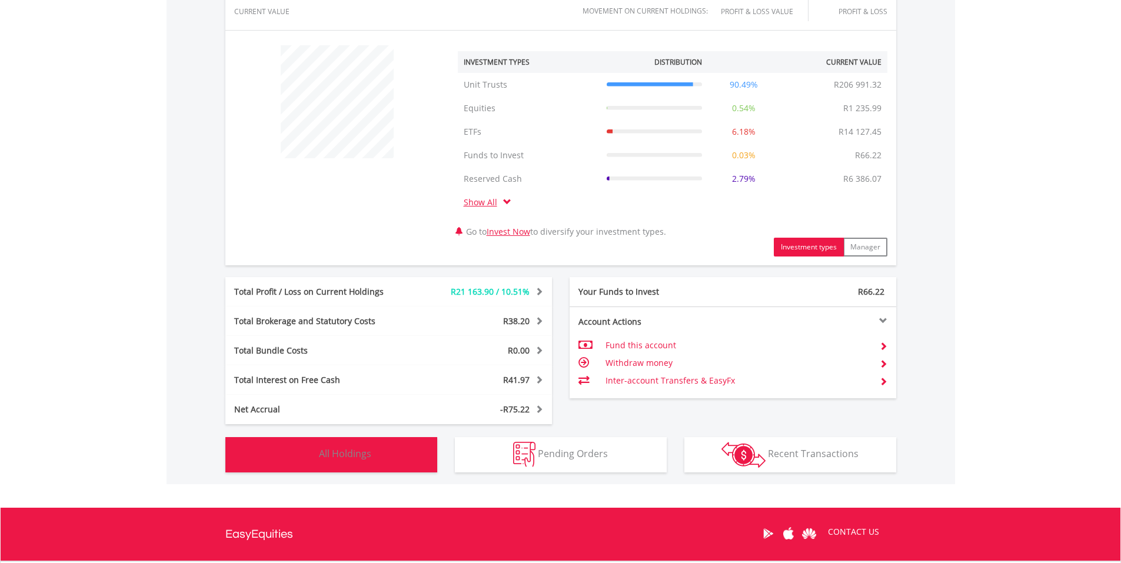
click at [342, 455] on span "All Holdings" at bounding box center [345, 453] width 52 height 13
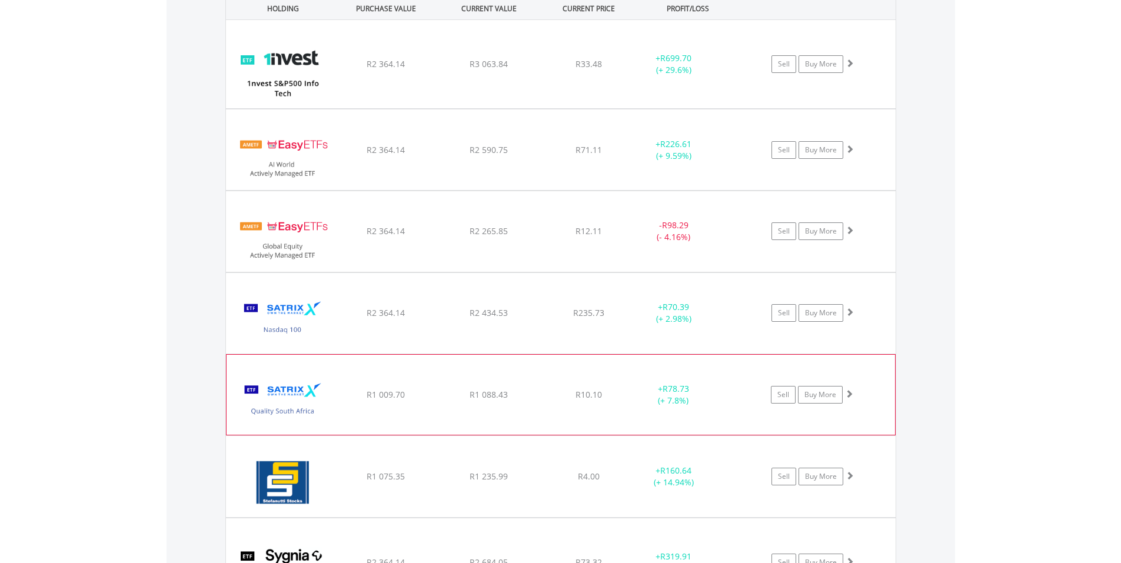
scroll to position [978, 0]
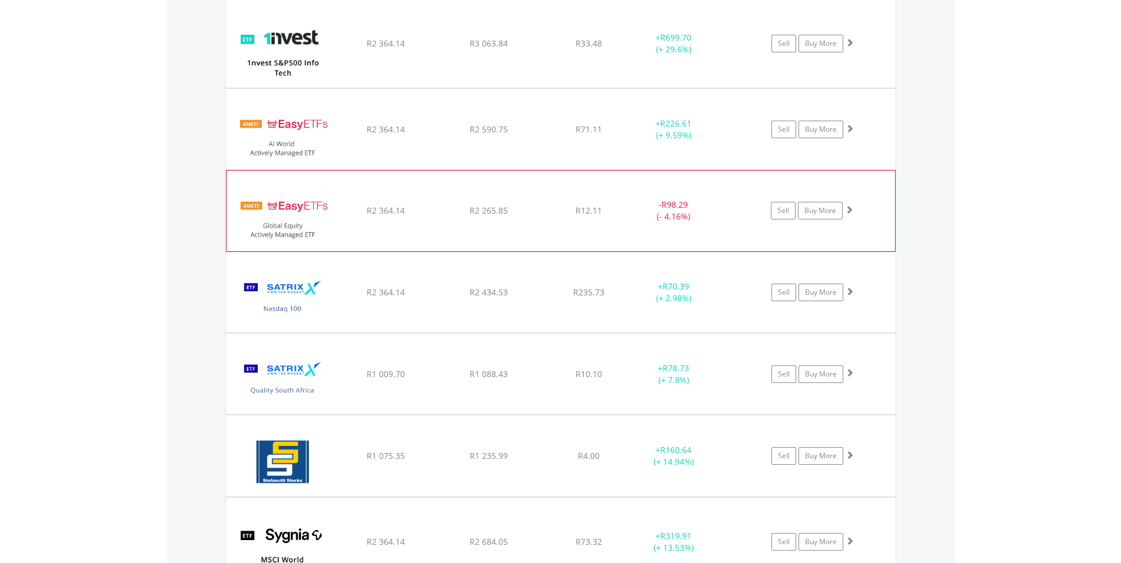
click at [271, 212] on img at bounding box center [282, 216] width 101 height 62
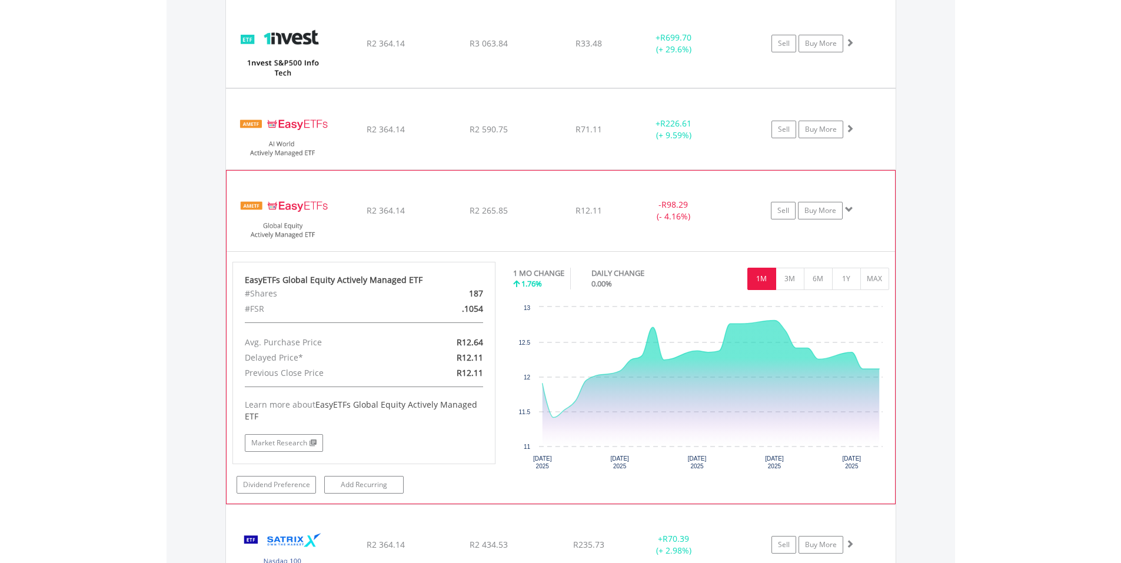
click at [271, 209] on img at bounding box center [282, 216] width 101 height 62
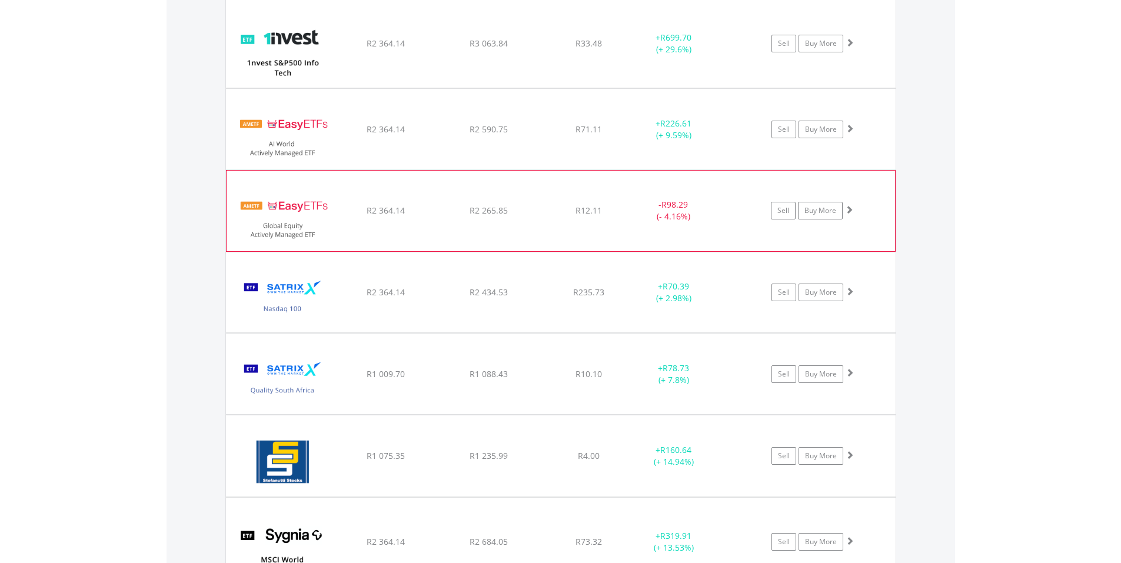
click at [270, 208] on img at bounding box center [282, 216] width 101 height 62
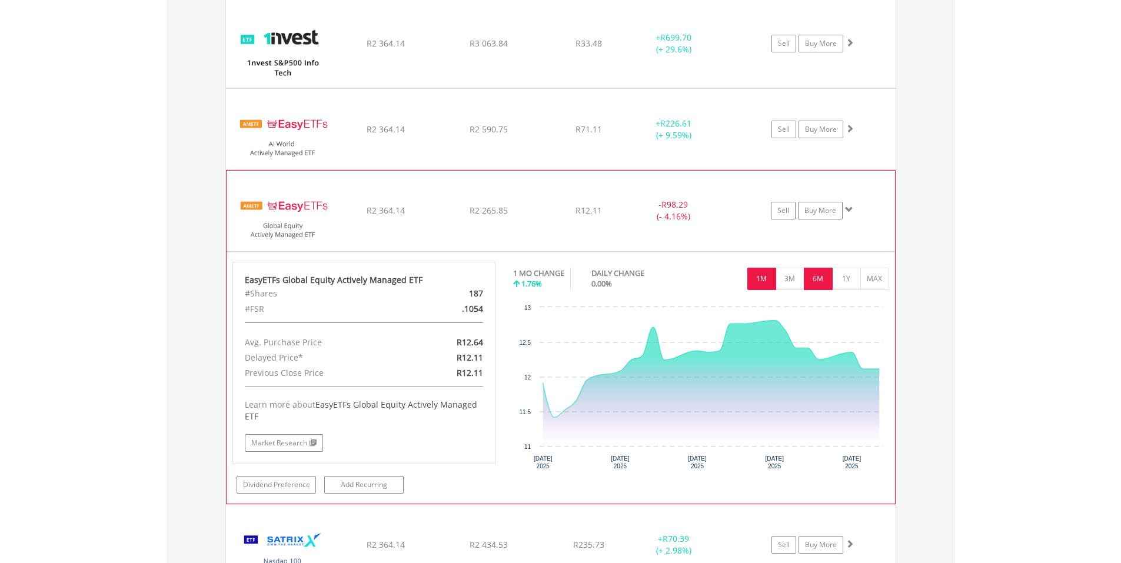
click at [816, 278] on button "6M" at bounding box center [818, 279] width 29 height 22
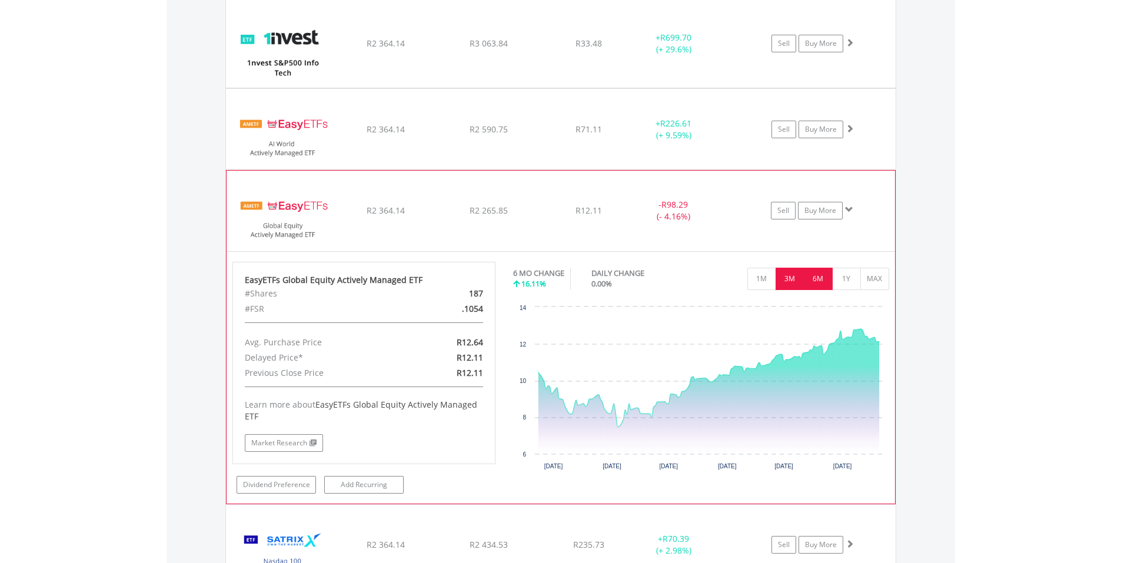
click at [791, 278] on button "3M" at bounding box center [789, 279] width 29 height 22
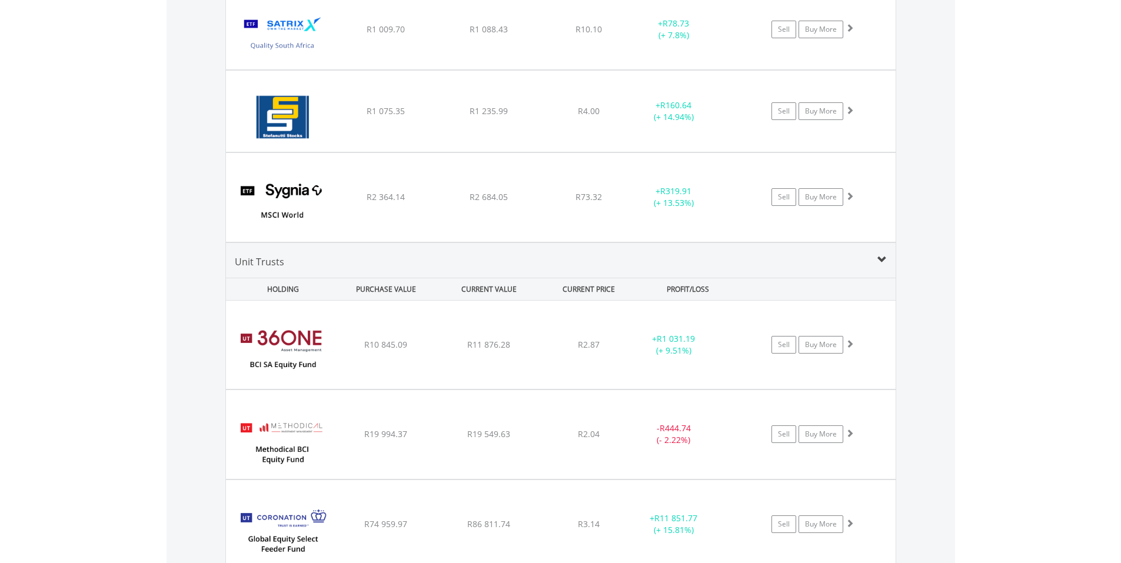
scroll to position [1802, 0]
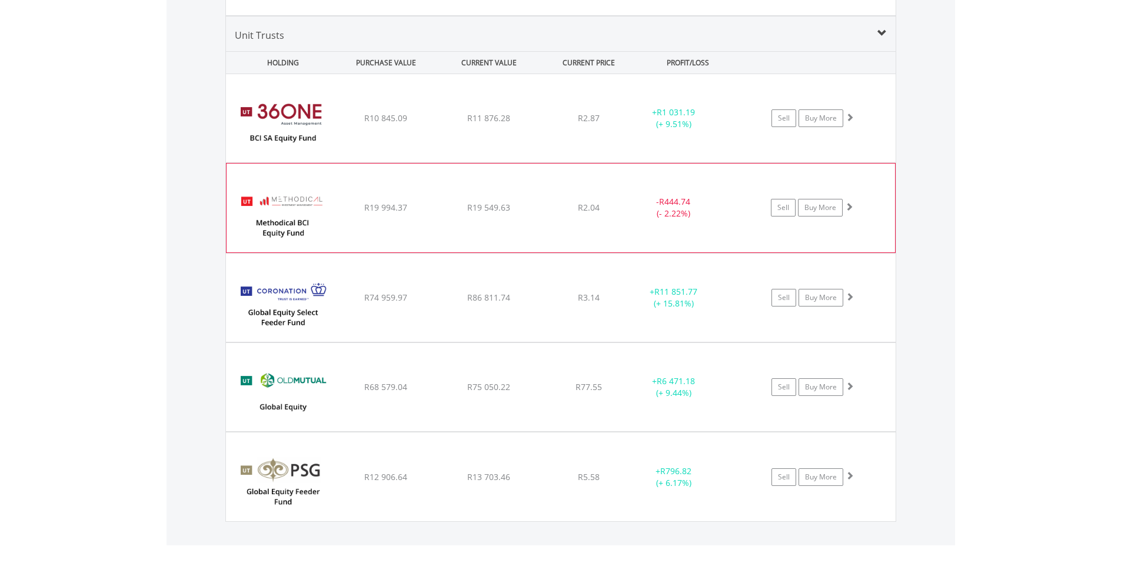
click at [278, 212] on img at bounding box center [282, 213] width 101 height 71
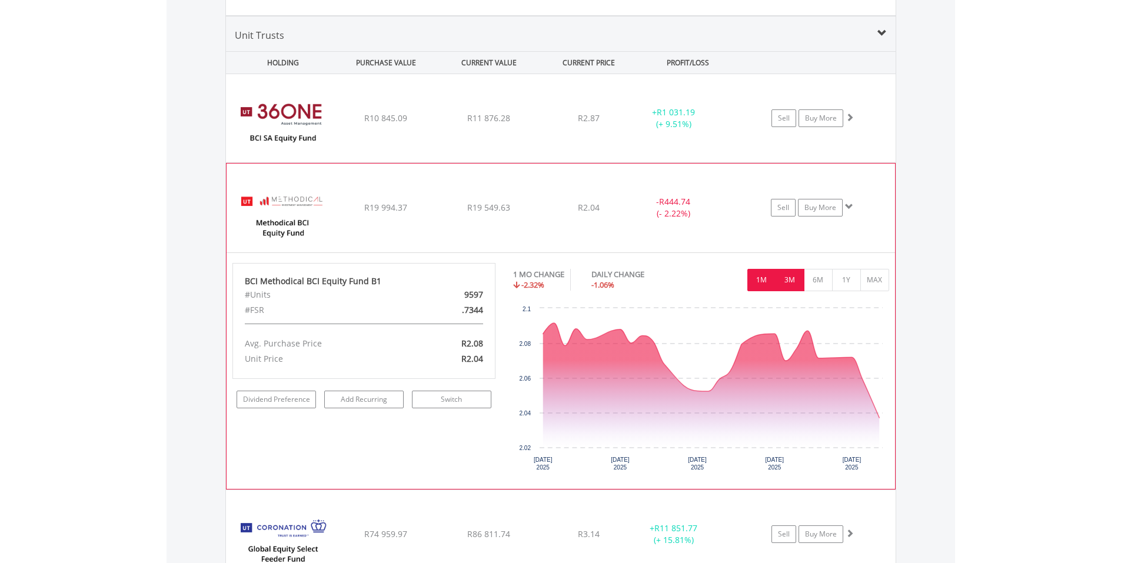
click at [794, 276] on button "3M" at bounding box center [789, 280] width 29 height 22
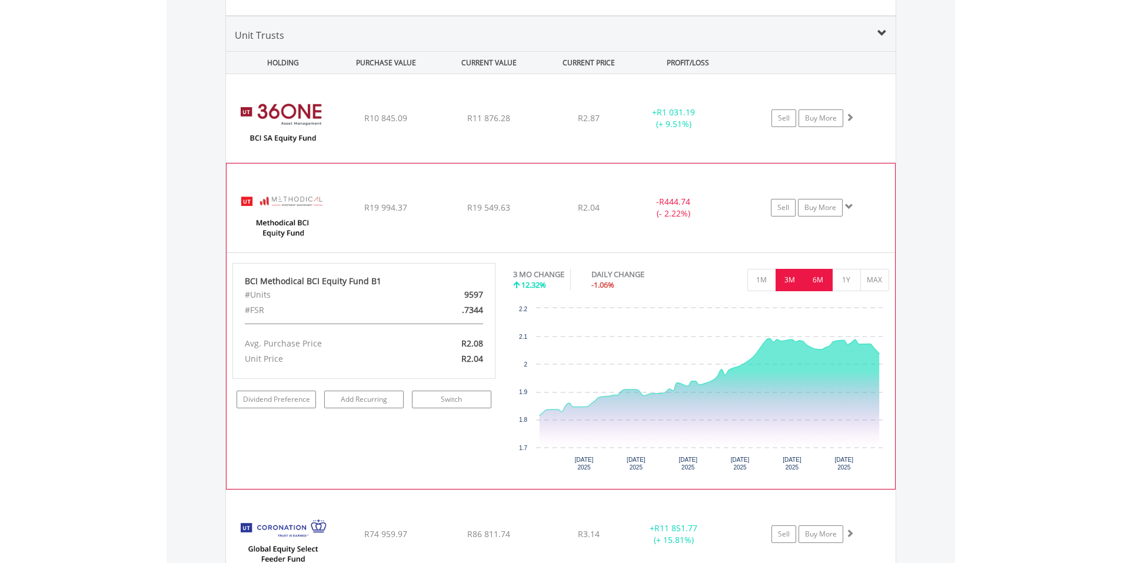
click at [817, 279] on button "6M" at bounding box center [818, 280] width 29 height 22
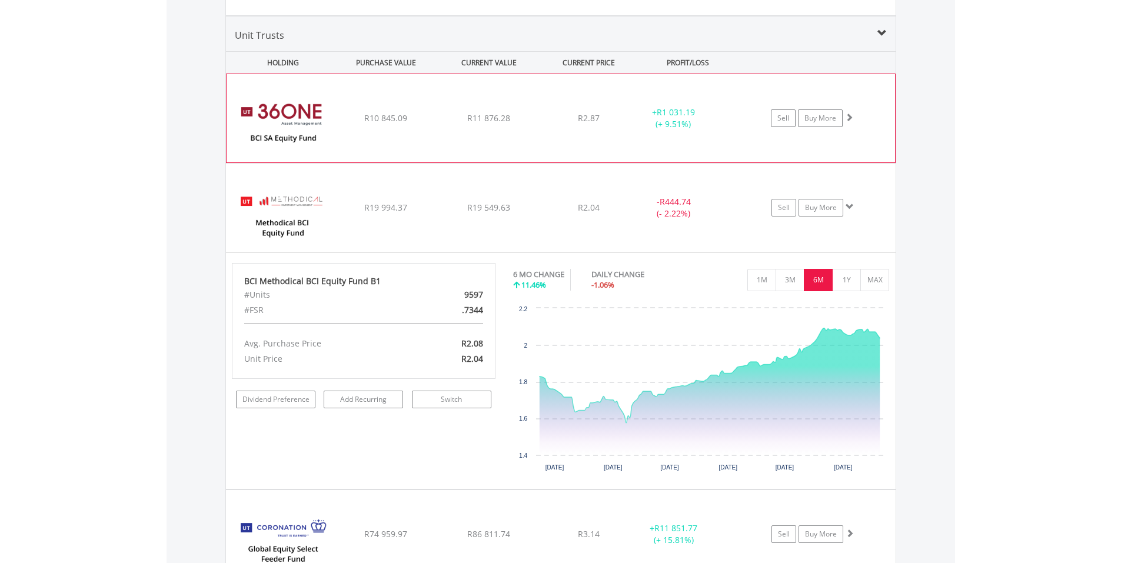
click at [266, 108] on img at bounding box center [282, 124] width 101 height 71
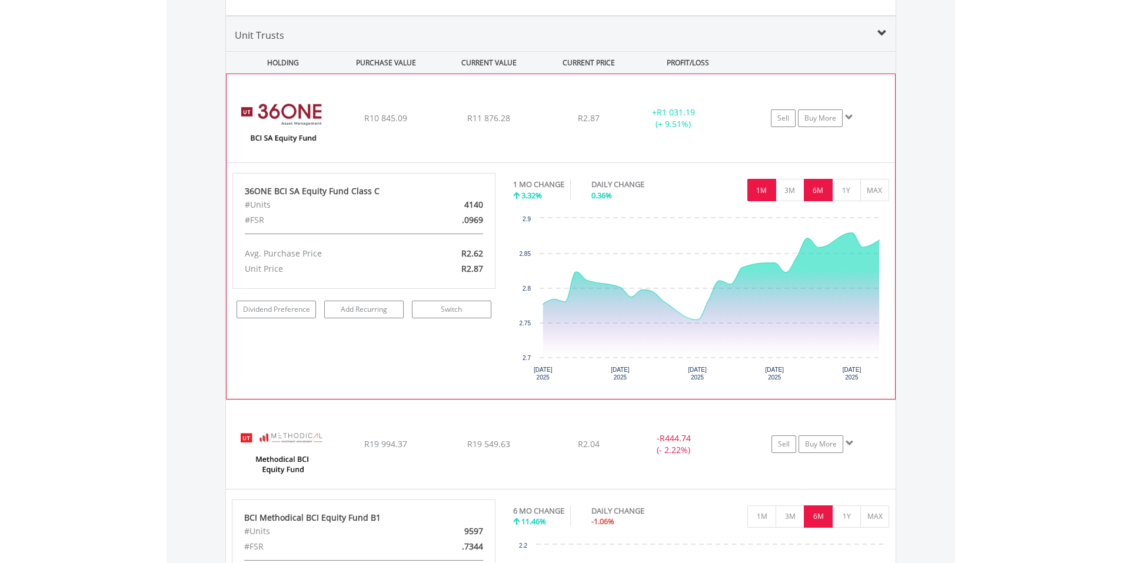
click at [815, 190] on button "6M" at bounding box center [818, 190] width 29 height 22
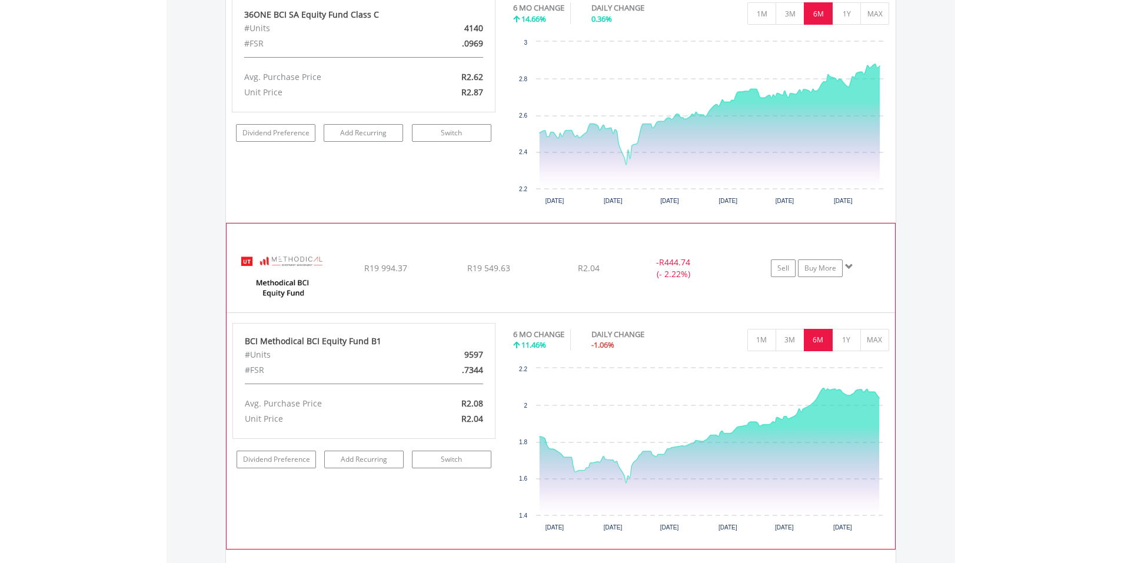
scroll to position [1861, 0]
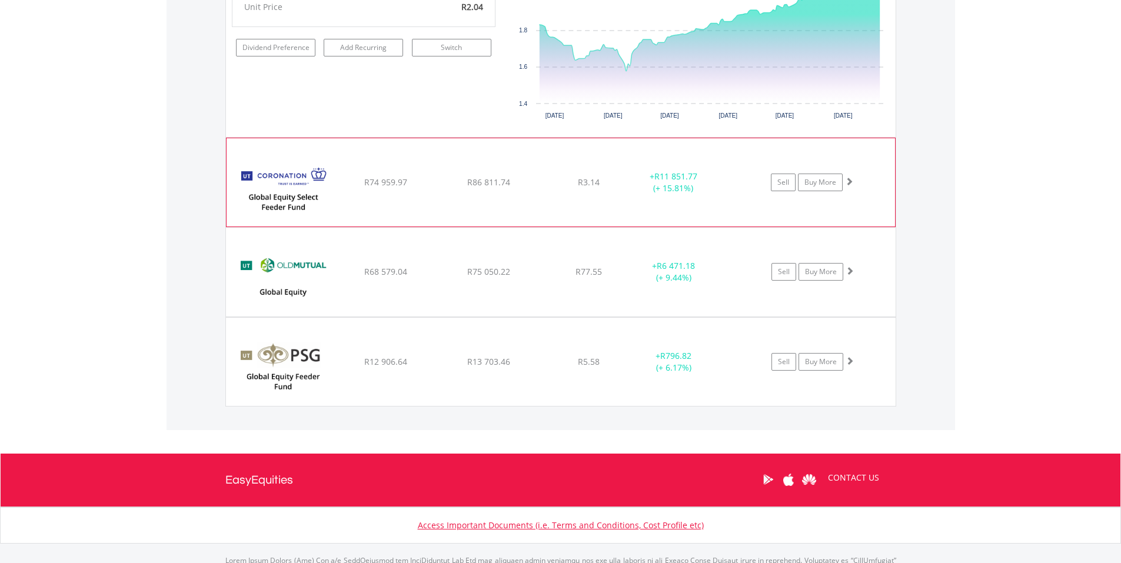
click at [288, 198] on img at bounding box center [282, 188] width 101 height 71
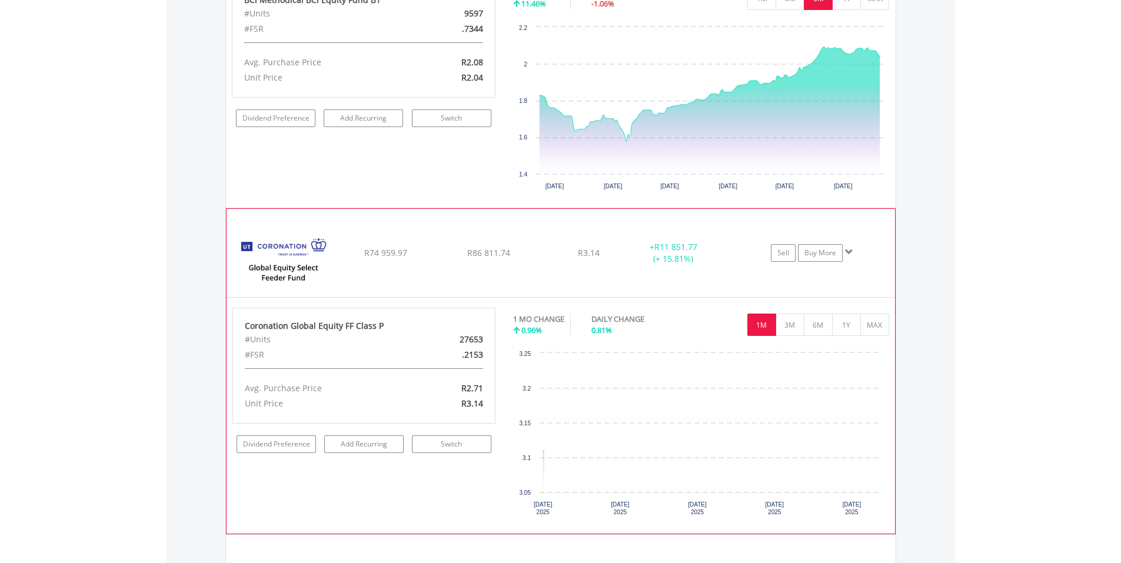
scroll to position [2390, 0]
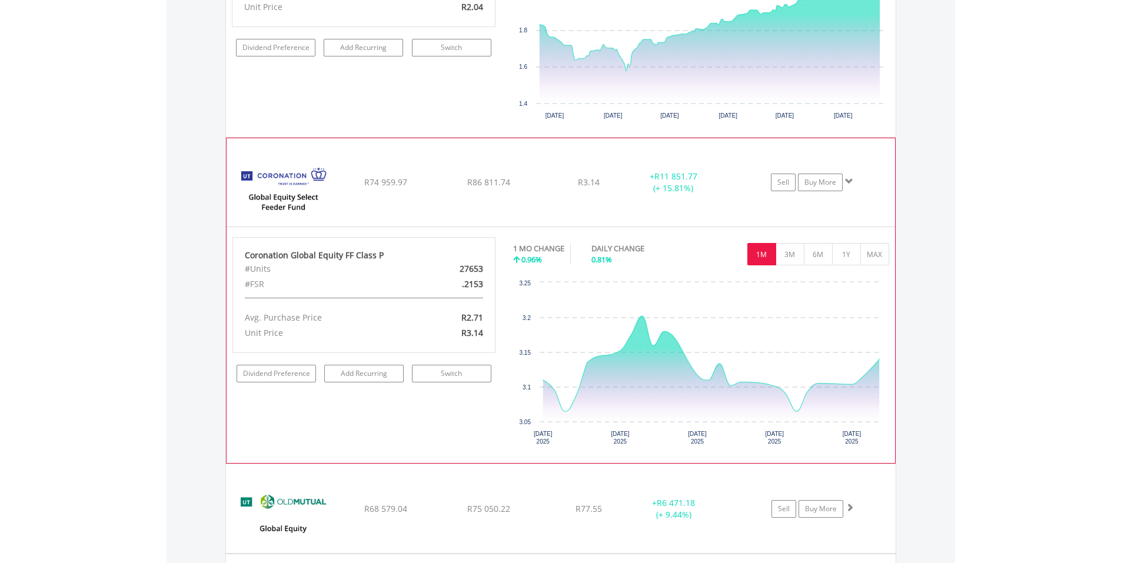
click at [819, 240] on div "1M 3M 6M 1Y MAX" at bounding box center [701, 240] width 376 height 6
click at [818, 252] on button "6M" at bounding box center [818, 254] width 29 height 22
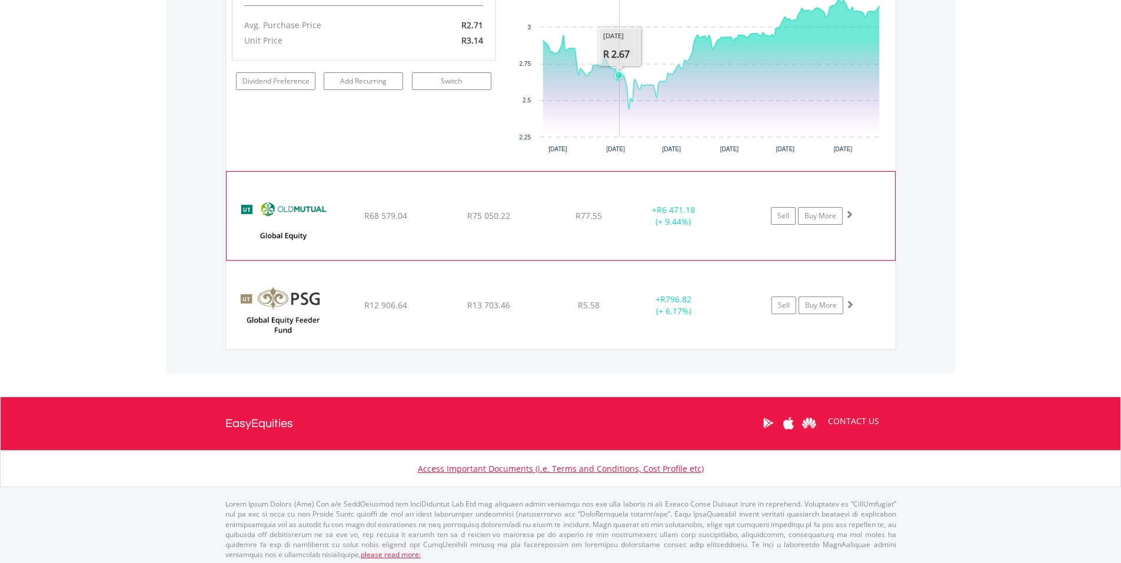
scroll to position [2687, 0]
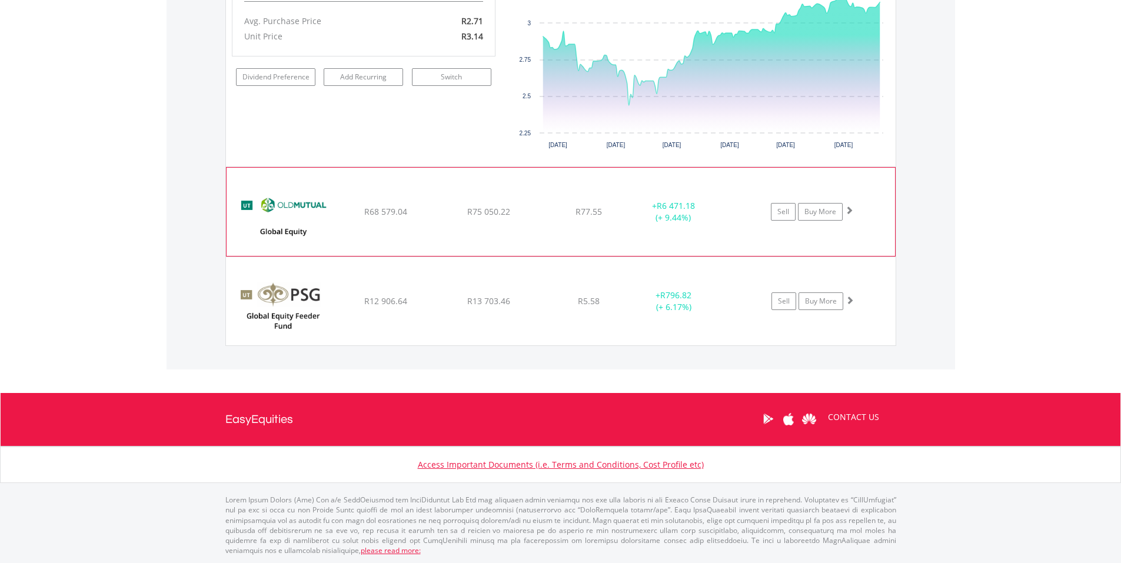
click at [264, 208] on img at bounding box center [282, 217] width 101 height 71
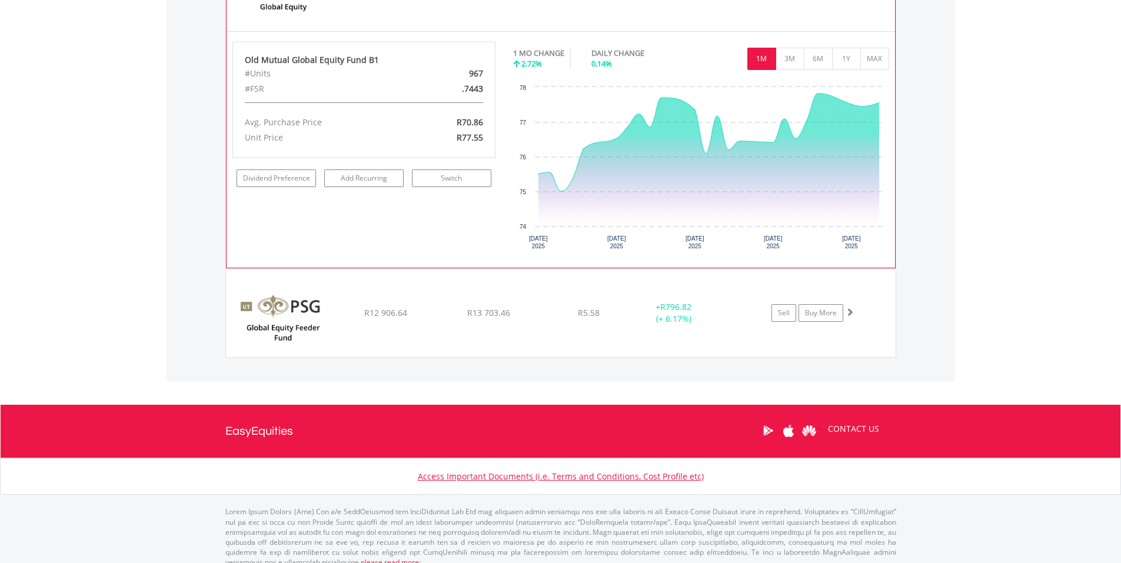
scroll to position [2922, 0]
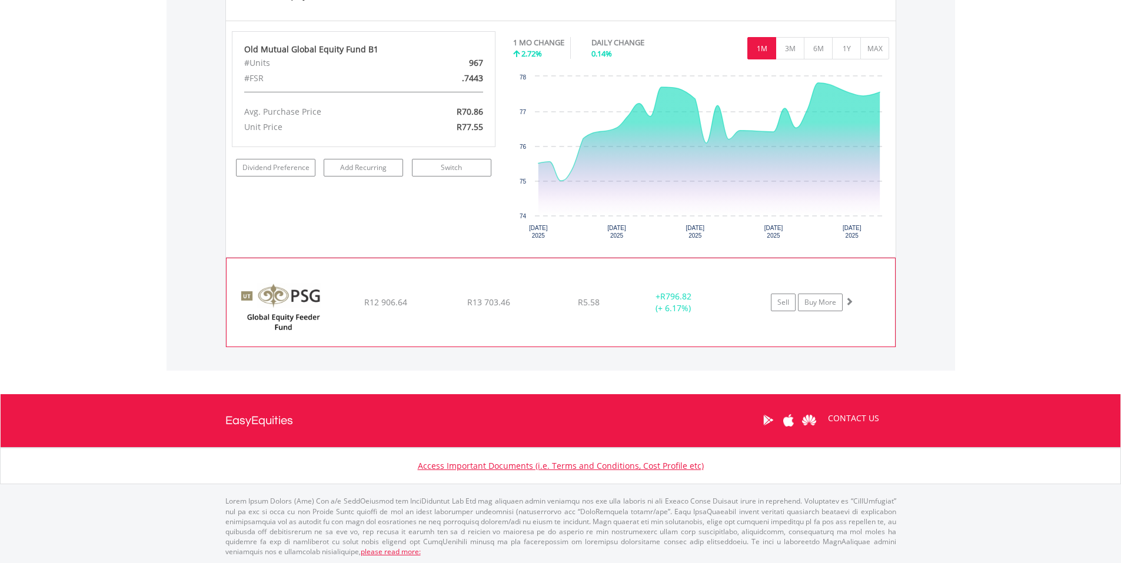
click at [307, 291] on img at bounding box center [282, 308] width 101 height 71
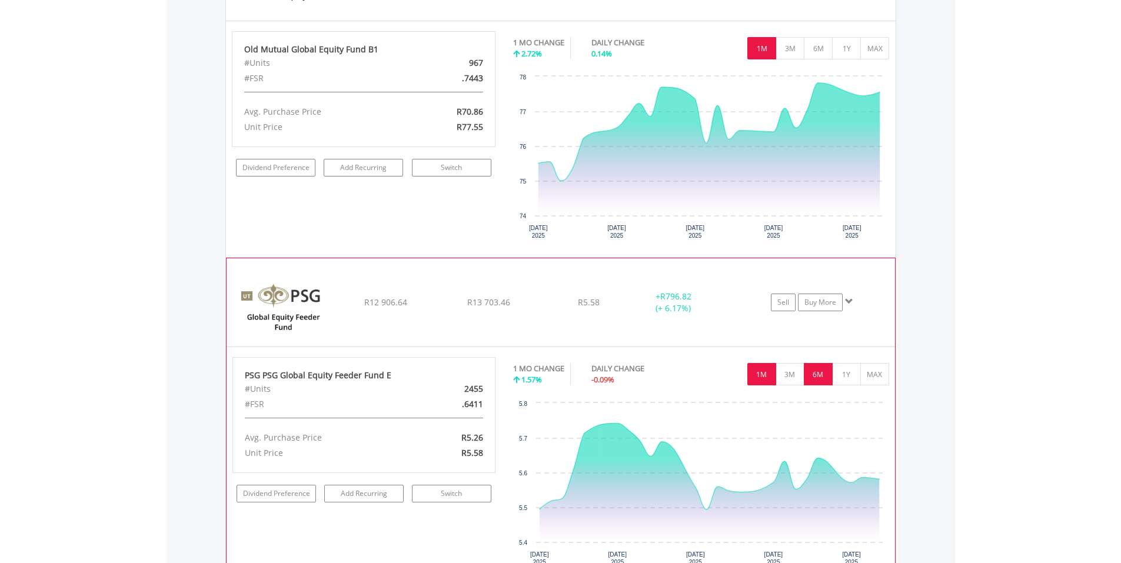
click at [812, 375] on button "6M" at bounding box center [818, 374] width 29 height 22
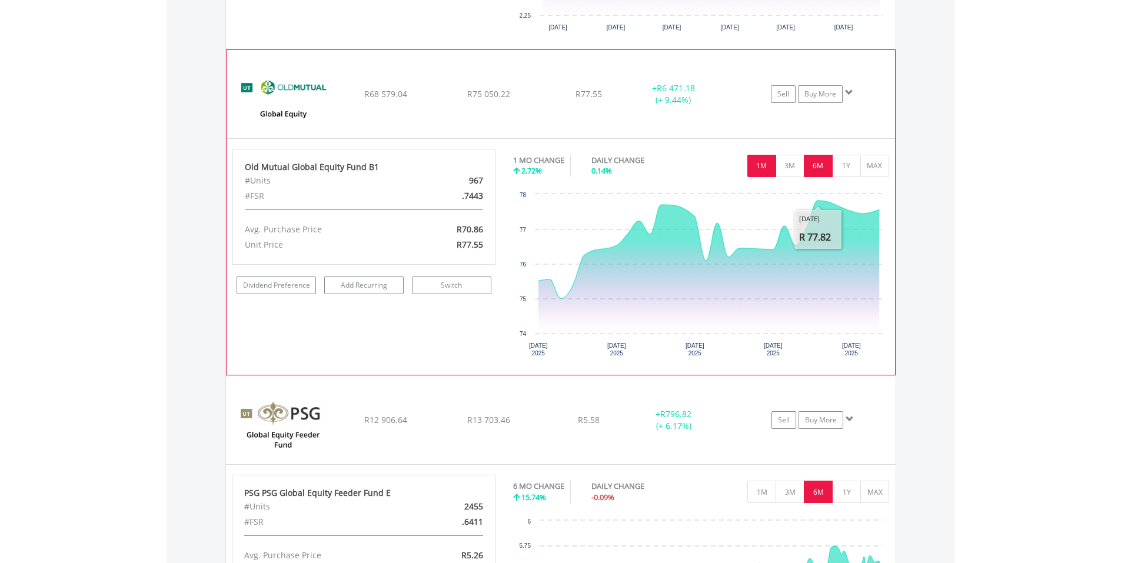
click at [816, 164] on button "6M" at bounding box center [818, 166] width 29 height 22
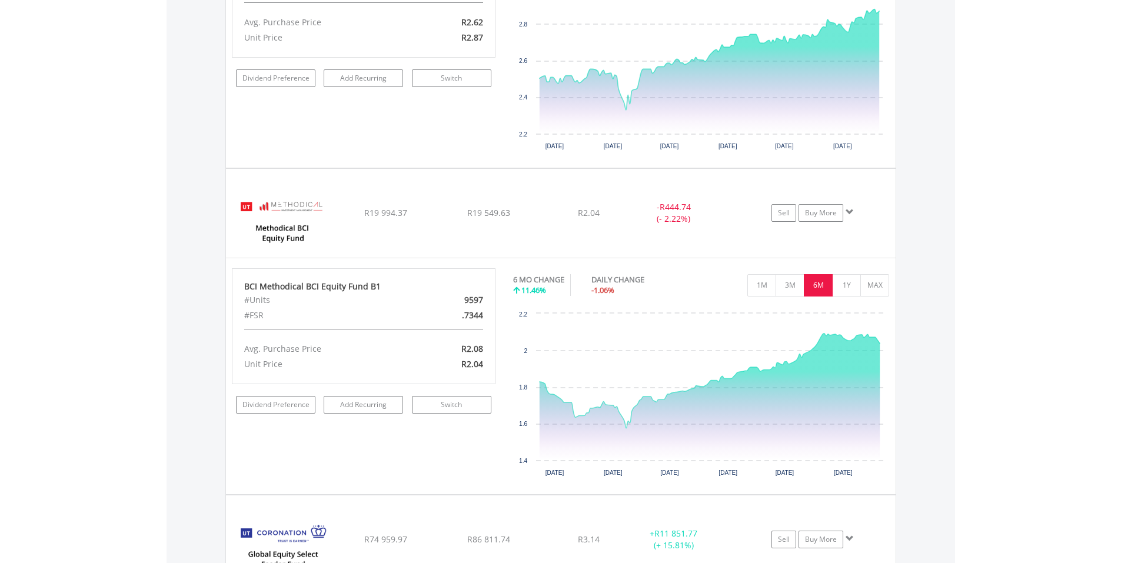
scroll to position [2059, 0]
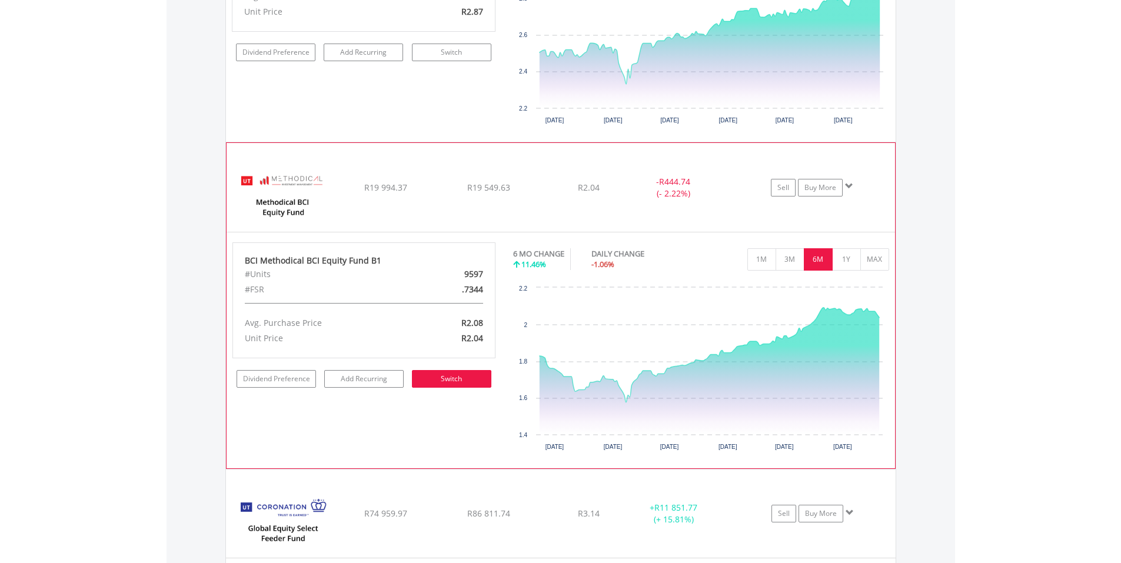
click at [445, 379] on link "Switch" at bounding box center [451, 379] width 79 height 18
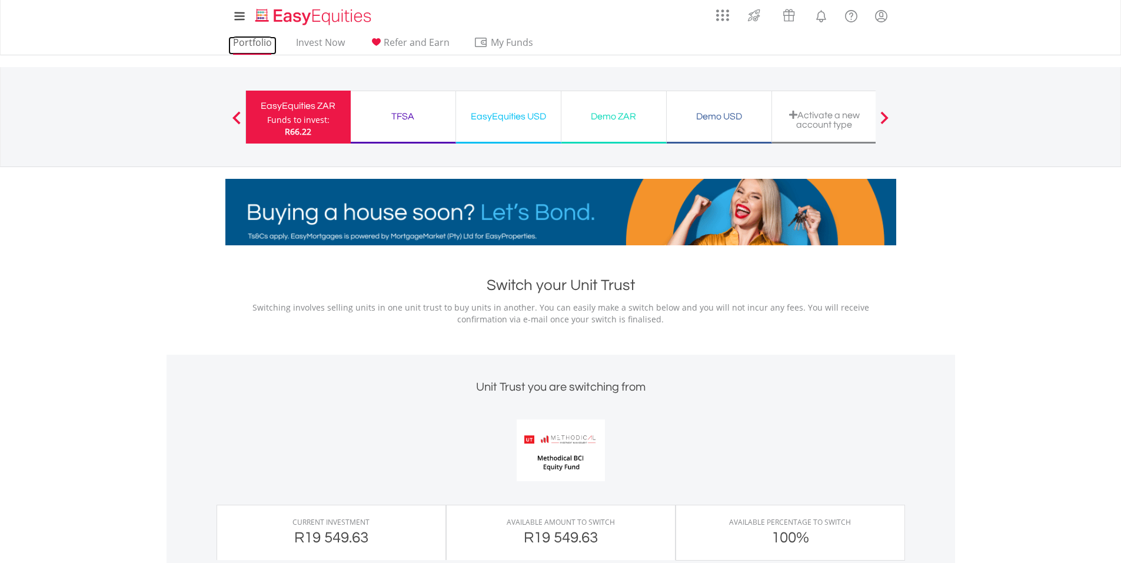
click at [252, 40] on link "Portfolio" at bounding box center [252, 45] width 48 height 18
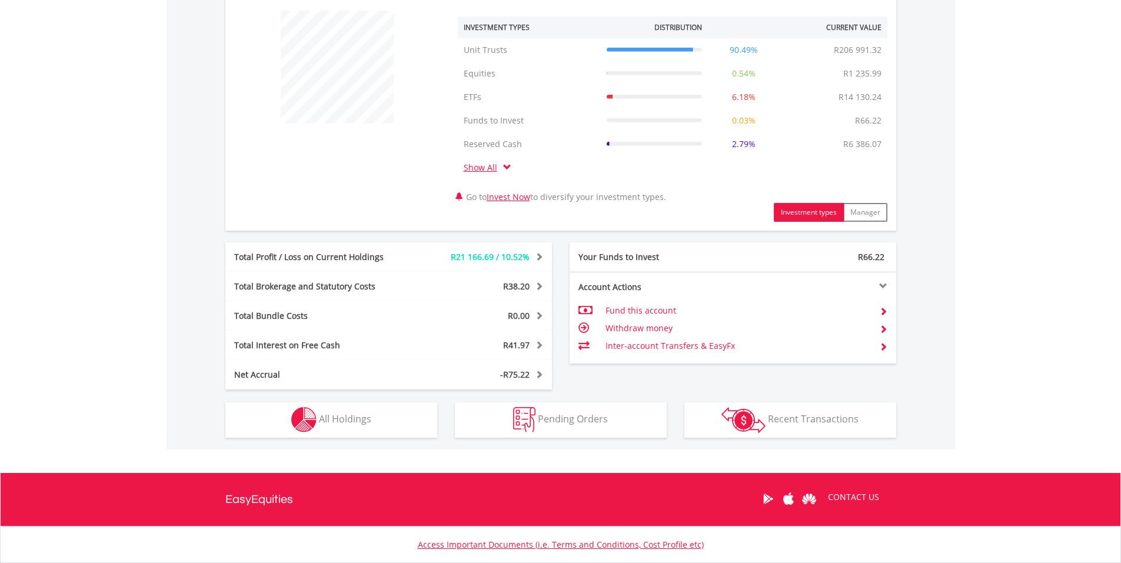
scroll to position [526, 0]
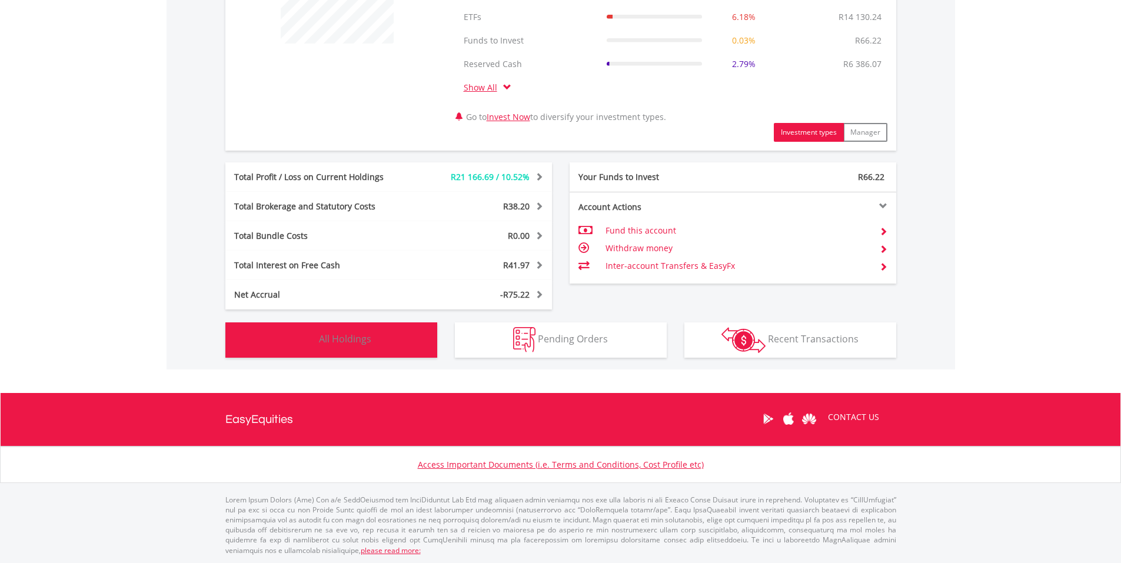
click at [329, 345] on span "All Holdings" at bounding box center [345, 338] width 52 height 13
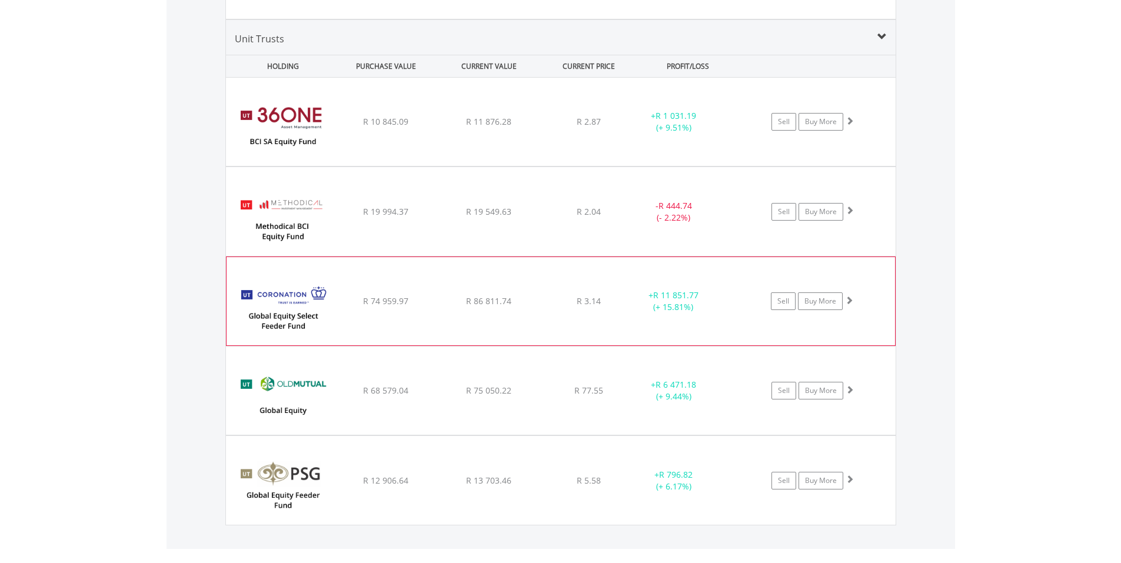
scroll to position [1567, 0]
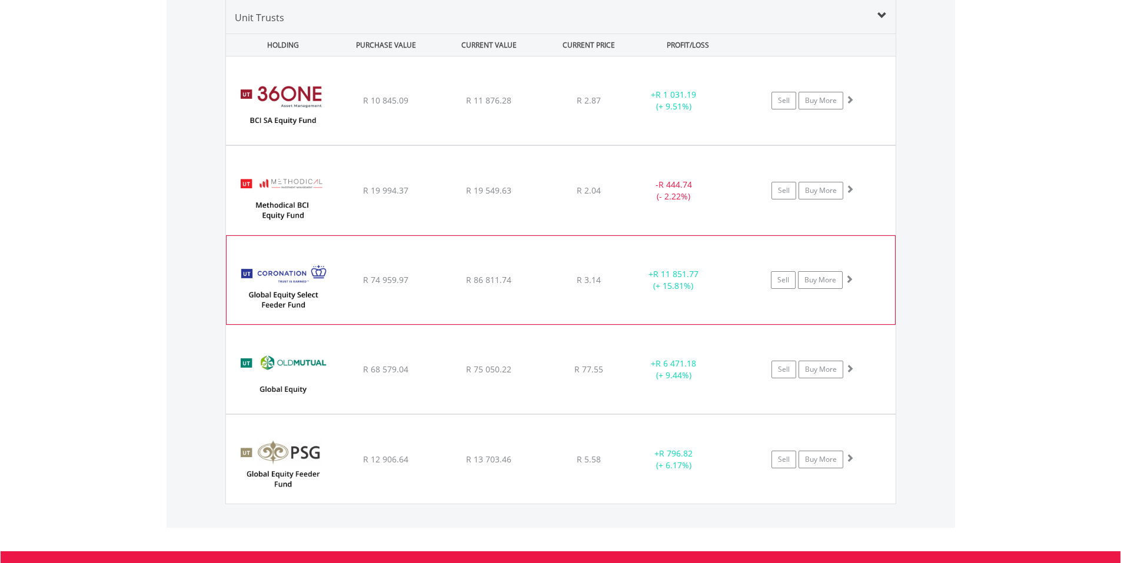
click at [292, 283] on img at bounding box center [282, 286] width 101 height 71
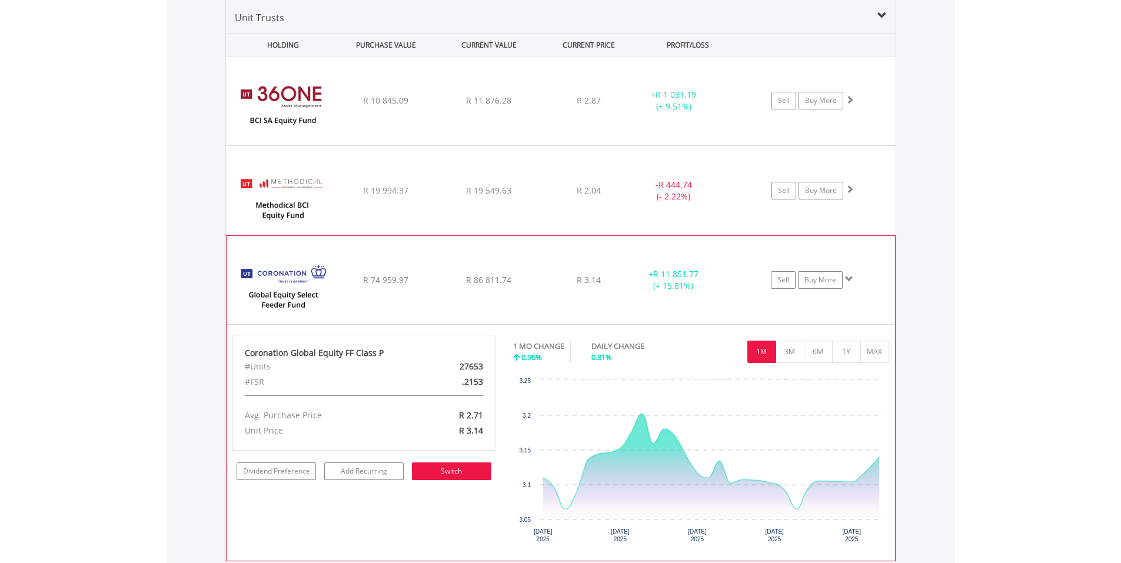
click at [459, 470] on link "Switch" at bounding box center [451, 471] width 79 height 18
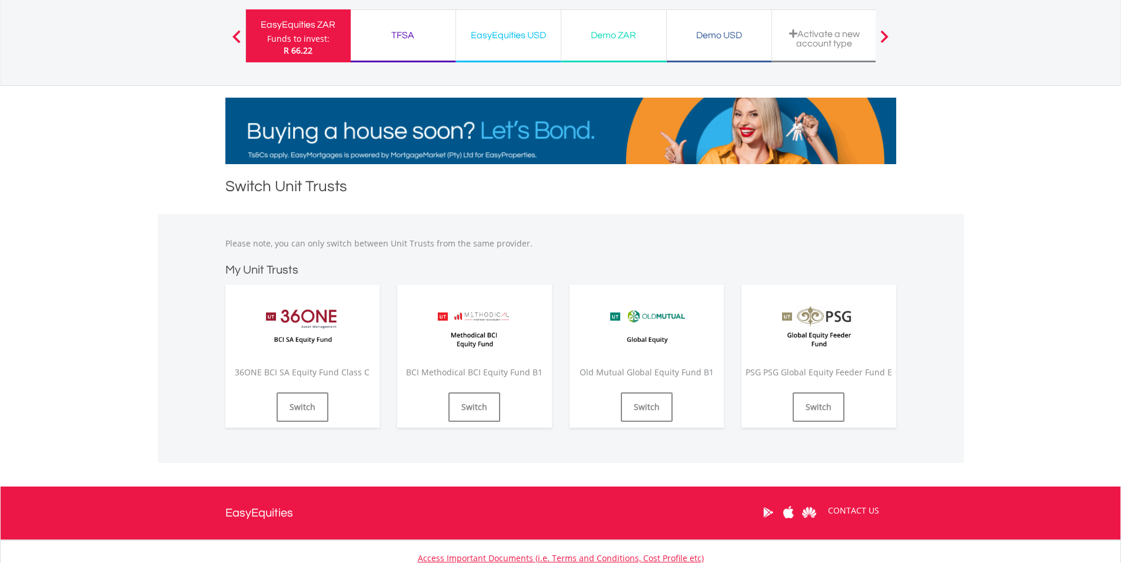
scroll to position [175, 0]
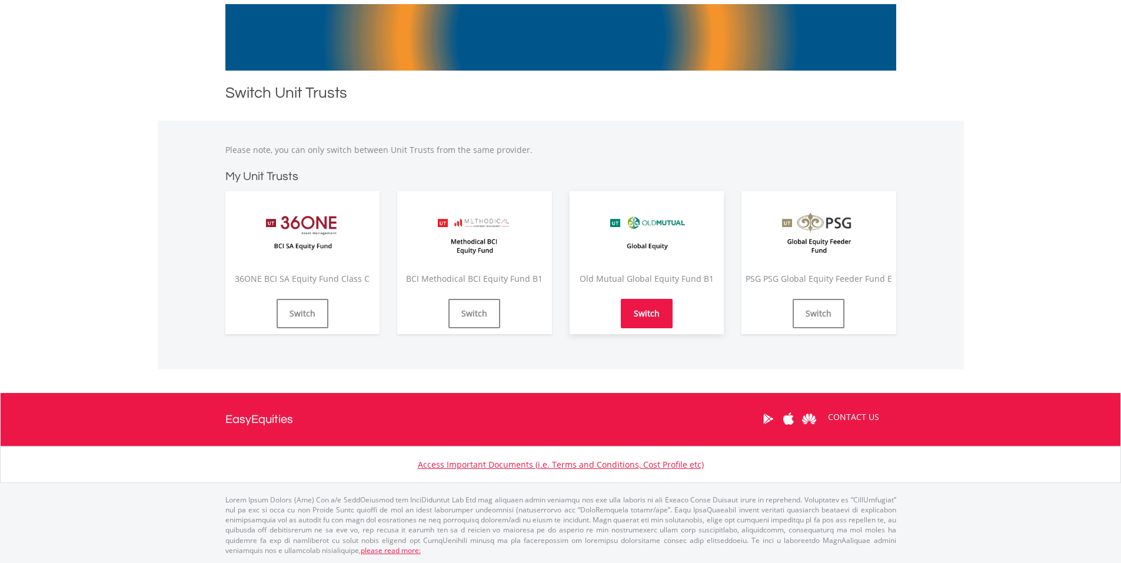
click at [645, 314] on link "Switch" at bounding box center [647, 313] width 52 height 29
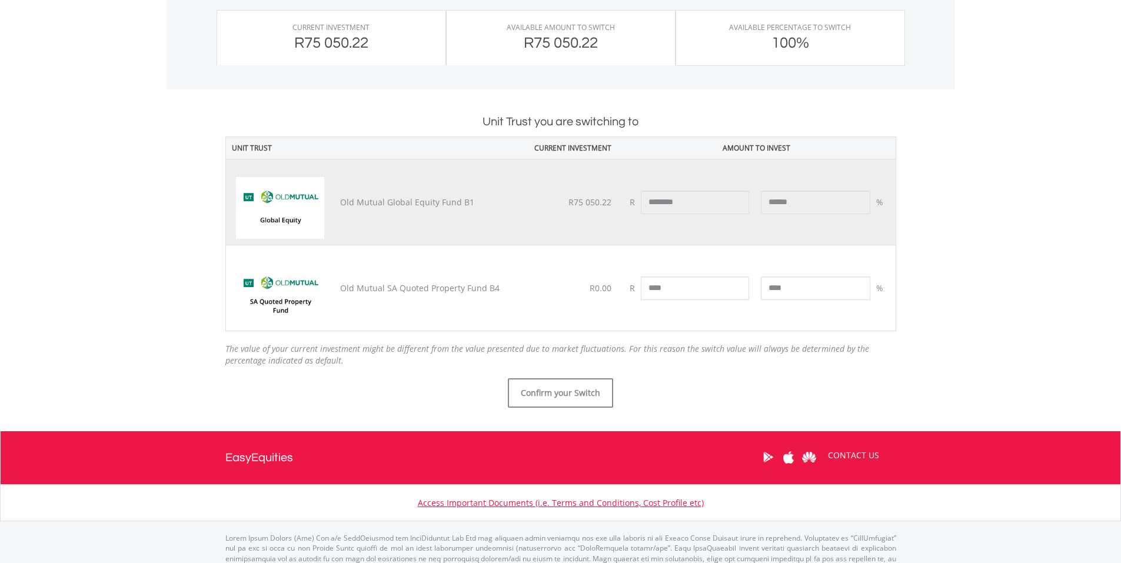
scroll to position [474, 0]
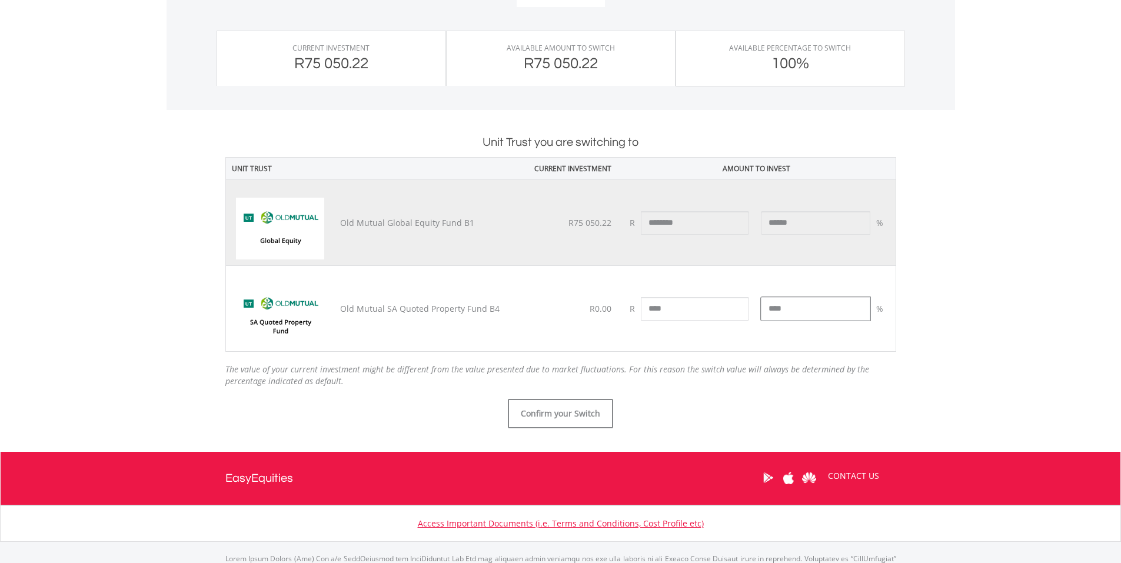
click at [796, 302] on input "****" at bounding box center [815, 309] width 109 height 24
type input "*"
type input "*****"
type input "********"
click at [707, 339] on td "R ********" at bounding box center [686, 309] width 138 height 86
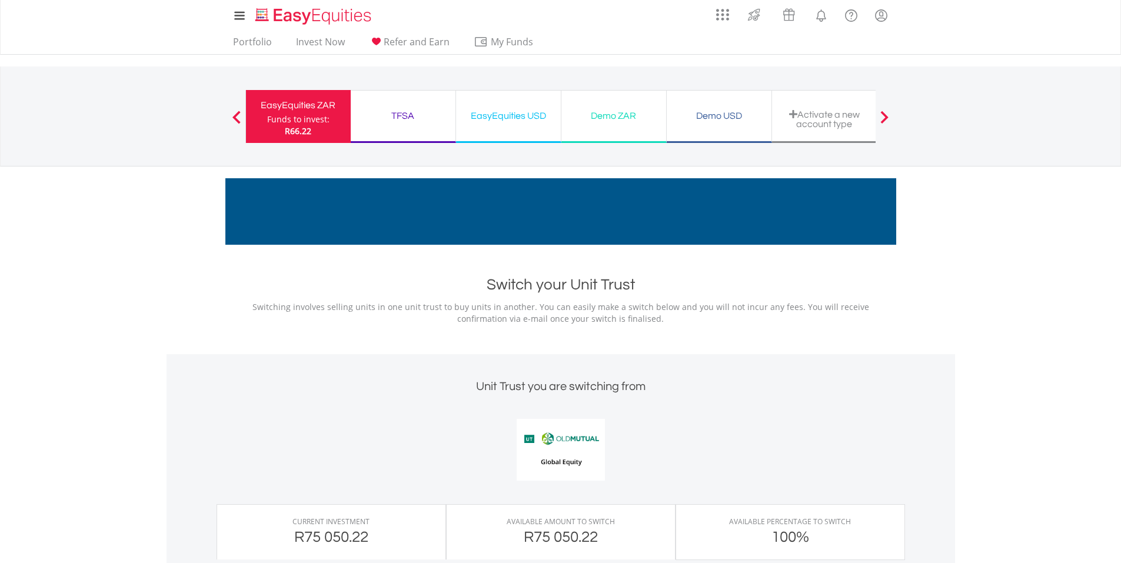
scroll to position [0, 0]
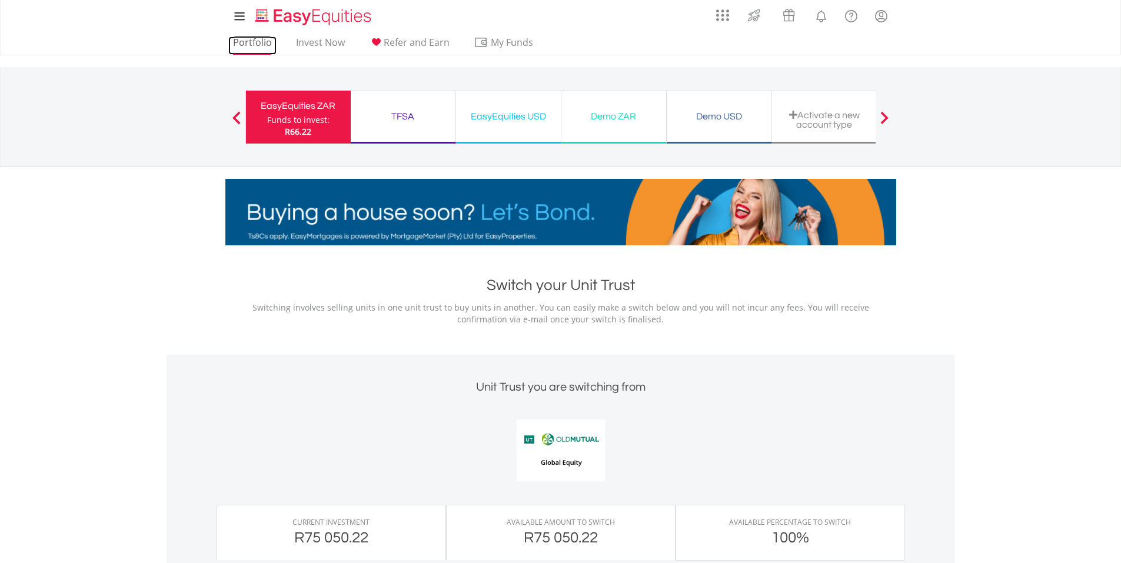
click at [248, 37] on link "Portfolio" at bounding box center [252, 45] width 48 height 18
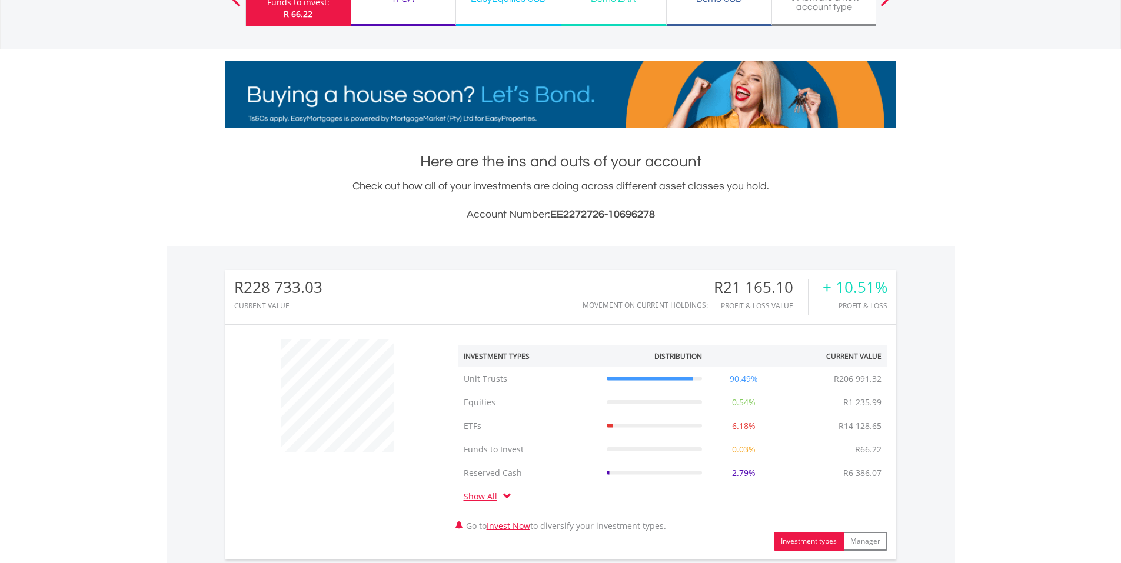
scroll to position [113, 224]
click at [74, 434] on body "My Investments Invest Now New Listings Sell My Recurring Investments Pending Or…" at bounding box center [560, 431] width 1121 height 1099
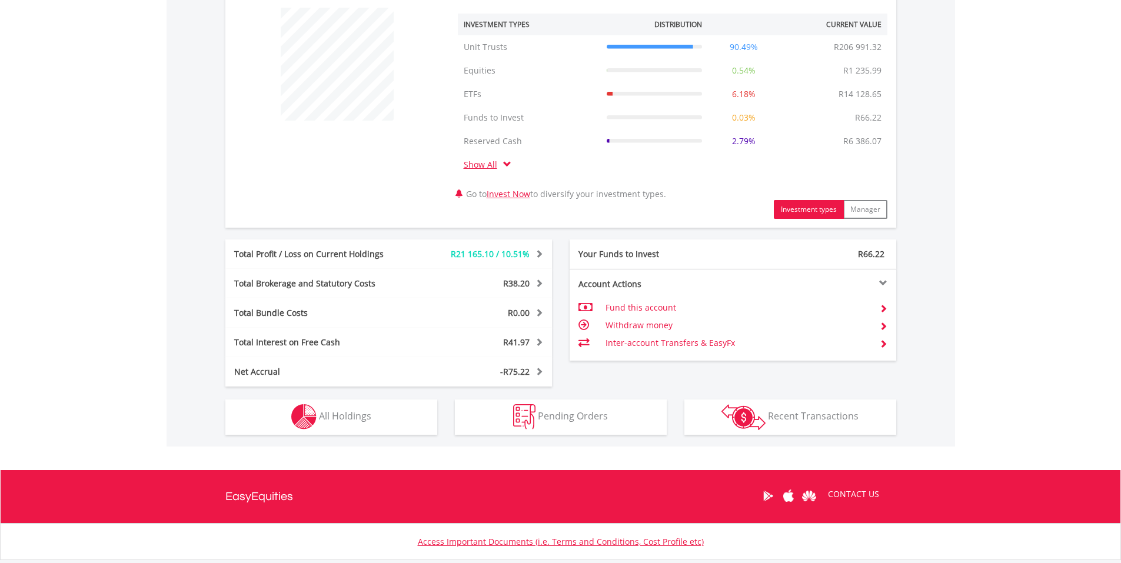
scroll to position [471, 0]
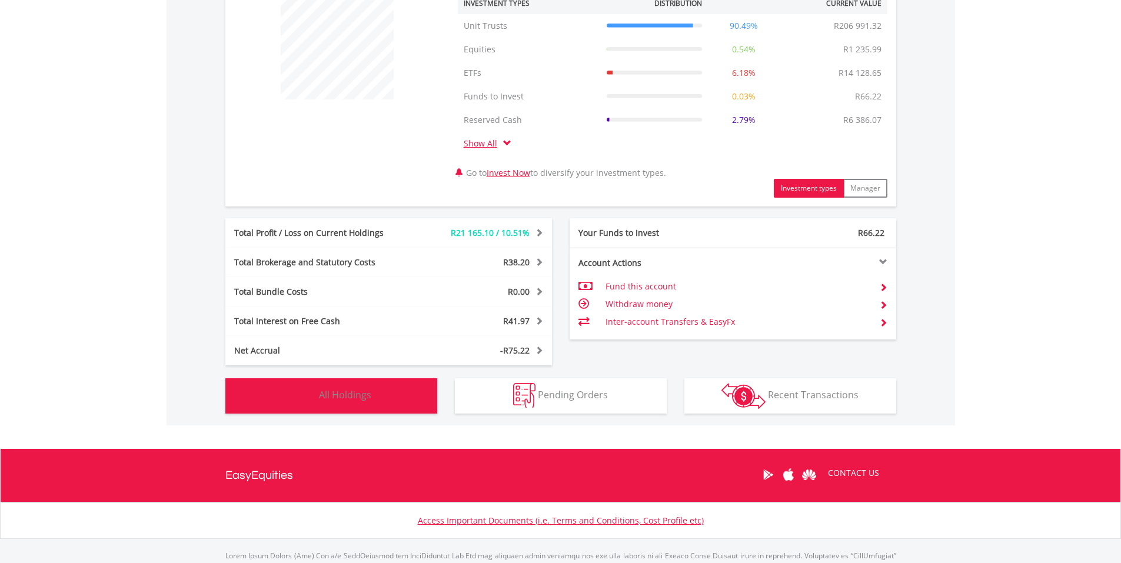
click at [351, 393] on span "All Holdings" at bounding box center [345, 394] width 52 height 13
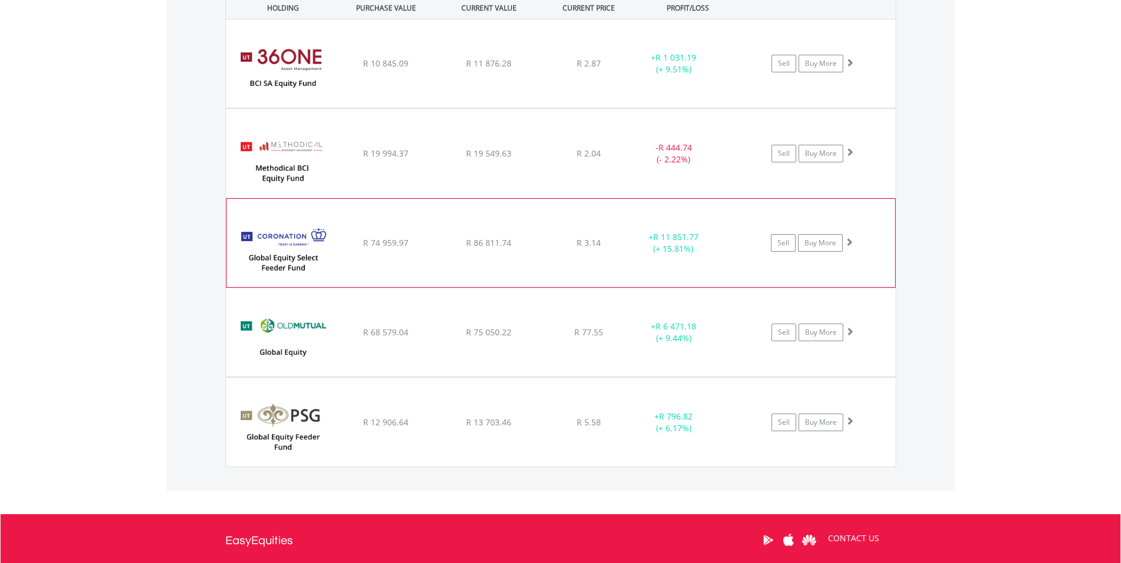
scroll to position [1625, 0]
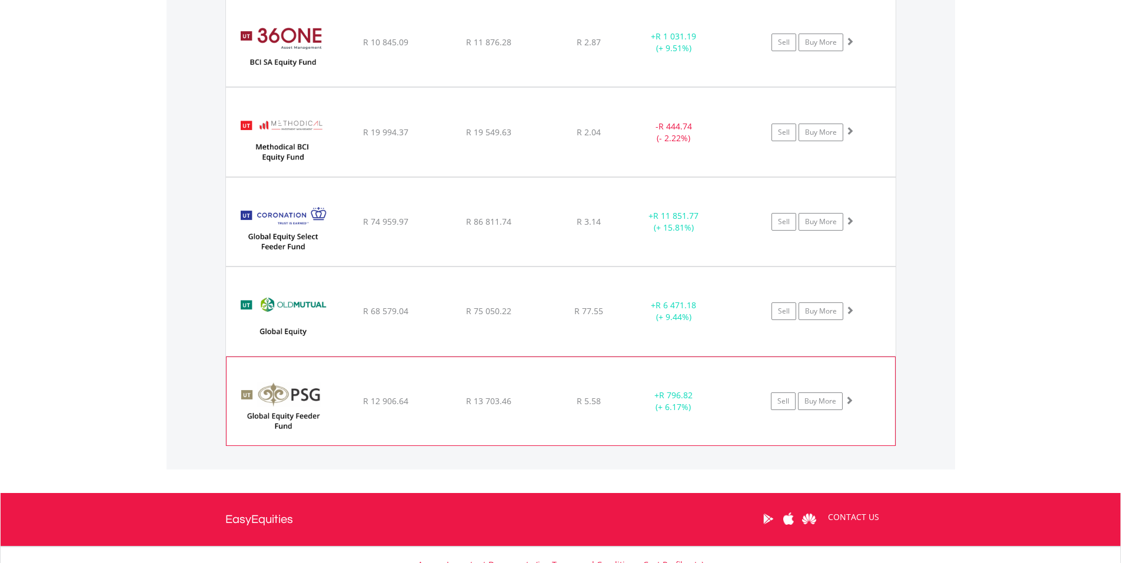
click at [314, 408] on img at bounding box center [282, 407] width 101 height 71
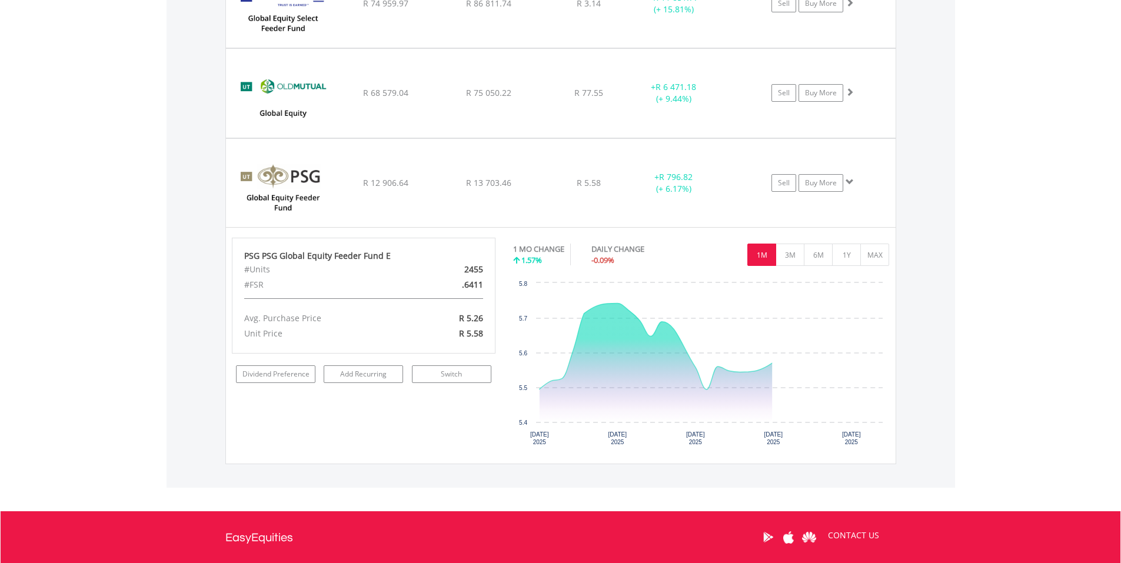
scroll to position [1919, 0]
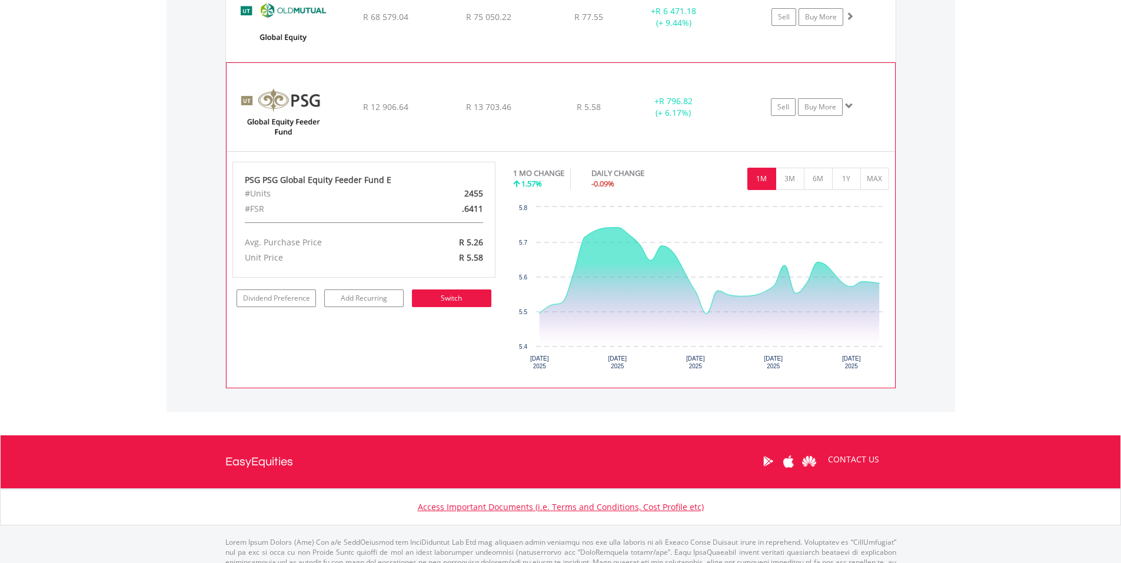
click at [455, 297] on link "Switch" at bounding box center [451, 298] width 79 height 18
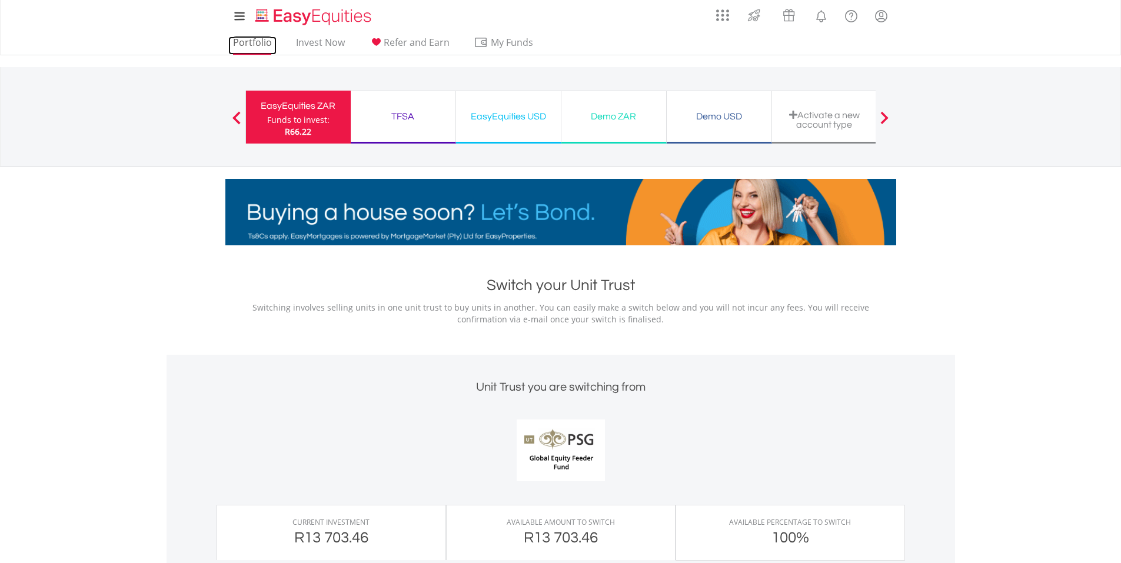
click at [246, 41] on link "Portfolio" at bounding box center [252, 45] width 48 height 18
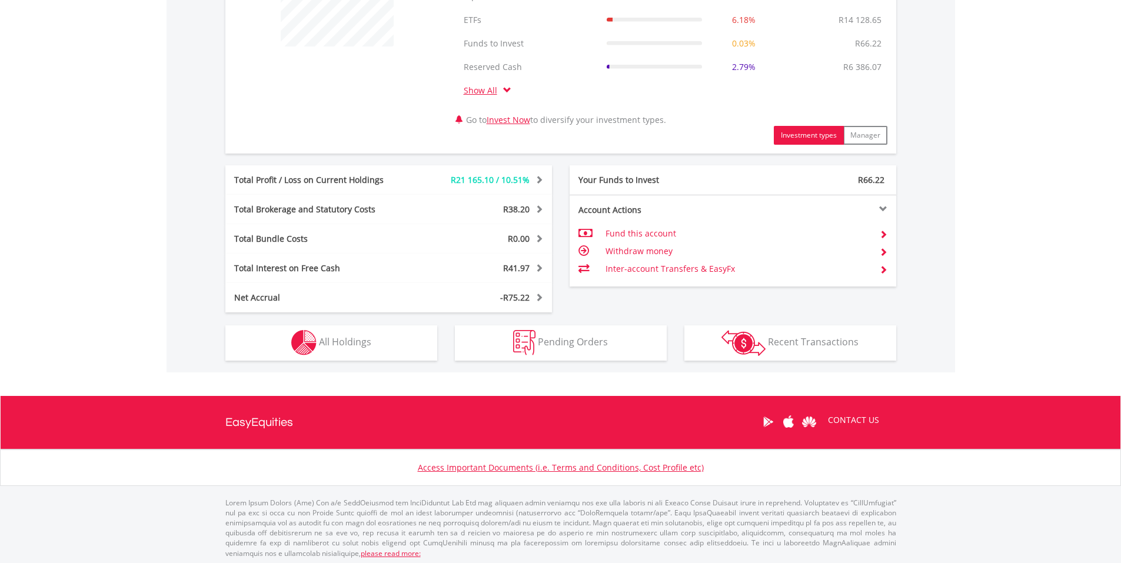
scroll to position [526, 0]
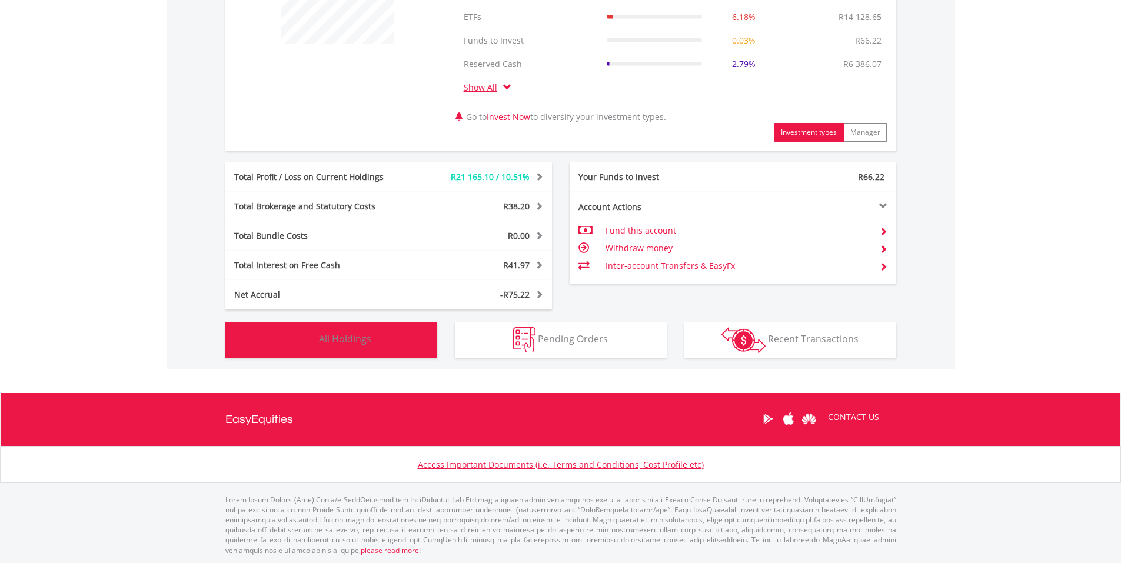
click at [328, 332] on button "Holdings All Holdings" at bounding box center [331, 339] width 212 height 35
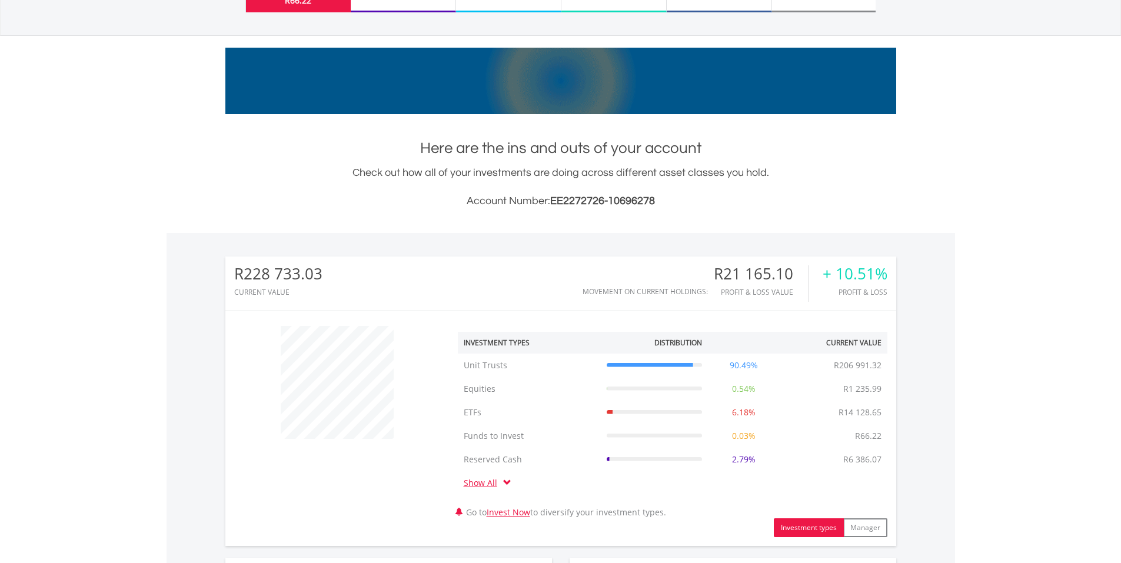
scroll to position [0, 0]
